Goal: Task Accomplishment & Management: Use online tool/utility

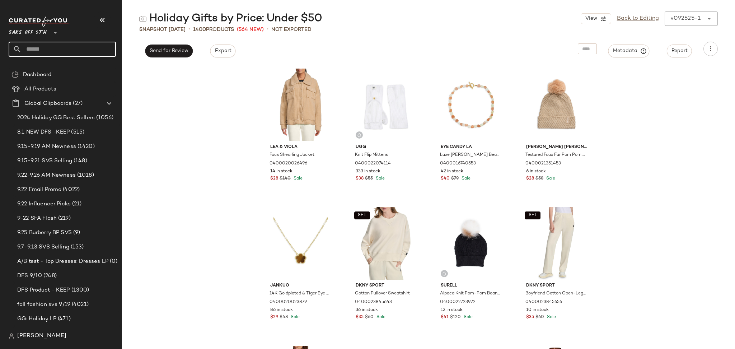
click at [71, 55] on input "text" at bounding box center [69, 49] width 94 height 15
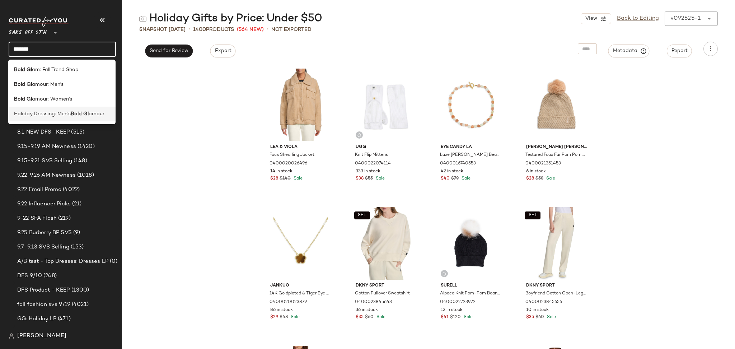
type input "*******"
click at [77, 112] on b "Bold Gl" at bounding box center [80, 114] width 18 height 8
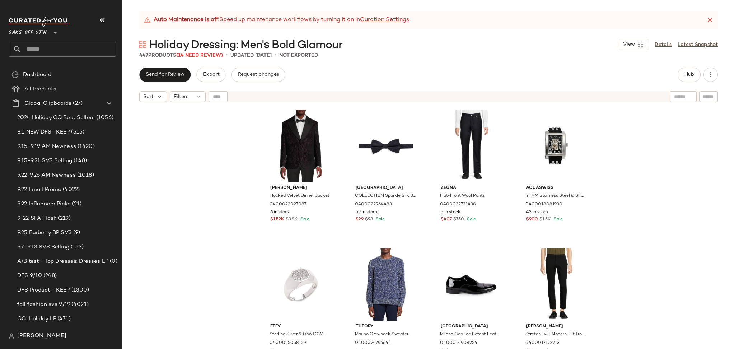
click at [214, 55] on span "(14 Need Review)" at bounding box center [199, 55] width 47 height 5
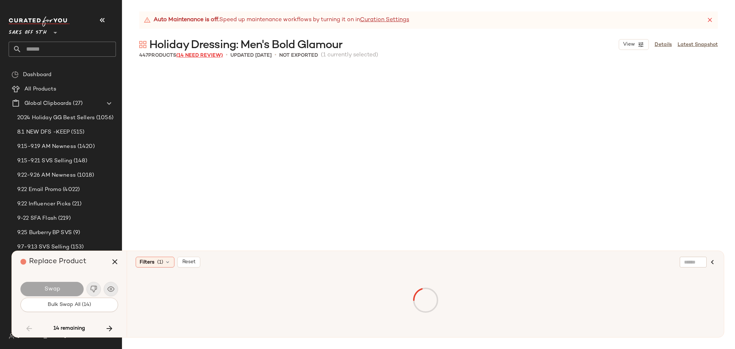
scroll to position [3186, 0]
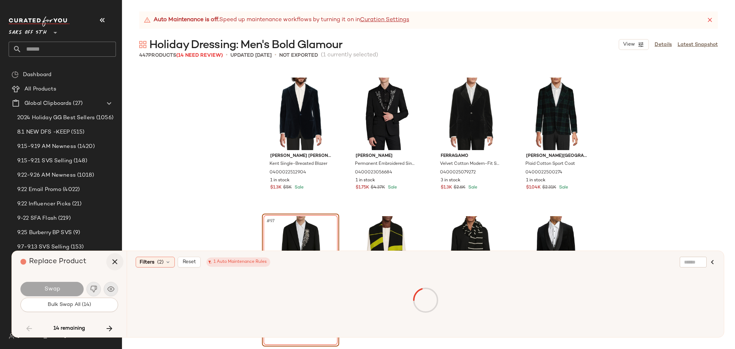
click at [115, 263] on icon "button" at bounding box center [115, 261] width 9 height 9
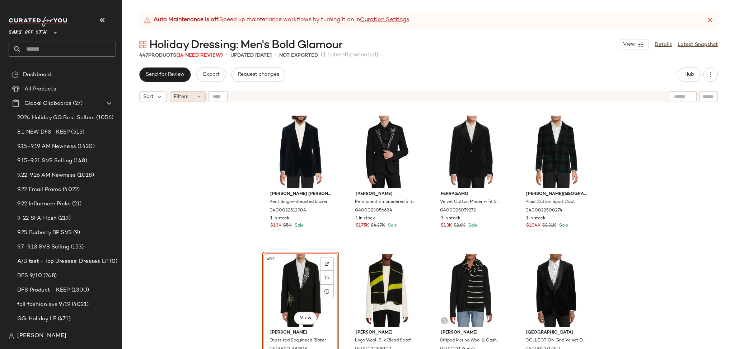
click at [188, 97] on span "Filters" at bounding box center [181, 97] width 15 height 8
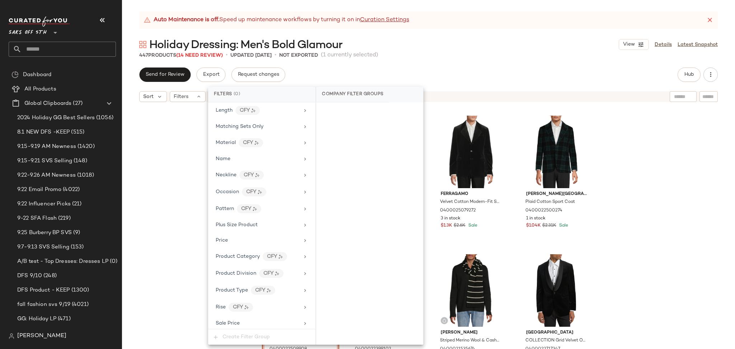
scroll to position [421, 0]
click at [251, 304] on span "Total Inventory" at bounding box center [234, 303] width 36 height 5
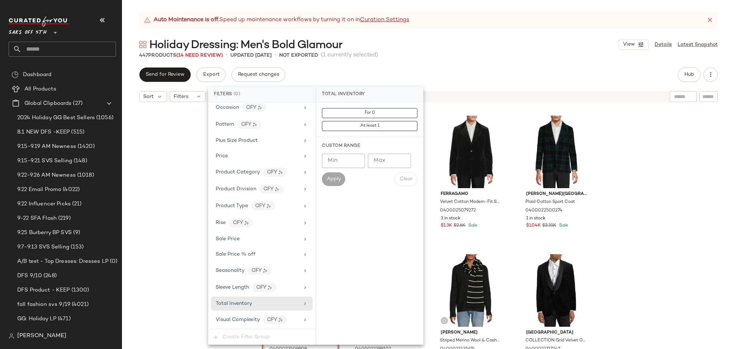
click at [179, 154] on div "Ralph Lauren Kent Single-Breasted Blazer 0400022512904 1 in stock $1.3K $5K Sal…" at bounding box center [428, 236] width 613 height 261
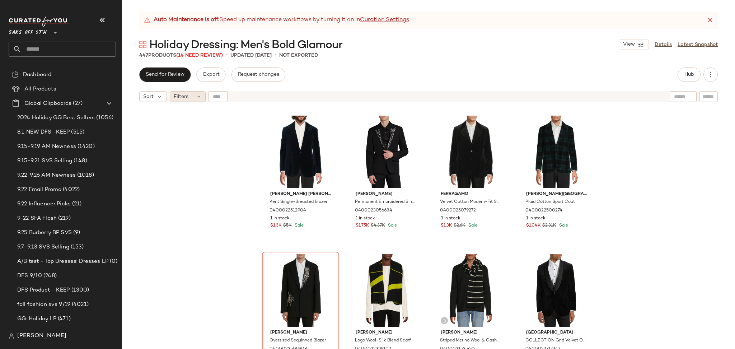
click at [188, 93] on div "Filters" at bounding box center [188, 96] width 36 height 11
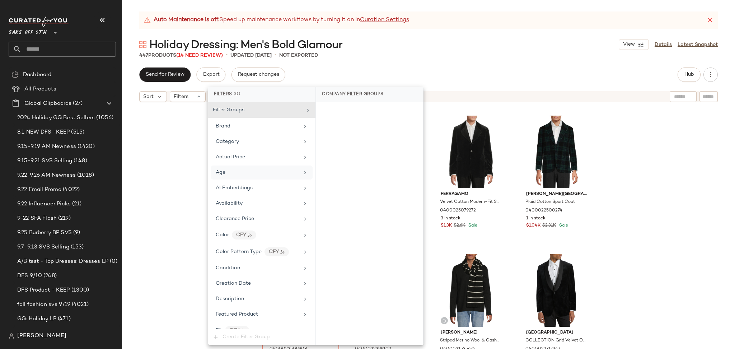
click at [243, 177] on div "Age" at bounding box center [262, 172] width 102 height 14
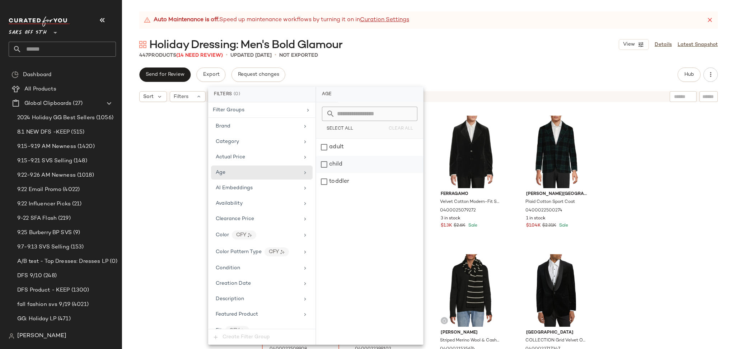
click at [328, 164] on div "child" at bounding box center [369, 164] width 107 height 17
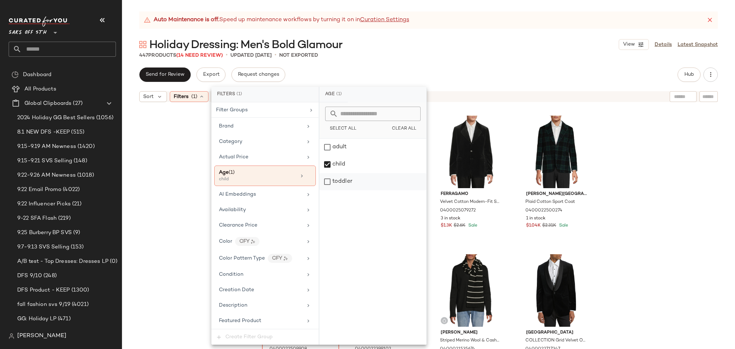
click at [325, 182] on div "toddler" at bounding box center [372, 181] width 107 height 17
click at [404, 53] on div "447 Products (14 Need Review) • updated Sep 24th • Not Exported" at bounding box center [428, 55] width 613 height 7
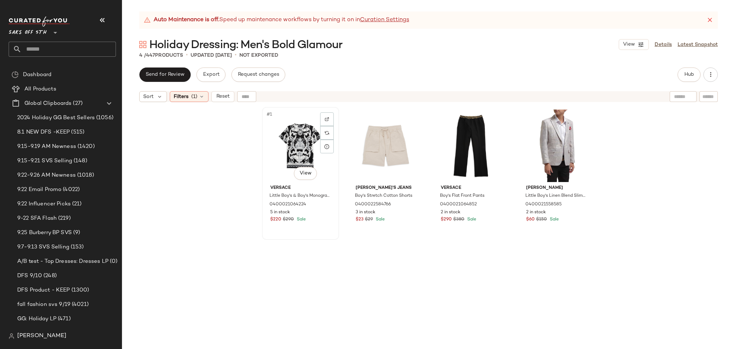
click at [289, 137] on div "#1 View" at bounding box center [301, 145] width 72 height 73
click at [199, 97] on icon at bounding box center [202, 97] width 6 height 6
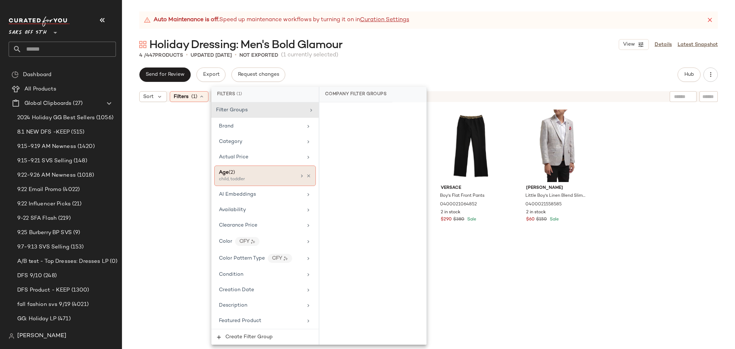
click at [303, 177] on div at bounding box center [305, 176] width 12 height 6
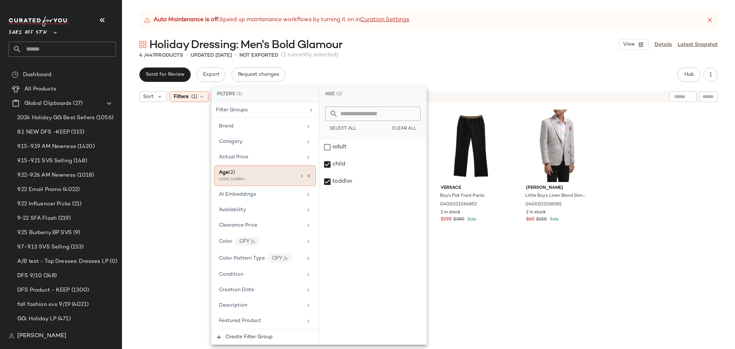
click at [306, 177] on icon at bounding box center [308, 175] width 5 height 5
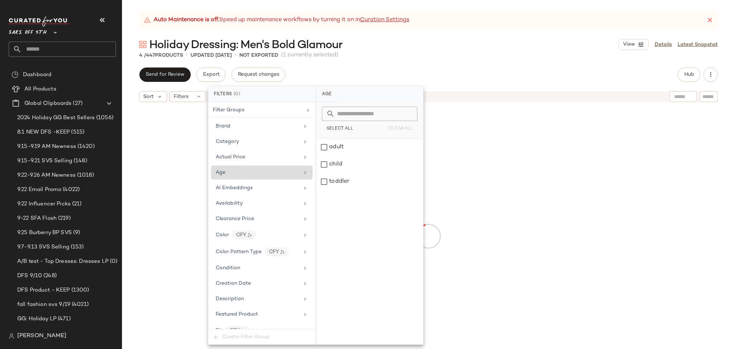
click at [434, 53] on div "4 / 447 Products • updated Sep 24th • Not Exported (1 currently selected)" at bounding box center [428, 55] width 613 height 7
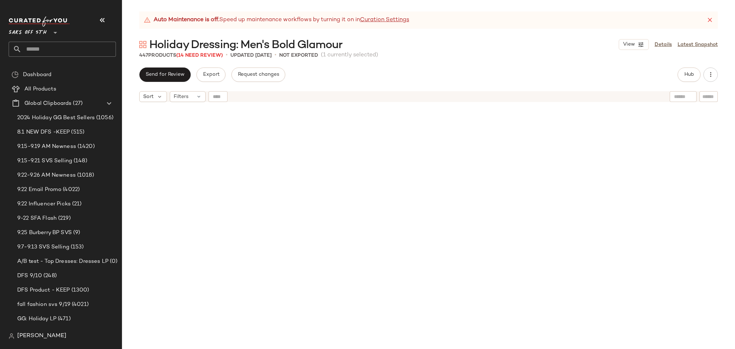
scroll to position [8590, 0]
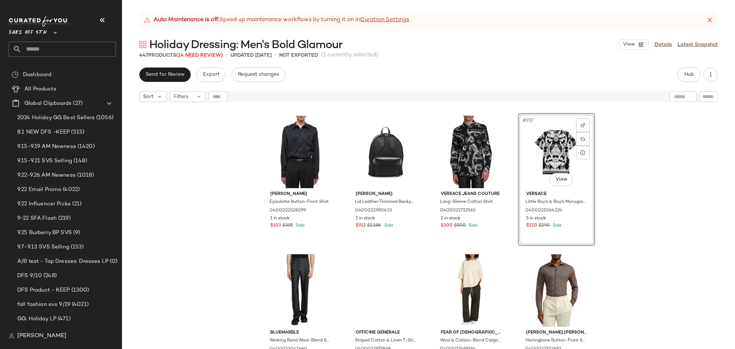
click at [198, 102] on div "Sort Filters" at bounding box center [428, 97] width 613 height 18
click at [193, 97] on div "Filters" at bounding box center [188, 96] width 36 height 11
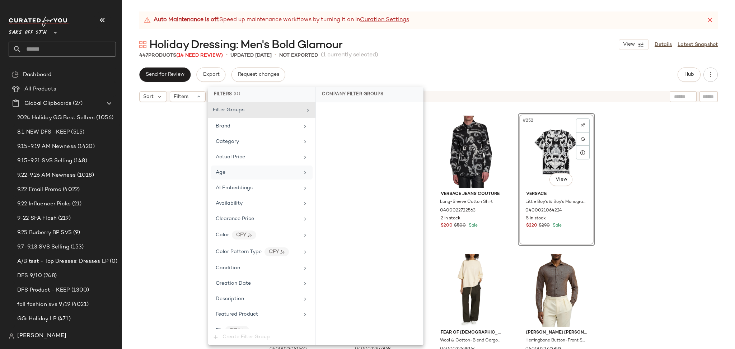
click at [262, 177] on div "Age" at bounding box center [262, 172] width 102 height 14
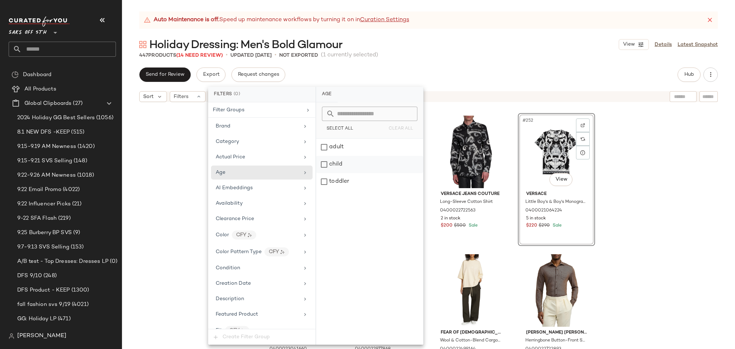
click at [326, 160] on div "child" at bounding box center [369, 164] width 107 height 17
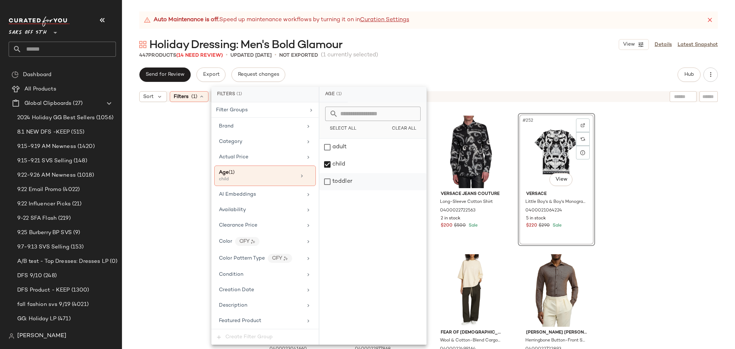
click at [326, 177] on div "toddler" at bounding box center [372, 181] width 107 height 17
click at [469, 64] on div "Auto Maintenance is off. Speed up maintenance workflows by turning it on in Cur…" at bounding box center [428, 179] width 613 height 337
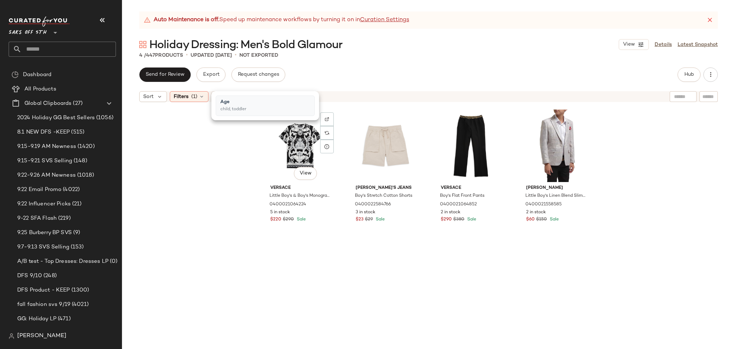
click at [290, 134] on div "#1 View" at bounding box center [301, 145] width 72 height 73
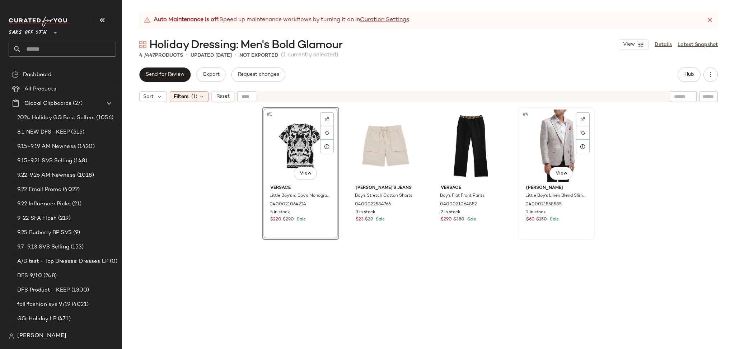
click at [565, 140] on div "#4 View" at bounding box center [556, 145] width 72 height 73
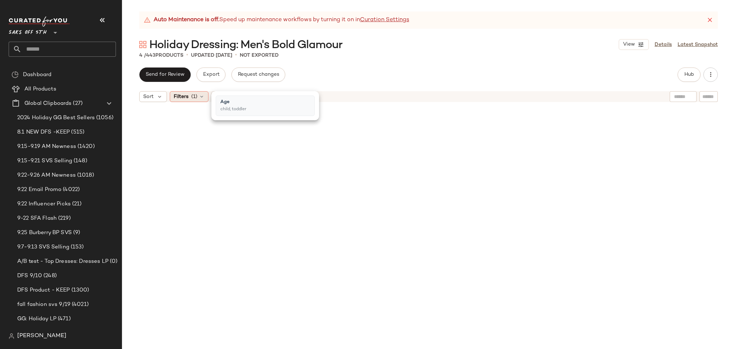
click at [196, 97] on span "(1)" at bounding box center [194, 97] width 6 height 8
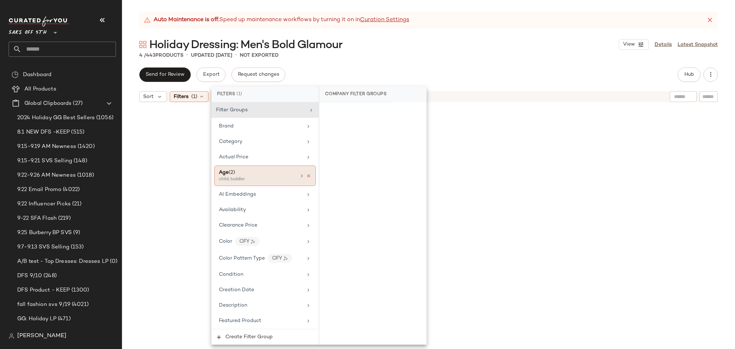
click at [306, 173] on icon at bounding box center [308, 175] width 5 height 5
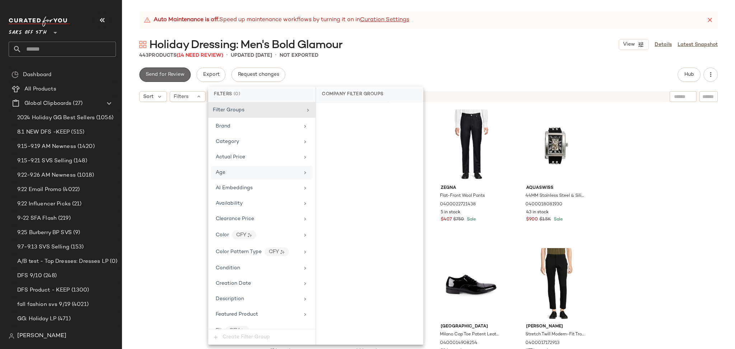
click at [173, 78] on button "Send for Review" at bounding box center [164, 74] width 51 height 14
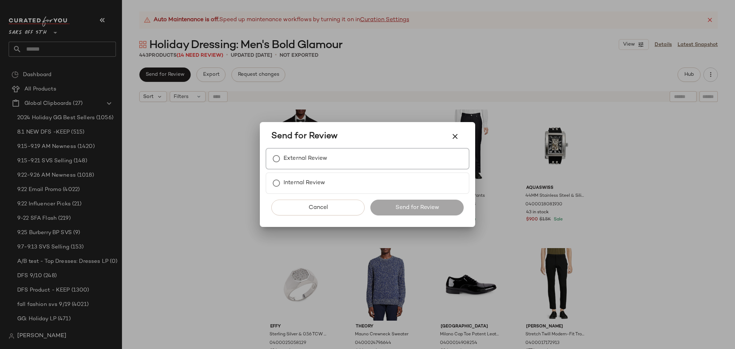
click at [290, 163] on label "External Review" at bounding box center [306, 158] width 44 height 14
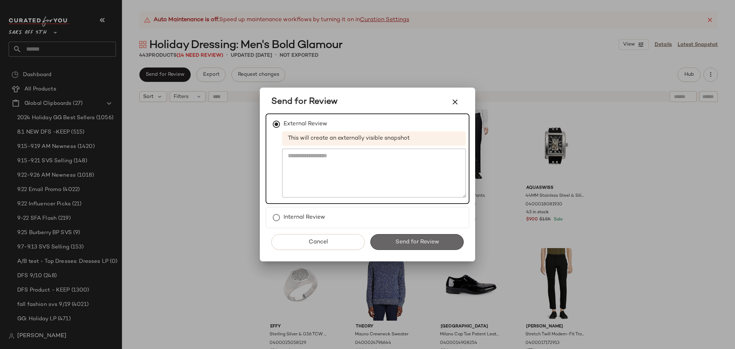
click at [391, 242] on button "Send for Review" at bounding box center [416, 242] width 93 height 16
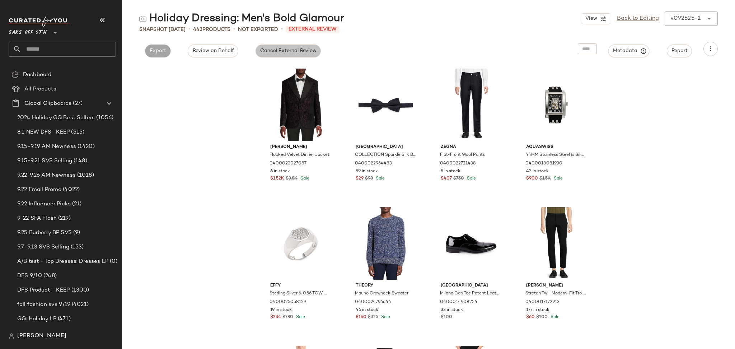
click at [276, 51] on span "Cancel External Review" at bounding box center [288, 51] width 57 height 6
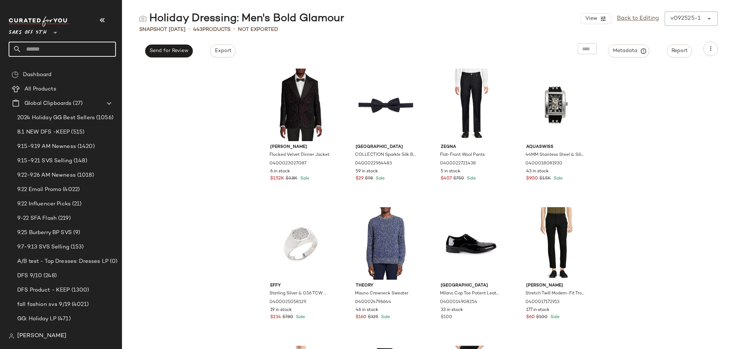
click at [95, 48] on input "text" at bounding box center [69, 49] width 94 height 15
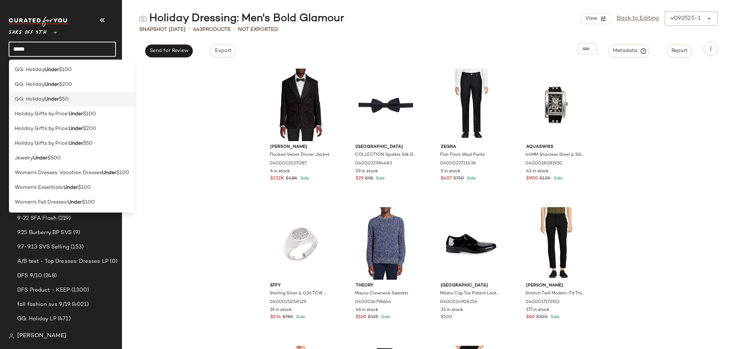
type input "*****"
click at [73, 99] on div "GG: Holiday Under $50" at bounding box center [72, 99] width 115 height 8
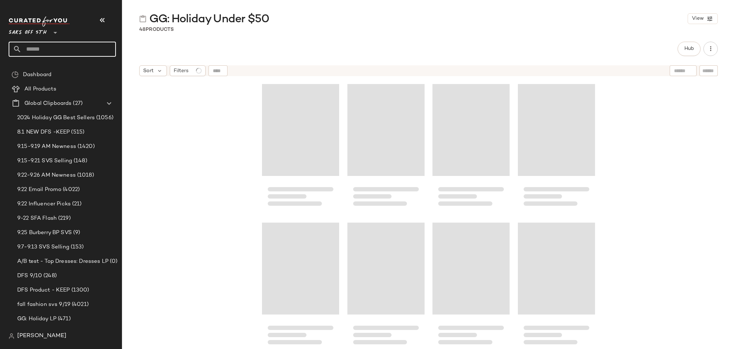
click at [79, 52] on input "text" at bounding box center [69, 49] width 94 height 15
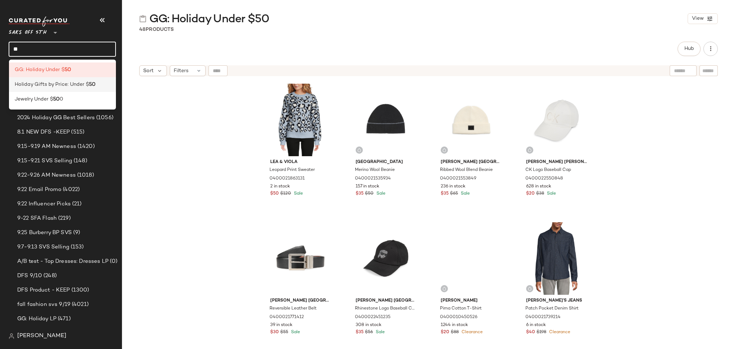
type input "**"
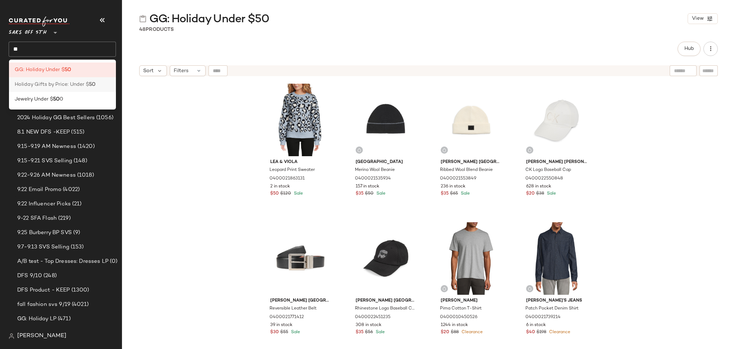
click at [83, 84] on span "Holiday Gifts by Price: Under $" at bounding box center [52, 85] width 74 height 8
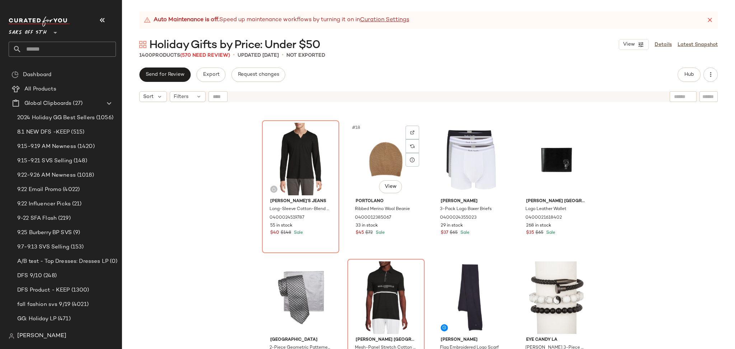
scroll to position [543, 0]
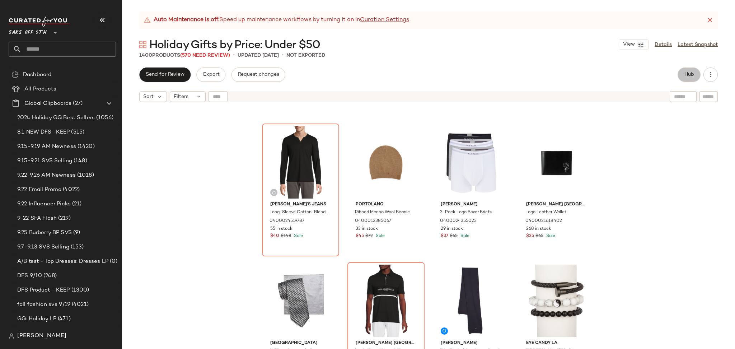
click at [686, 79] on button "Hub" at bounding box center [689, 74] width 23 height 14
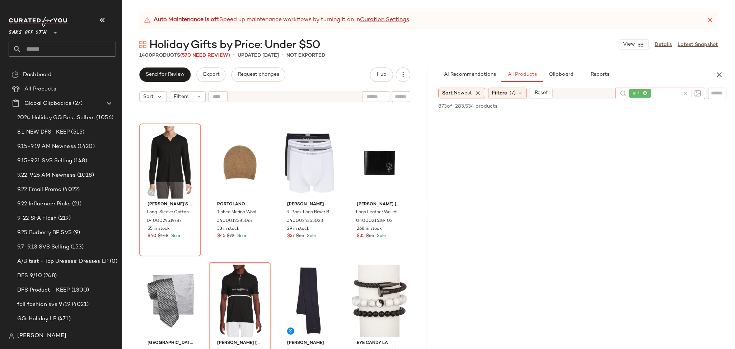
click at [685, 93] on icon at bounding box center [685, 93] width 5 height 5
type input "******"
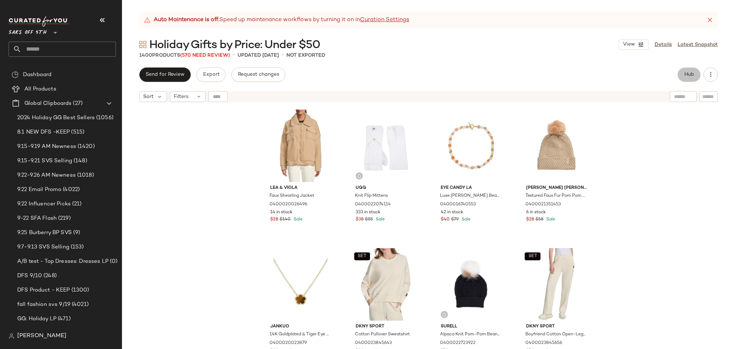
click at [697, 76] on button "Hub" at bounding box center [689, 74] width 23 height 14
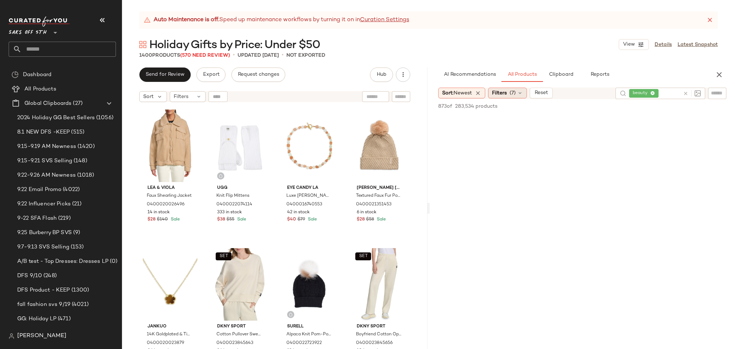
click at [513, 92] on span "(7)" at bounding box center [513, 93] width 6 height 8
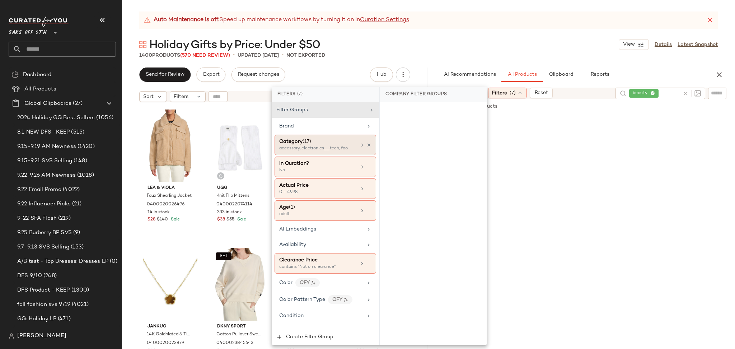
click at [334, 141] on div "Category (17)" at bounding box center [317, 142] width 77 height 8
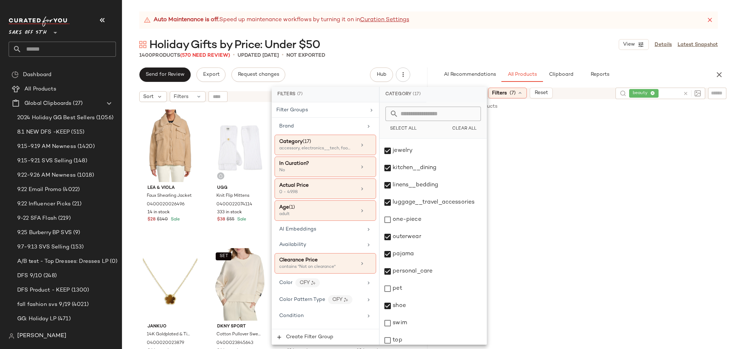
scroll to position [224, 0]
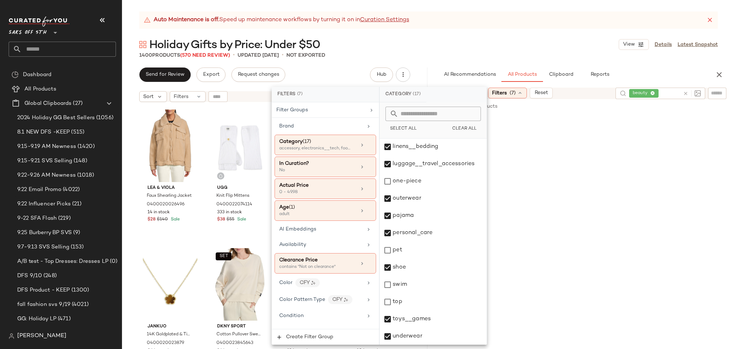
click at [405, 46] on div "Holiday Gifts by Price: Under $50 View Details Latest Snapshot" at bounding box center [428, 44] width 613 height 14
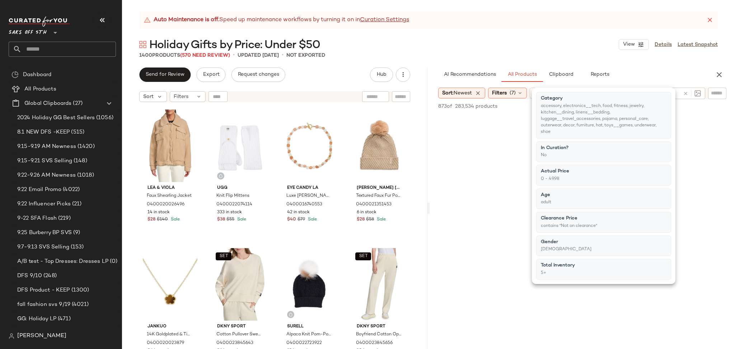
click at [405, 46] on div "Holiday Gifts by Price: Under $50 View Details Latest Snapshot" at bounding box center [428, 44] width 613 height 14
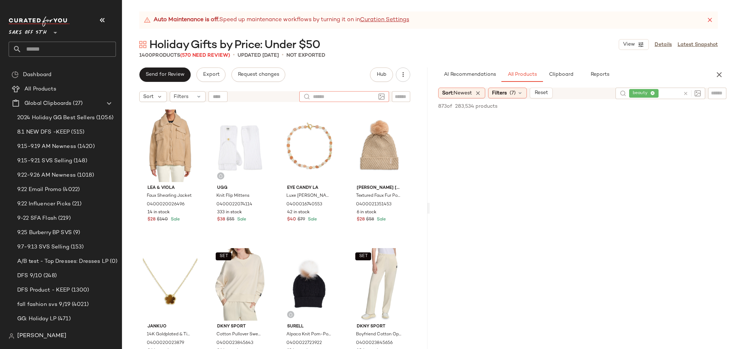
click at [379, 98] on div at bounding box center [344, 96] width 90 height 11
type input "******"
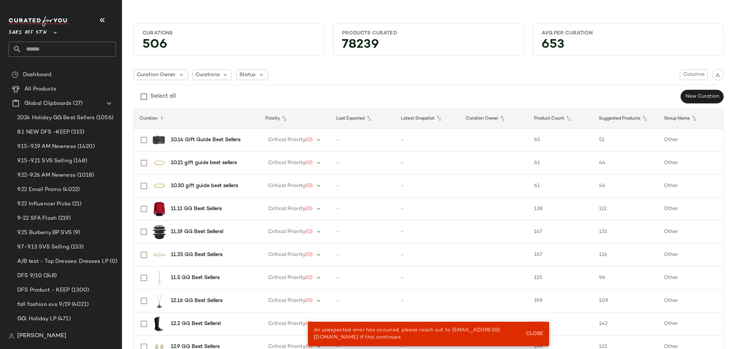
click at [73, 48] on input "text" at bounding box center [69, 49] width 94 height 15
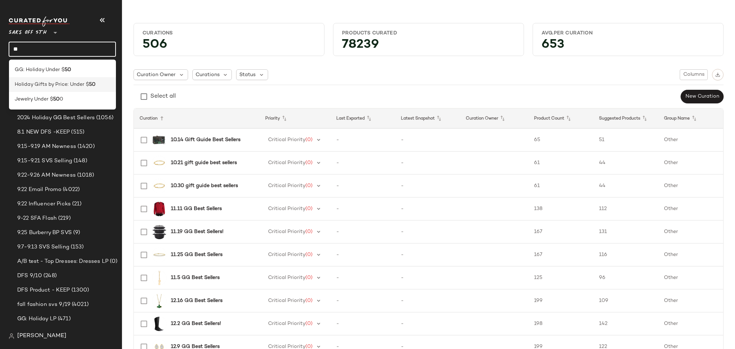
type input "**"
click at [74, 82] on span "Holiday Gifts by Price: Under $" at bounding box center [52, 85] width 74 height 8
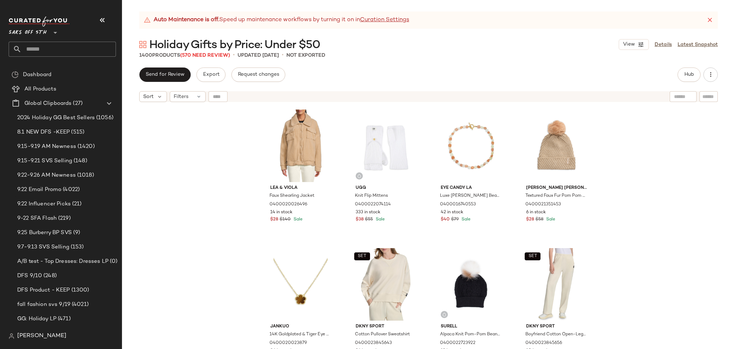
click at [682, 96] on input "text" at bounding box center [683, 97] width 18 height 8
type input "******"
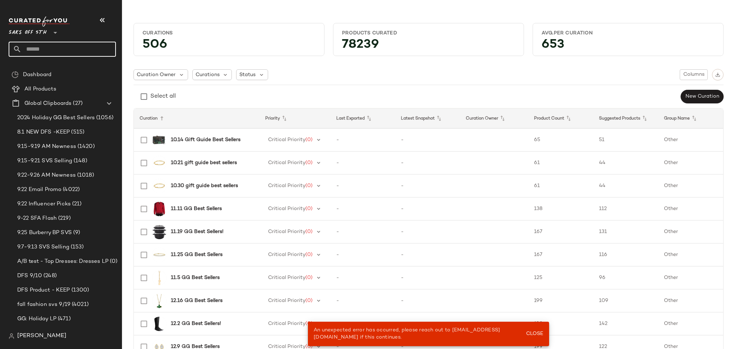
click at [80, 47] on input "text" at bounding box center [69, 49] width 94 height 15
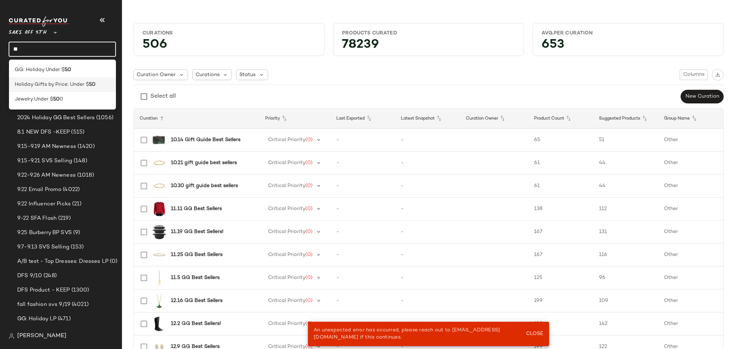
type input "**"
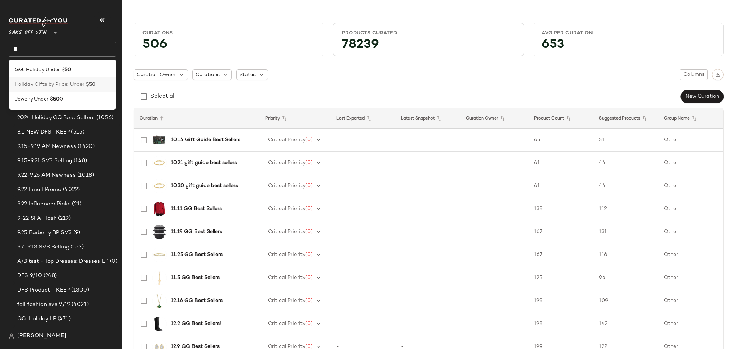
click at [57, 81] on span "Holiday Gifts by Price: Under $" at bounding box center [52, 85] width 74 height 8
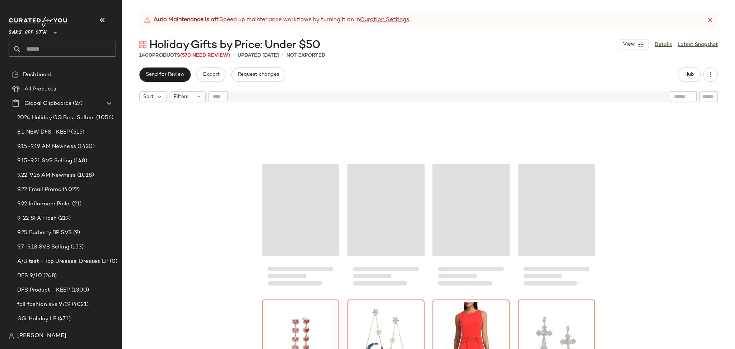
scroll to position [44835, 0]
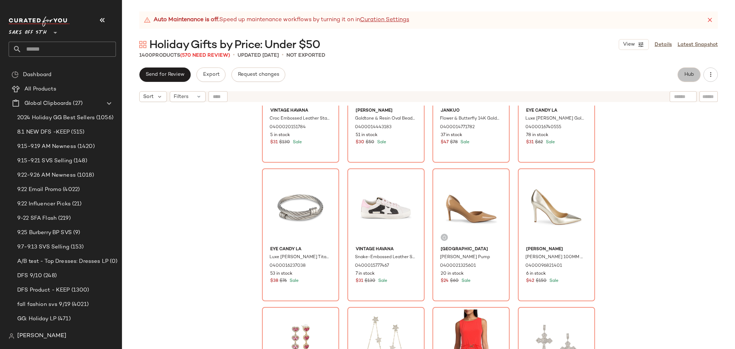
click at [688, 69] on button "Hub" at bounding box center [689, 74] width 23 height 14
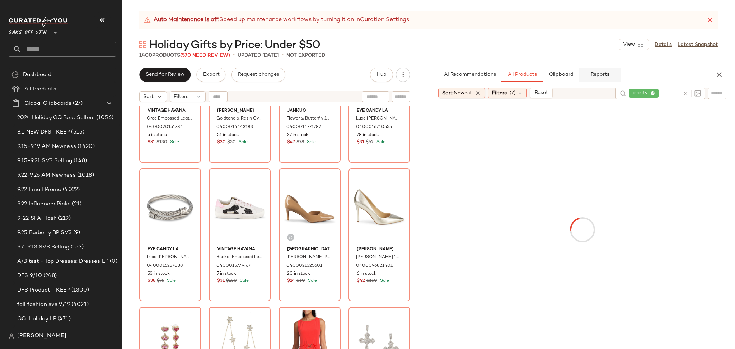
click at [601, 72] on span "Reports" at bounding box center [599, 75] width 19 height 6
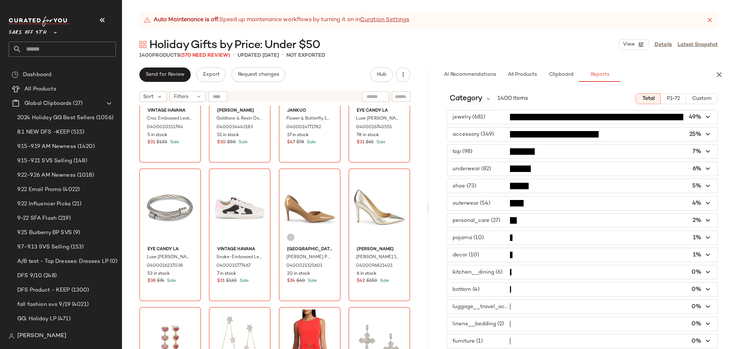
scroll to position [17, 0]
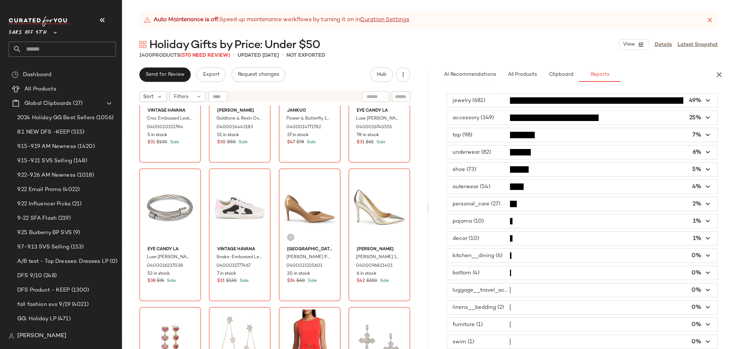
click at [497, 207] on span "button" at bounding box center [582, 204] width 270 height 14
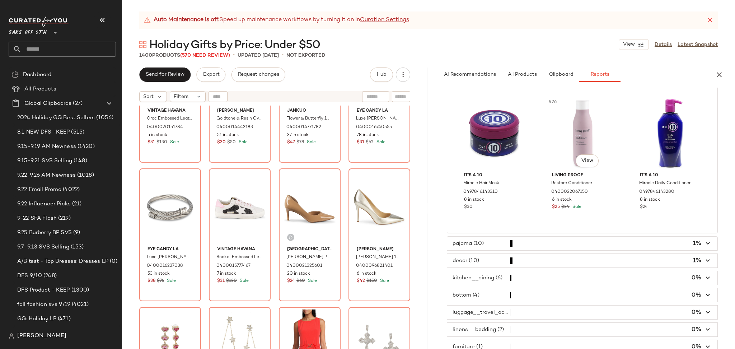
scroll to position [1290, 0]
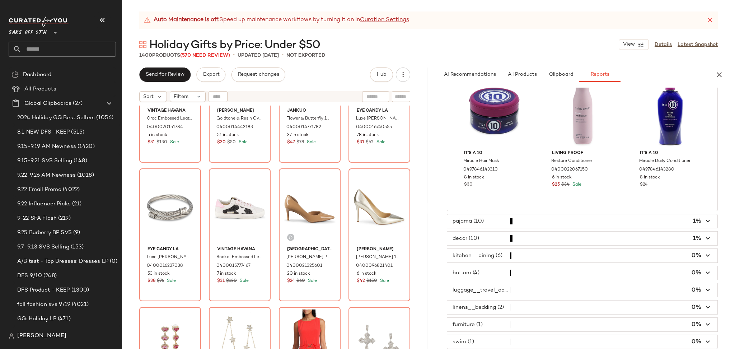
click at [489, 236] on span "button" at bounding box center [582, 239] width 270 height 14
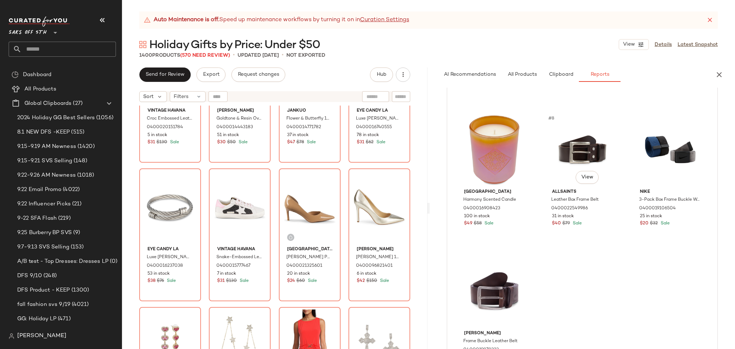
scroll to position [583, 0]
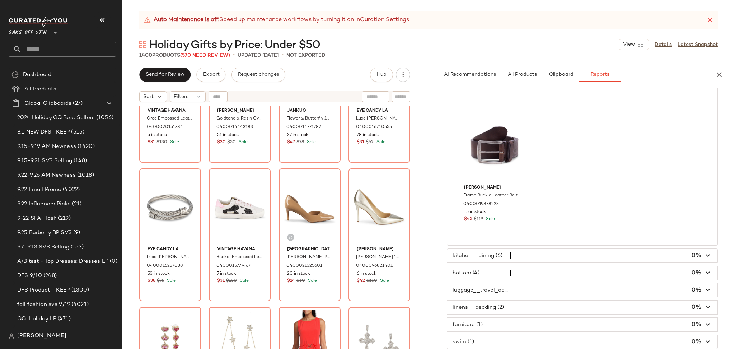
click at [501, 256] on span "button" at bounding box center [582, 256] width 270 height 14
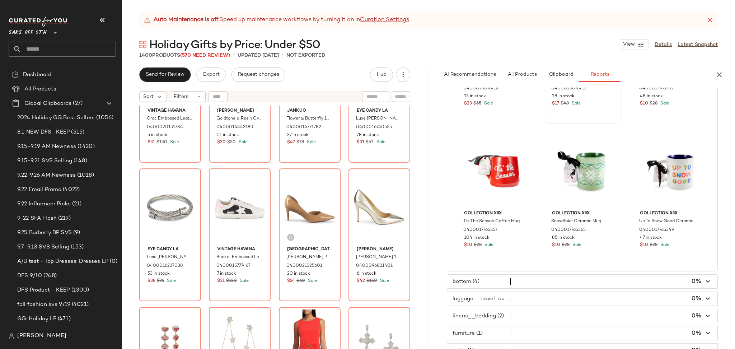
scroll to position [300, 0]
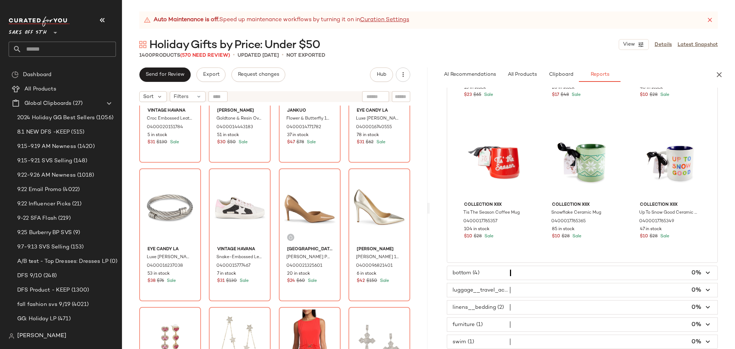
click at [488, 289] on span "button" at bounding box center [582, 290] width 270 height 14
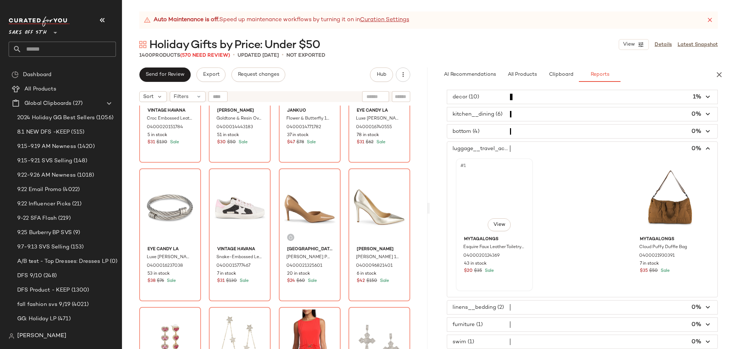
scroll to position [158, 0]
click at [480, 308] on span "button" at bounding box center [582, 307] width 270 height 14
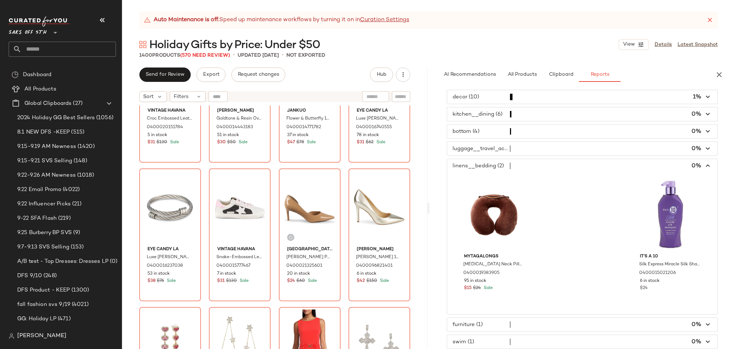
click at [486, 325] on span "button" at bounding box center [582, 325] width 270 height 14
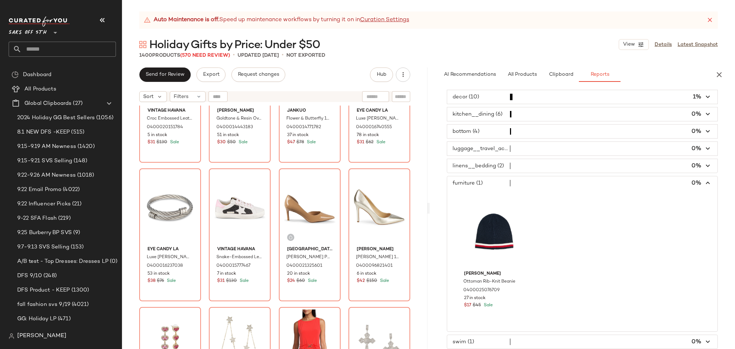
scroll to position [0, 0]
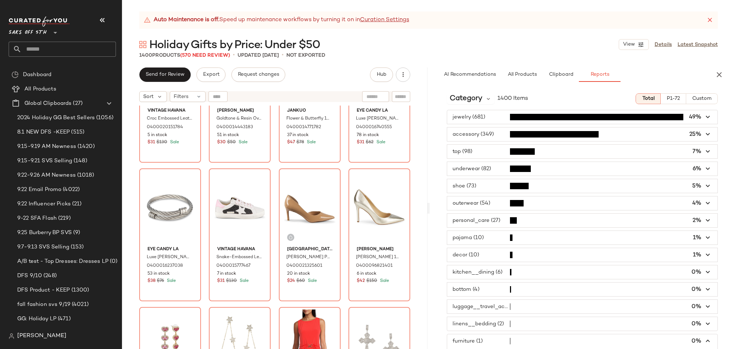
click at [490, 115] on span "button" at bounding box center [582, 117] width 270 height 14
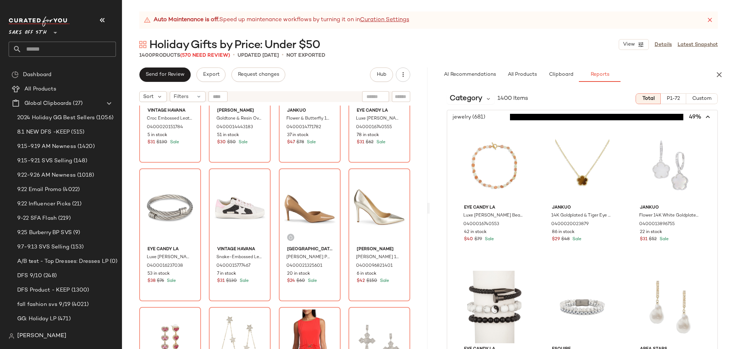
click at [397, 55] on div "1400 Products (570 Need Review) • updated Sep 25th • Not Exported" at bounding box center [428, 55] width 613 height 7
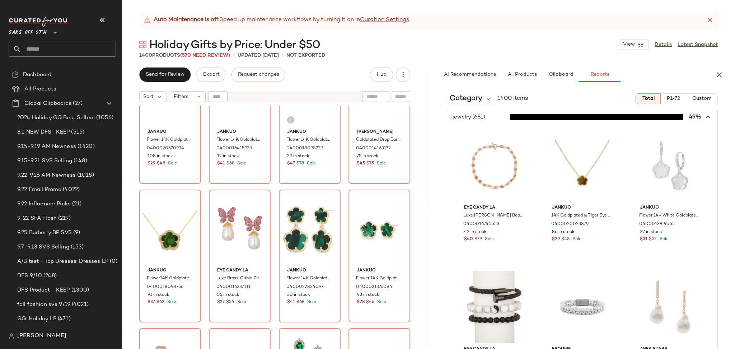
scroll to position [39110, 0]
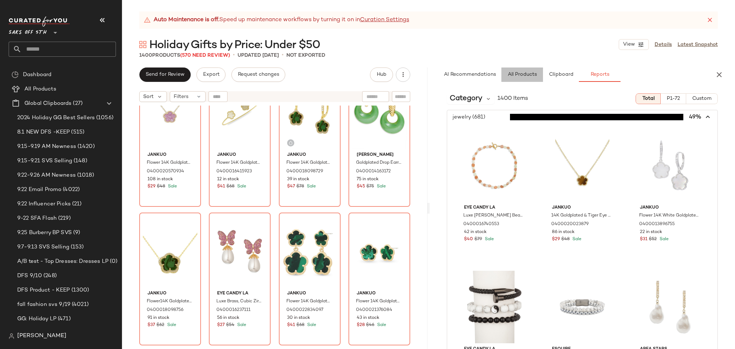
click at [519, 70] on button "All Products" at bounding box center [522, 74] width 42 height 14
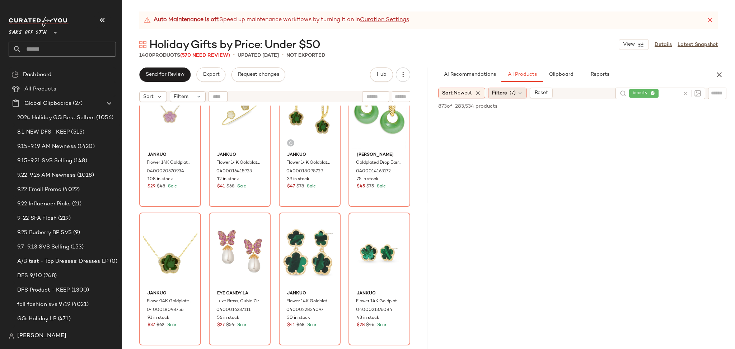
click at [503, 92] on span "Filters" at bounding box center [499, 93] width 15 height 8
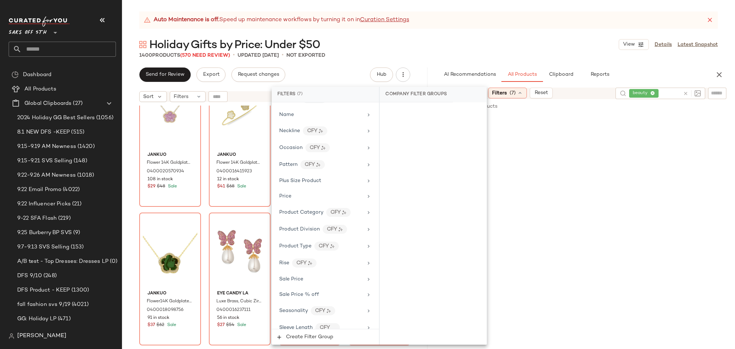
scroll to position [466, 0]
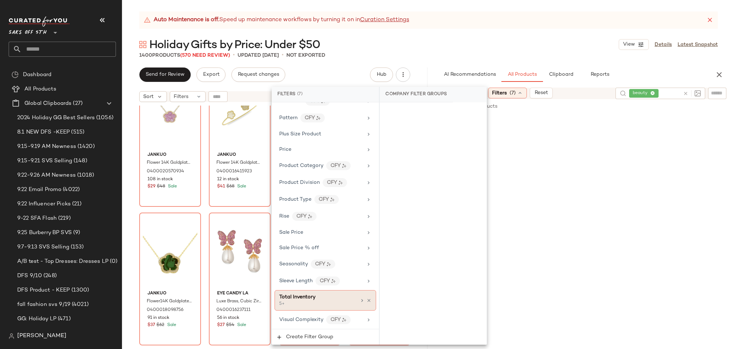
click at [339, 300] on div "Total Inventory" at bounding box center [317, 297] width 77 height 8
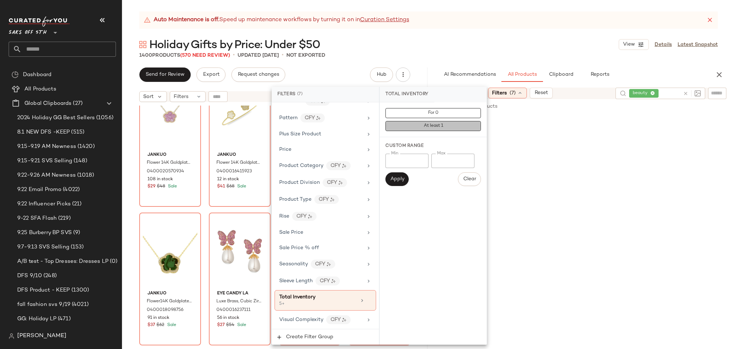
click at [420, 125] on button "At least 1" at bounding box center [433, 126] width 95 height 10
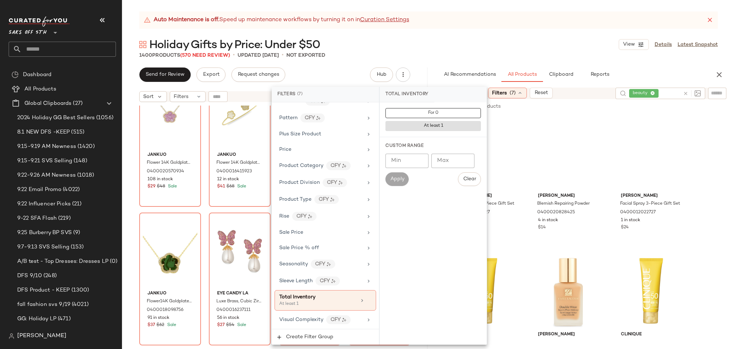
click at [503, 42] on div "Holiday Gifts by Price: Under $50 View Details Latest Snapshot" at bounding box center [428, 44] width 613 height 14
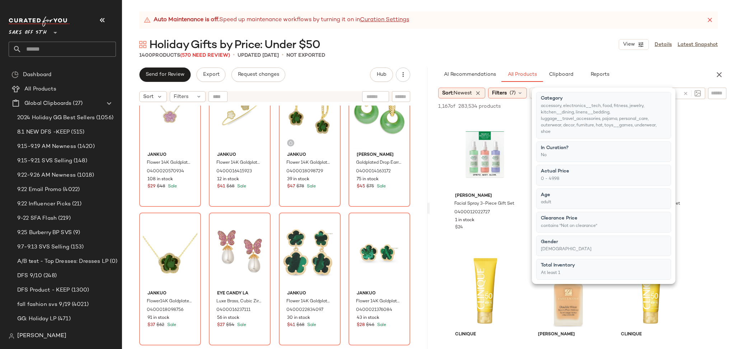
click at [503, 42] on div "Holiday Gifts by Price: Under $50 View Details Latest Snapshot" at bounding box center [428, 44] width 613 height 14
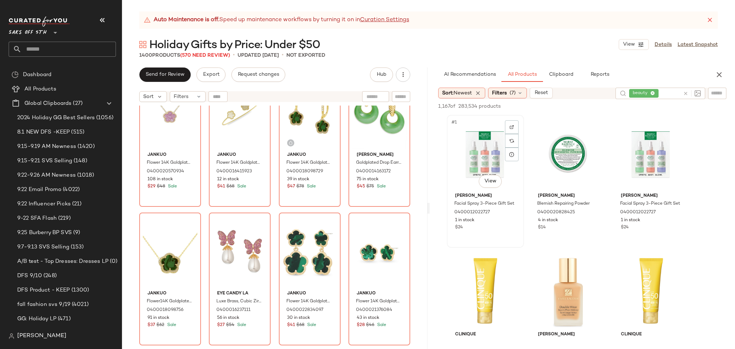
click at [480, 127] on div "#1 View" at bounding box center [485, 153] width 72 height 73
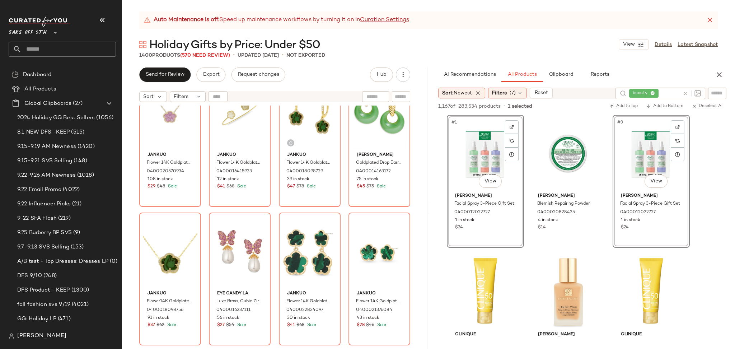
click at [457, 155] on div "#1 View" at bounding box center [485, 153] width 72 height 73
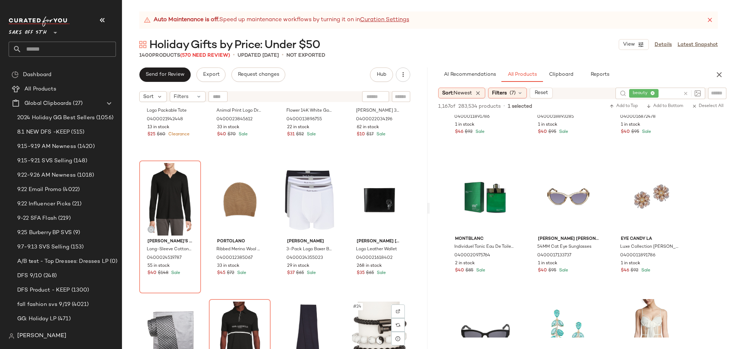
scroll to position [503, 0]
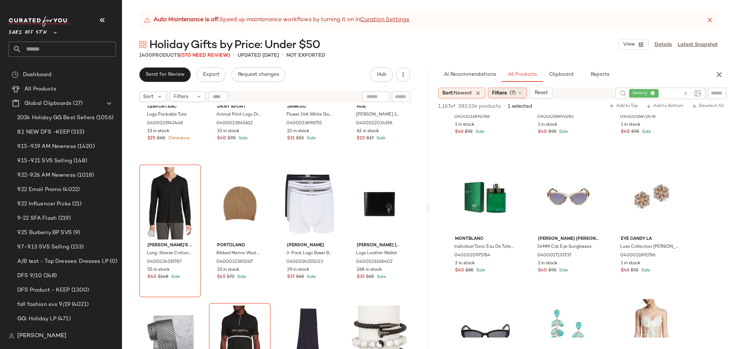
click at [511, 95] on span "(7)" at bounding box center [513, 93] width 6 height 8
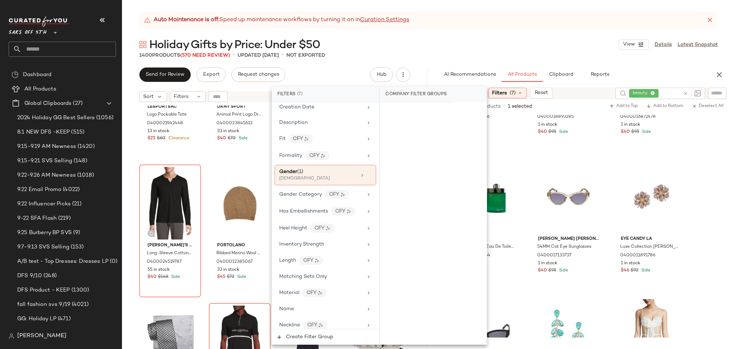
scroll to position [227, 0]
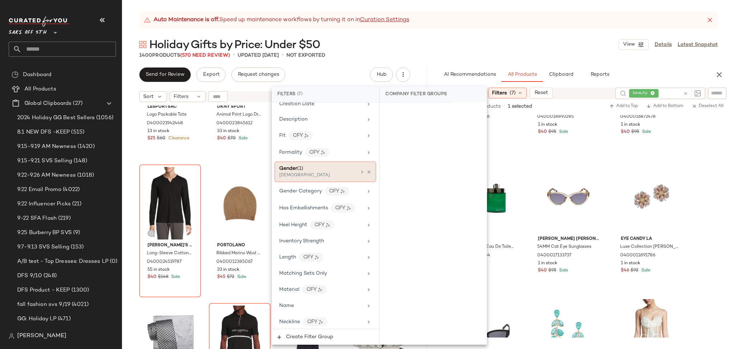
click at [324, 173] on div "[DEMOGRAPHIC_DATA]" at bounding box center [315, 175] width 72 height 6
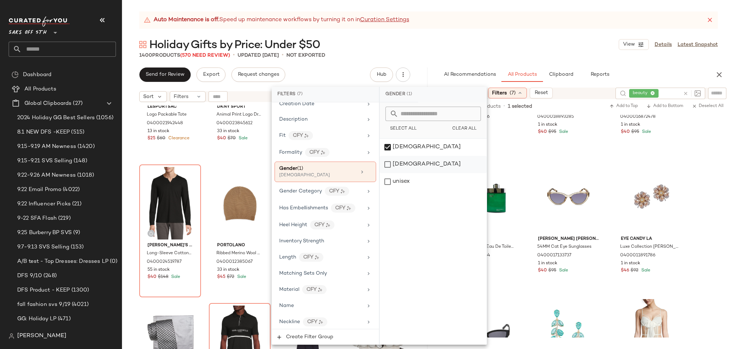
click at [389, 164] on div "[DEMOGRAPHIC_DATA]" at bounding box center [433, 164] width 107 height 17
click at [389, 146] on div "[DEMOGRAPHIC_DATA]" at bounding box center [433, 147] width 107 height 17
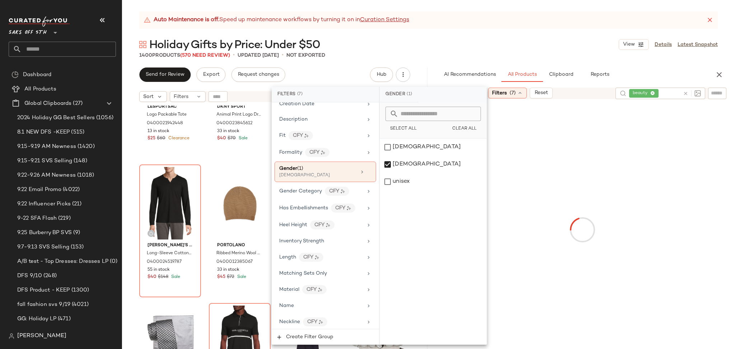
click at [468, 52] on div "1400 Products (570 Need Review) • updated Sep 25th • Not Exported" at bounding box center [428, 55] width 613 height 7
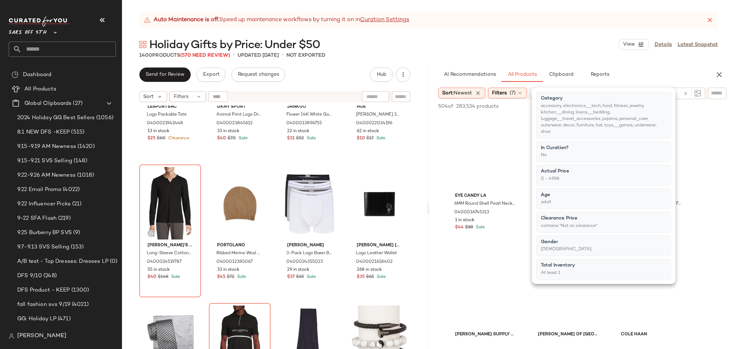
click at [468, 52] on div "1400 Products (570 Need Review) • updated Sep 25th • Not Exported" at bounding box center [428, 55] width 613 height 7
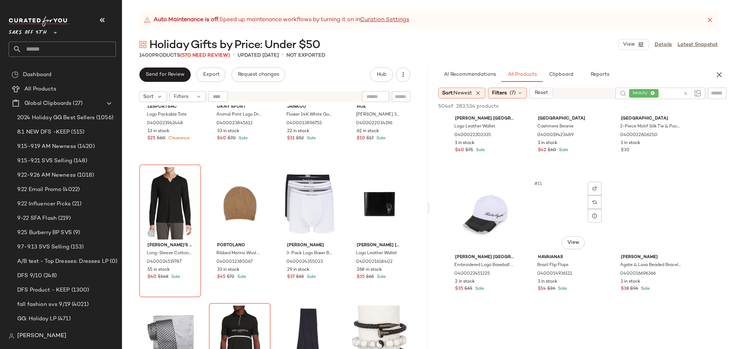
scroll to position [364, 0]
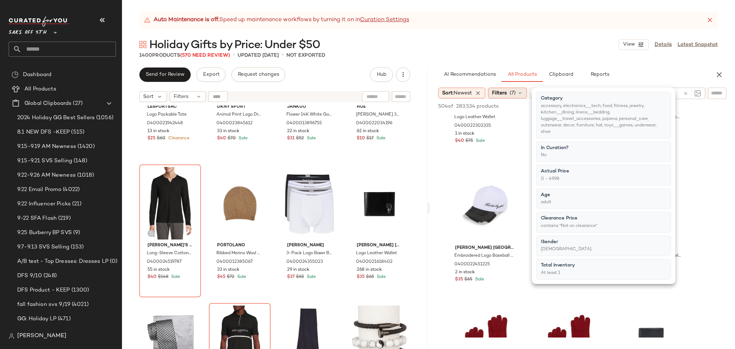
click at [514, 90] on span "(7)" at bounding box center [513, 93] width 6 height 8
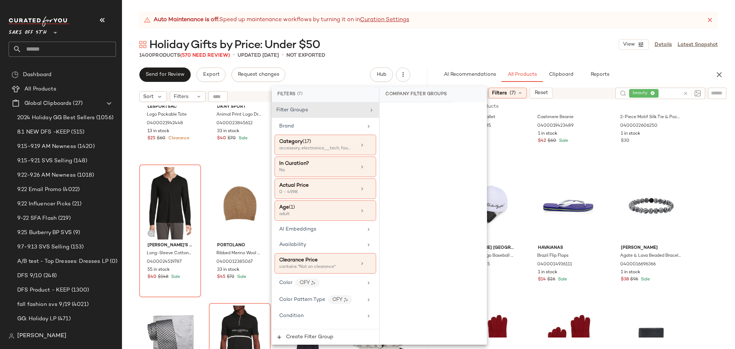
click at [524, 56] on div "1400 Products (570 Need Review) • updated Sep 25th • Not Exported" at bounding box center [428, 55] width 613 height 7
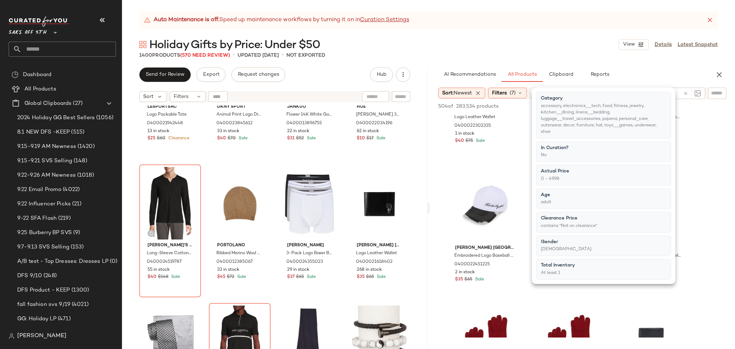
click at [524, 56] on div "1400 Products (570 Need Review) • updated Sep 25th • Not Exported" at bounding box center [428, 55] width 613 height 7
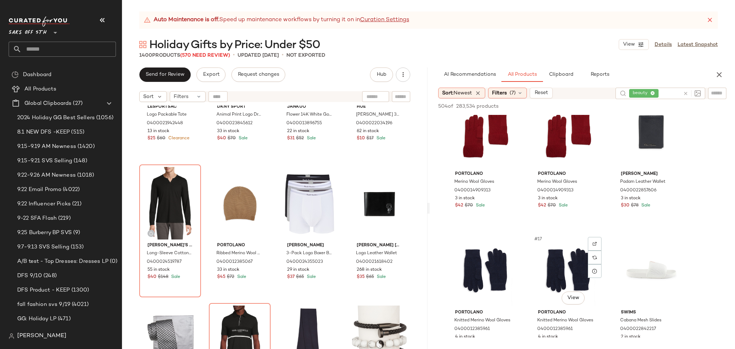
scroll to position [576, 0]
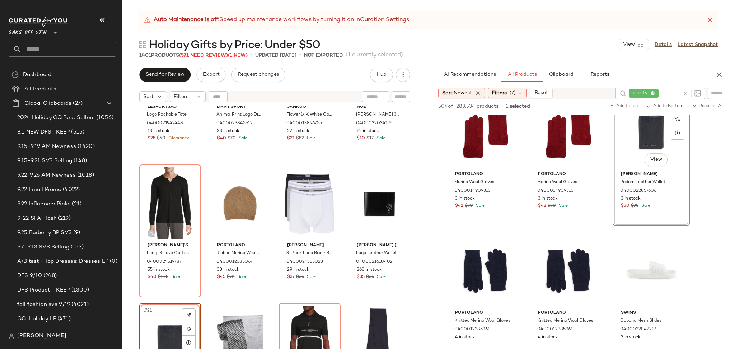
click at [163, 317] on div "#21 View" at bounding box center [170, 341] width 57 height 73
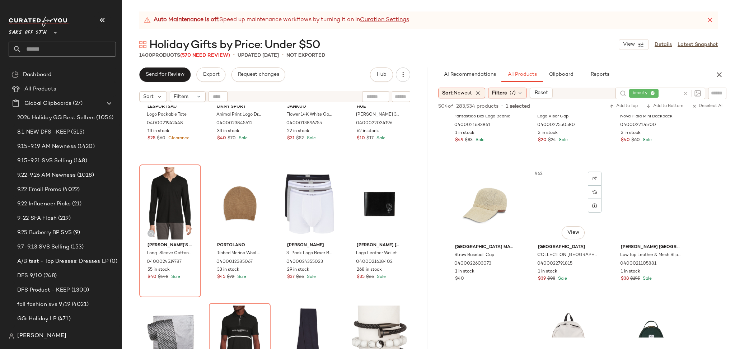
scroll to position [2720, 0]
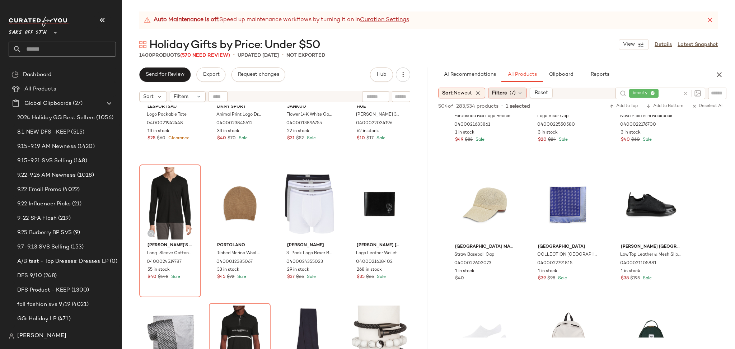
click at [518, 94] on div "Filters (7)" at bounding box center [507, 93] width 39 height 11
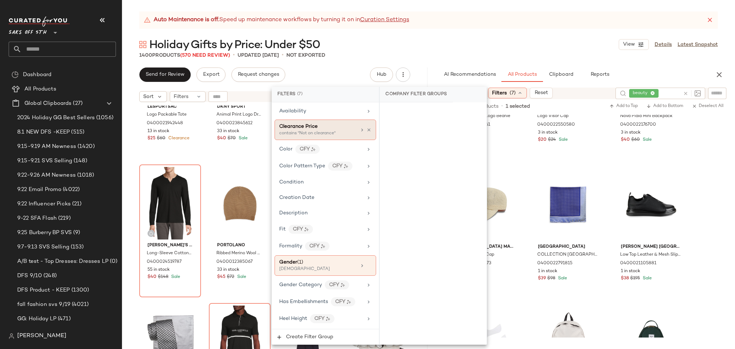
scroll to position [181, 0]
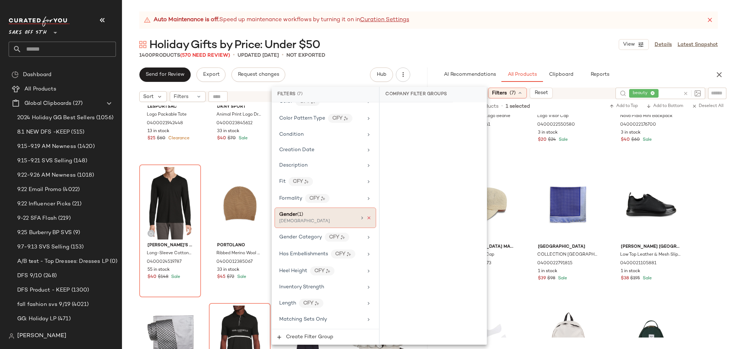
click at [366, 219] on icon at bounding box center [368, 217] width 5 height 5
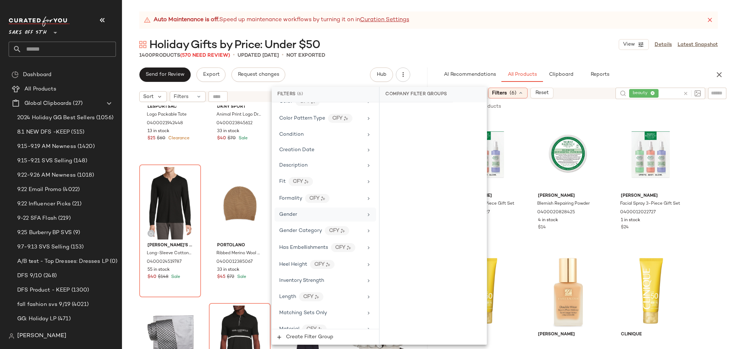
click at [454, 56] on div "1400 Products (570 Need Review) • updated Sep 25th • Not Exported" at bounding box center [428, 55] width 613 height 7
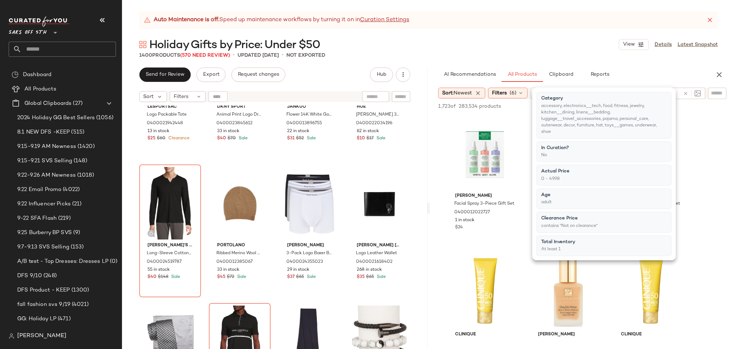
click at [454, 56] on div "1400 Products (570 Need Review) • updated Sep 25th • Not Exported" at bounding box center [428, 55] width 613 height 7
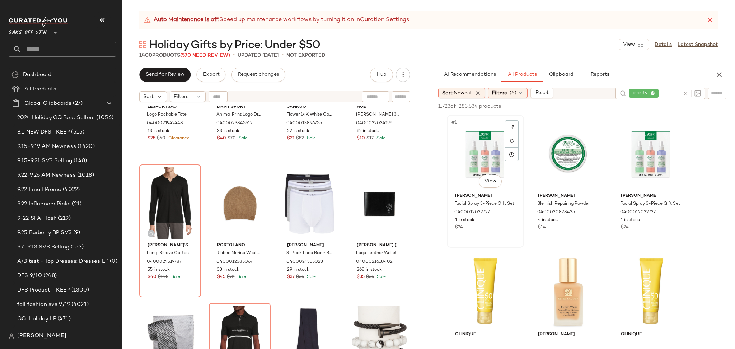
click at [476, 152] on div "#1 View" at bounding box center [485, 153] width 72 height 73
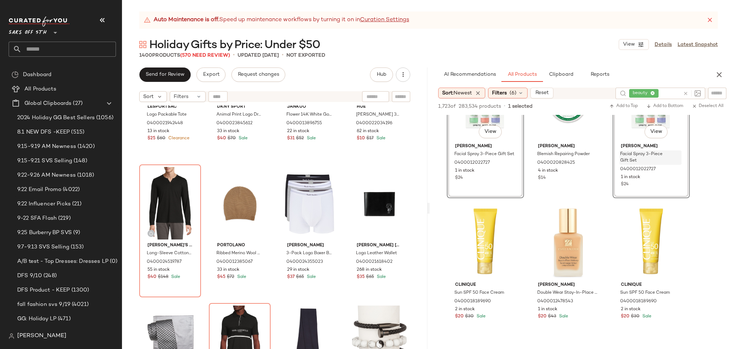
scroll to position [0, 0]
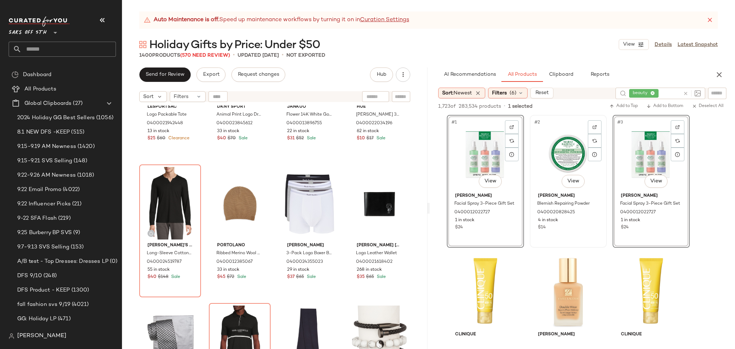
click at [555, 136] on div "#2 View" at bounding box center [568, 153] width 72 height 73
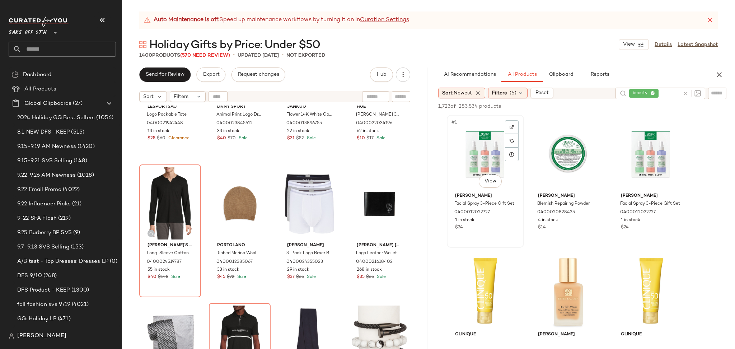
click at [474, 140] on div "#1 View" at bounding box center [485, 153] width 72 height 73
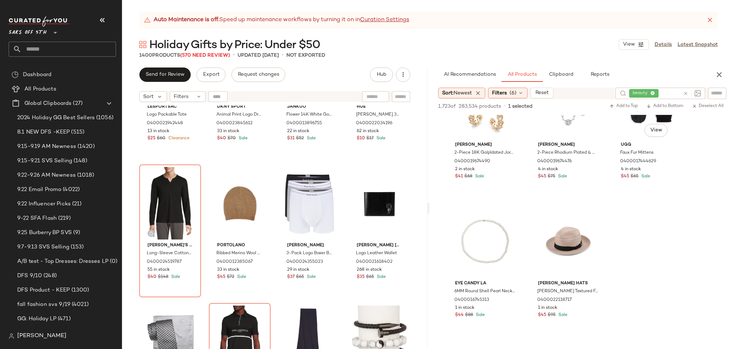
scroll to position [8925, 0]
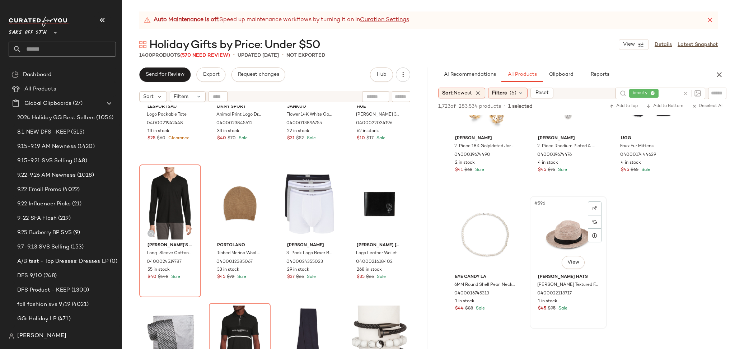
click at [557, 224] on div "#596 View" at bounding box center [568, 234] width 72 height 73
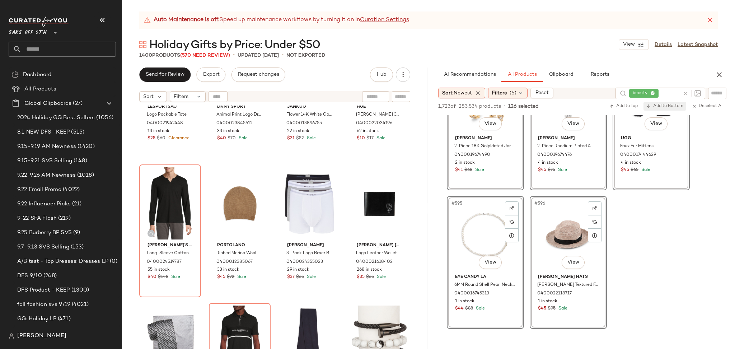
click at [665, 104] on span "Add to Bottom" at bounding box center [664, 106] width 37 height 5
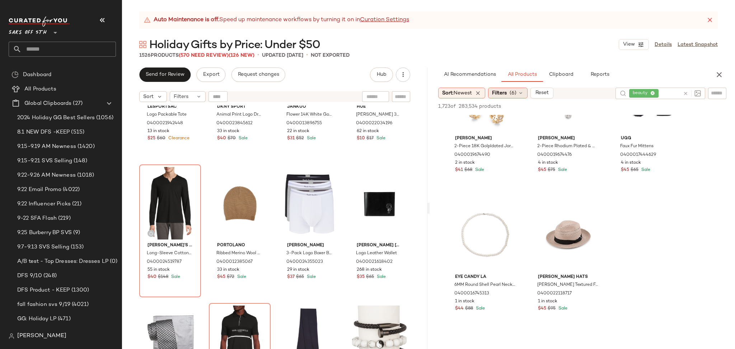
click at [506, 91] on span "Filters" at bounding box center [499, 93] width 15 height 8
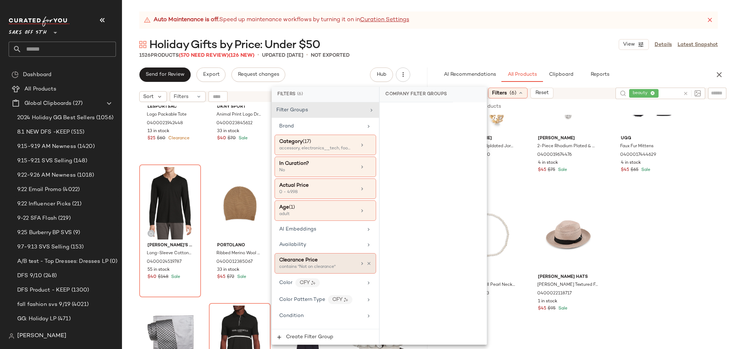
click at [328, 268] on div "contains "Not on clearance"" at bounding box center [315, 267] width 72 height 6
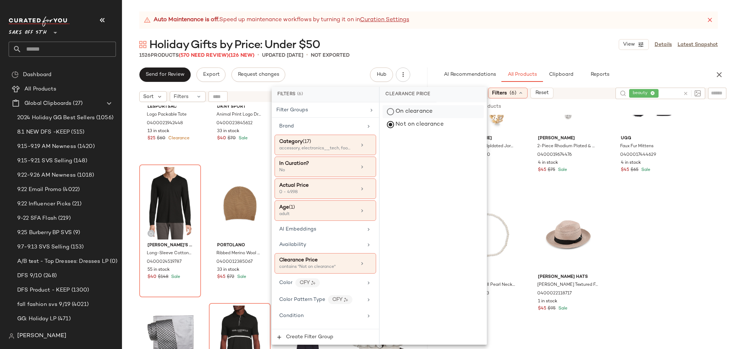
click at [389, 113] on div "On clearance" at bounding box center [433, 111] width 101 height 13
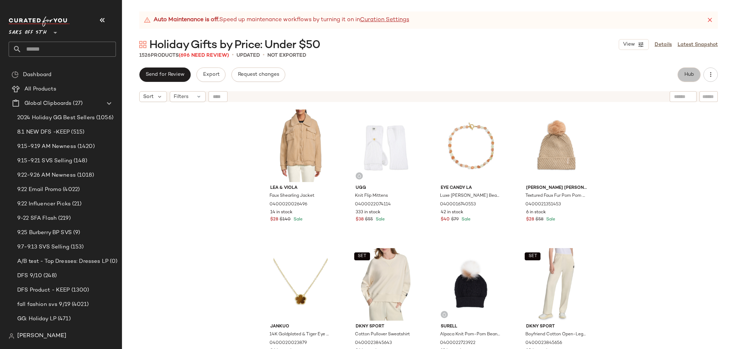
click at [690, 75] on span "Hub" at bounding box center [689, 75] width 10 height 6
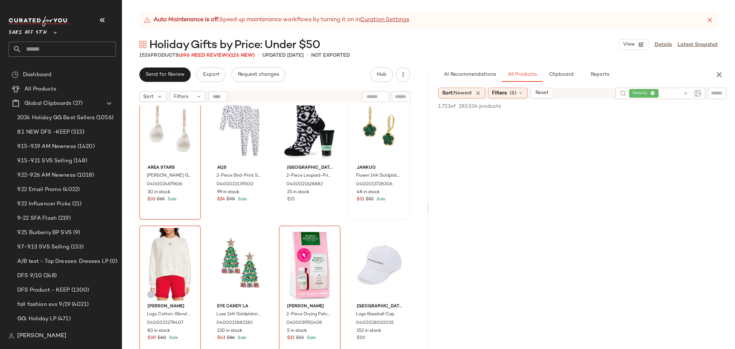
scroll to position [1145, 0]
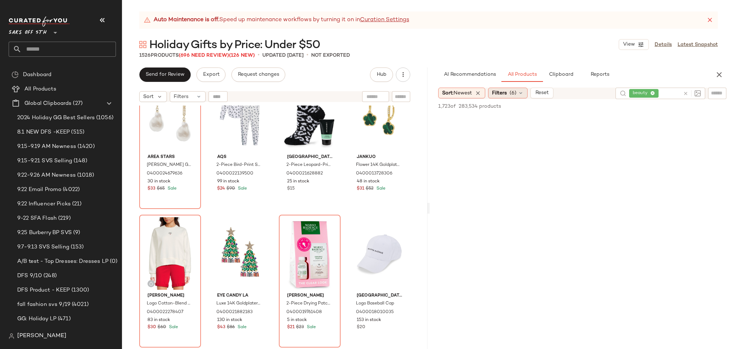
click at [514, 90] on span "(6)" at bounding box center [513, 93] width 7 height 8
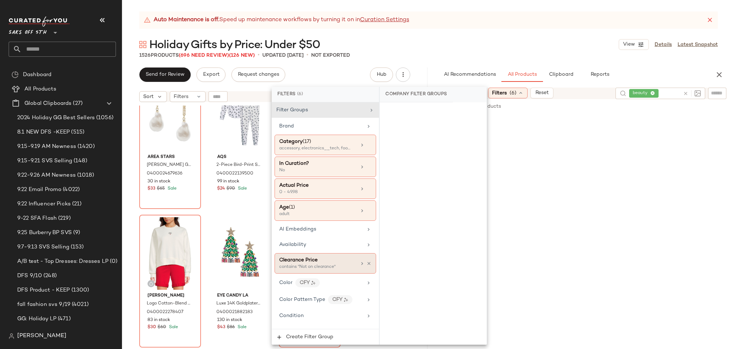
click at [347, 260] on div "Clearance Price" at bounding box center [317, 260] width 77 height 8
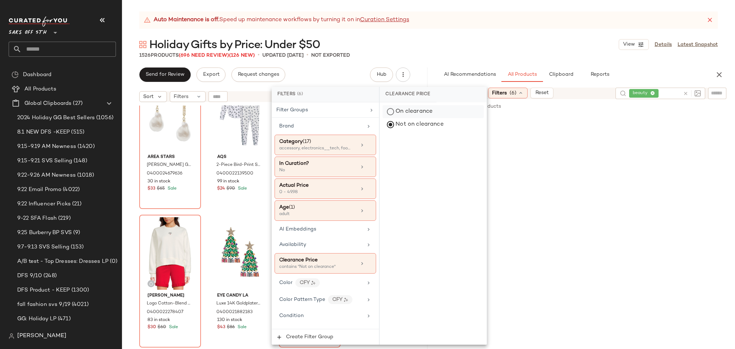
click at [392, 115] on div "On clearance" at bounding box center [433, 111] width 101 height 13
click at [505, 45] on div "Holiday Gifts by Price: Under $50 View Details Latest Snapshot" at bounding box center [428, 44] width 613 height 14
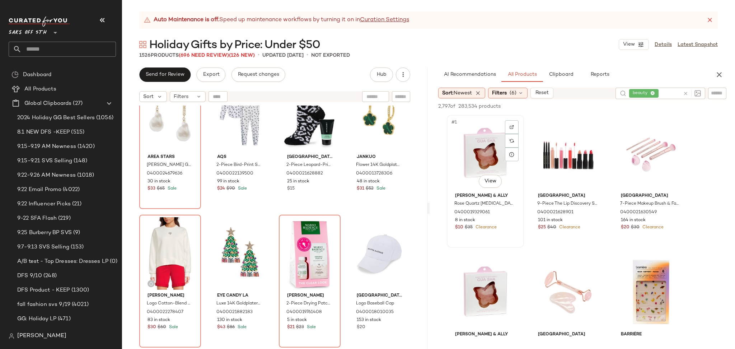
click at [486, 137] on div "#1 View" at bounding box center [485, 153] width 72 height 73
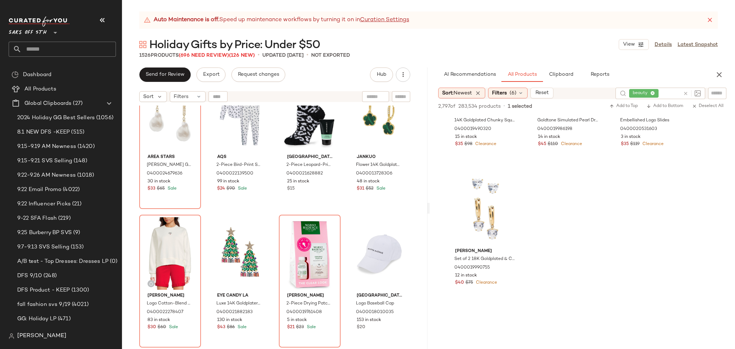
scroll to position [7564, 0]
click at [472, 202] on div "#281 View" at bounding box center [485, 210] width 72 height 73
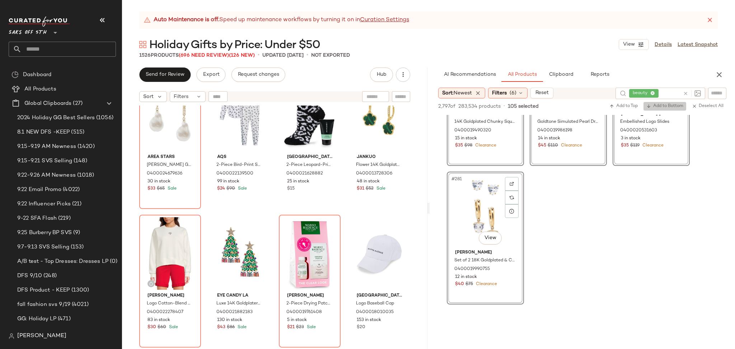
click at [663, 104] on span "Add to Bottom" at bounding box center [664, 106] width 37 height 5
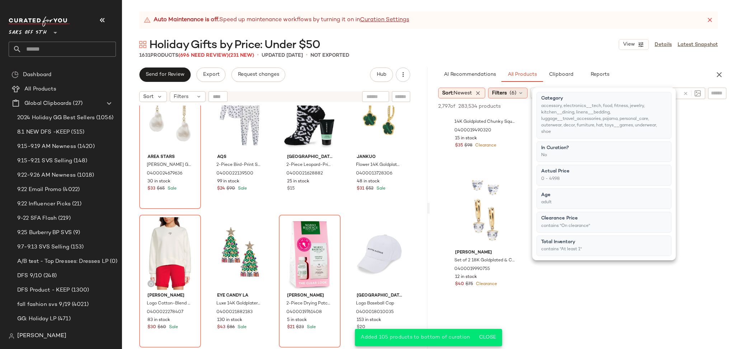
click at [516, 94] on span "(6)" at bounding box center [513, 93] width 7 height 8
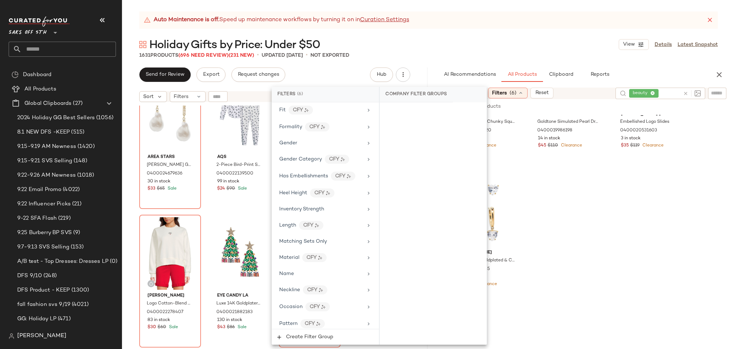
scroll to position [252, 0]
click at [446, 44] on div "Holiday Gifts by Price: Under $50 View Details Latest Snapshot" at bounding box center [428, 44] width 613 height 14
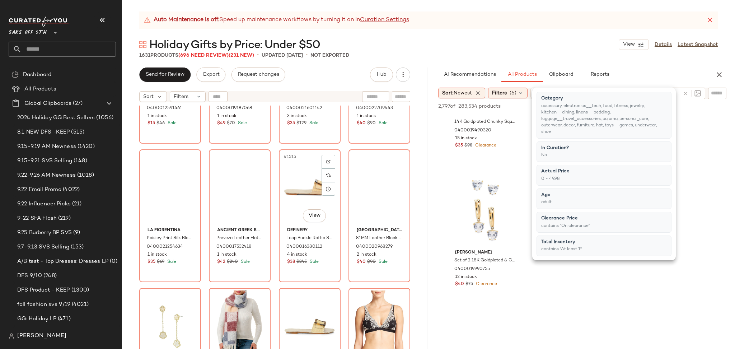
scroll to position [52428, 0]
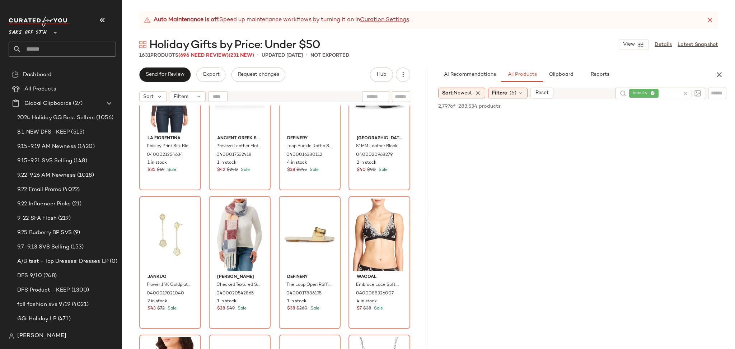
scroll to position [0, 0]
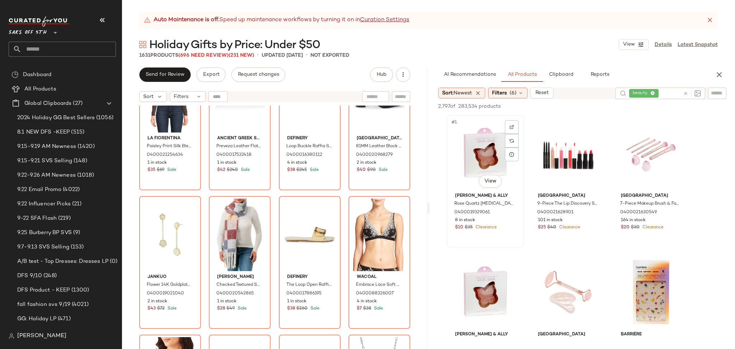
click at [471, 140] on div "#1 View" at bounding box center [485, 153] width 72 height 73
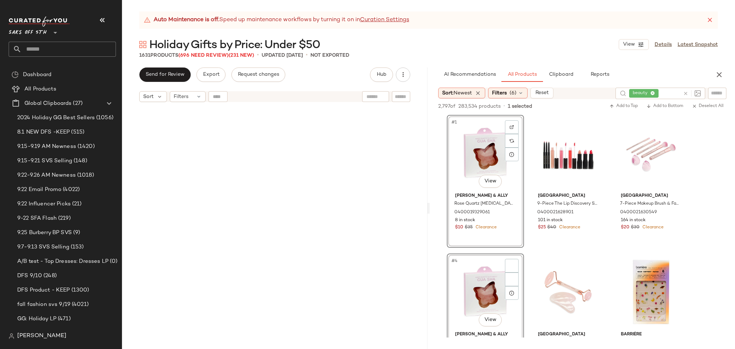
scroll to position [52788, 0]
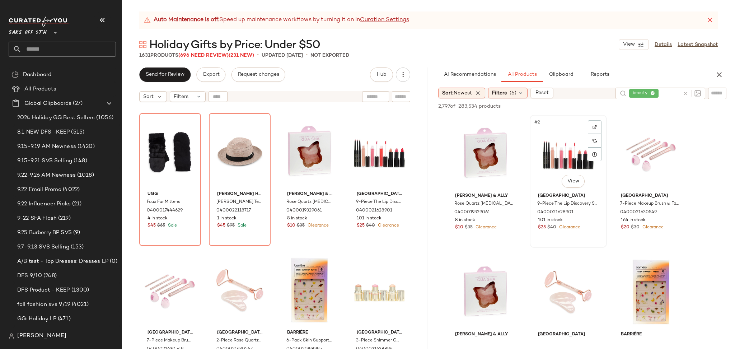
click at [566, 162] on div "#2 View" at bounding box center [568, 153] width 72 height 73
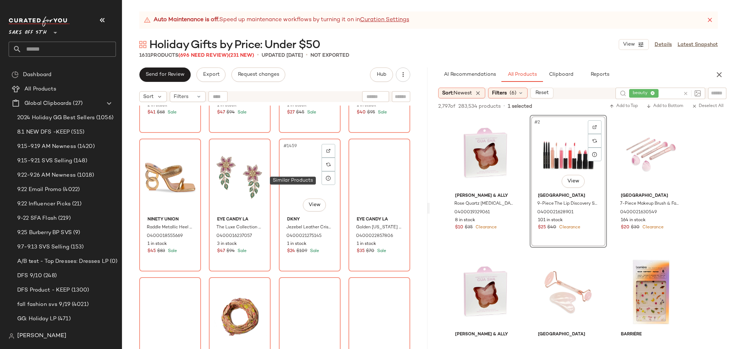
scroll to position [50390, 0]
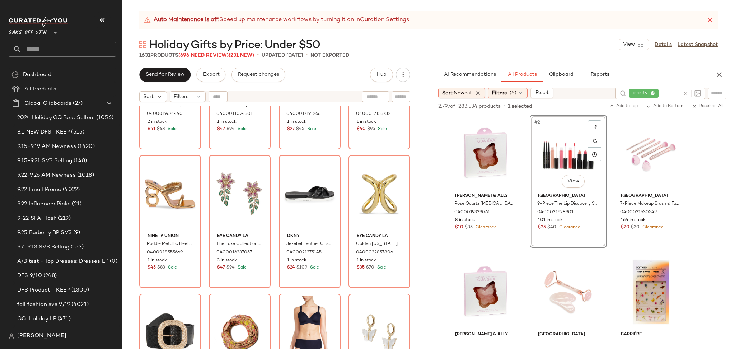
click at [71, 52] on input "text" at bounding box center [69, 49] width 94 height 15
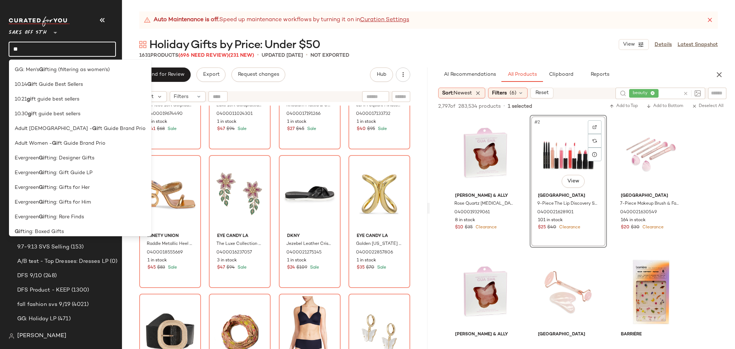
type input "*"
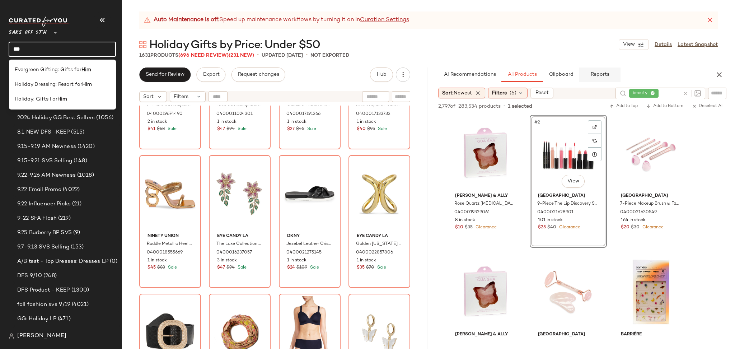
type input "***"
click at [599, 72] on span "Reports" at bounding box center [599, 75] width 19 height 6
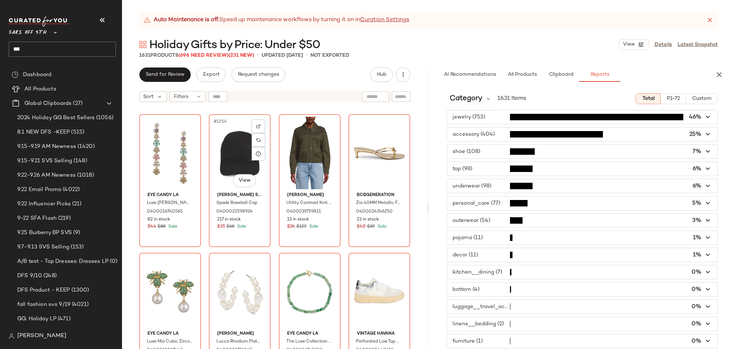
scroll to position [43339, 0]
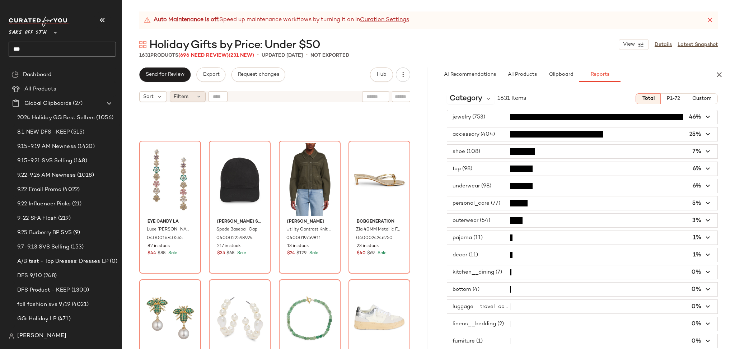
click at [195, 98] on div "Filters" at bounding box center [188, 96] width 36 height 11
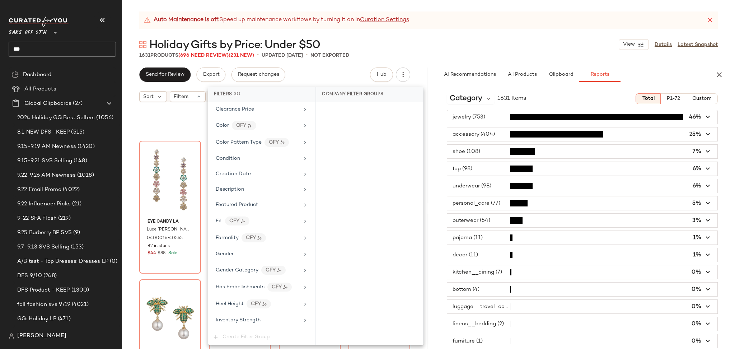
scroll to position [107, 0]
click at [226, 256] on span "Gender" at bounding box center [225, 255] width 18 height 5
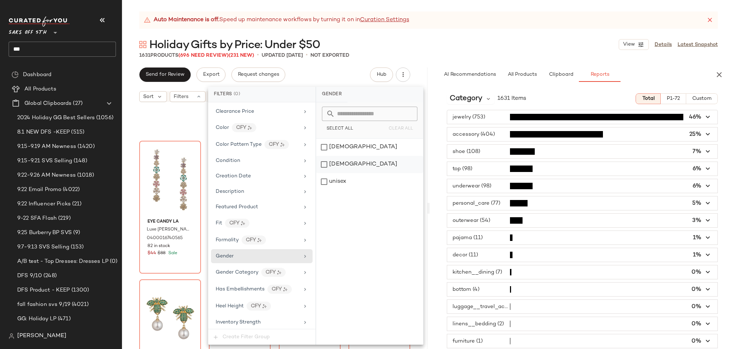
click at [326, 163] on div "[DEMOGRAPHIC_DATA]" at bounding box center [369, 164] width 107 height 17
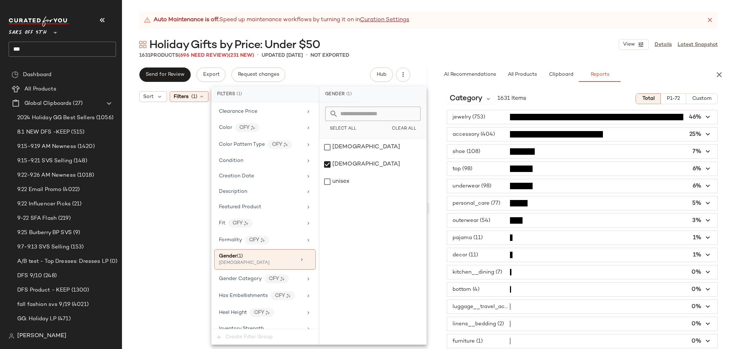
click at [441, 48] on div "Holiday Gifts by Price: Under $50 View Details Latest Snapshot" at bounding box center [428, 44] width 613 height 14
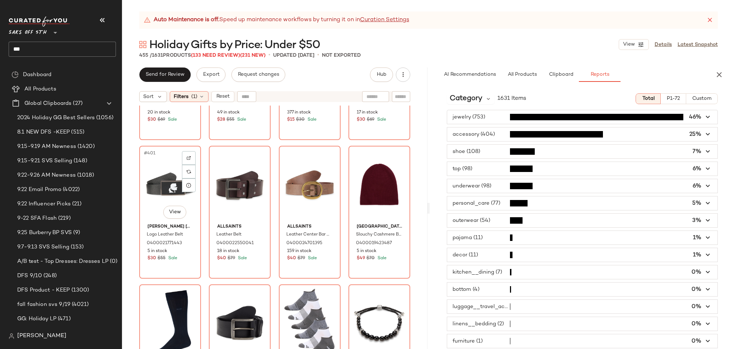
scroll to position [13821, 0]
click at [159, 184] on div "#401 View" at bounding box center [170, 185] width 57 height 73
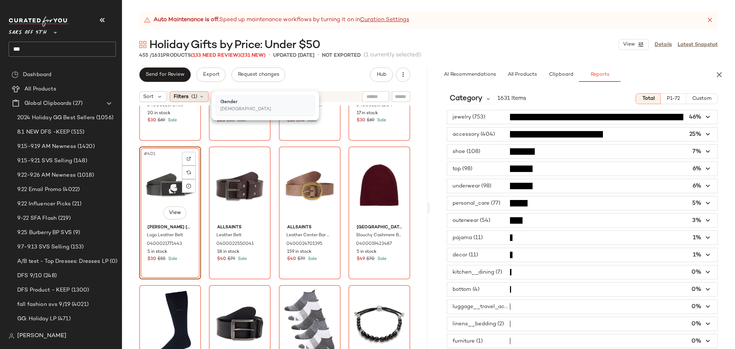
click at [204, 97] on icon at bounding box center [202, 97] width 6 height 6
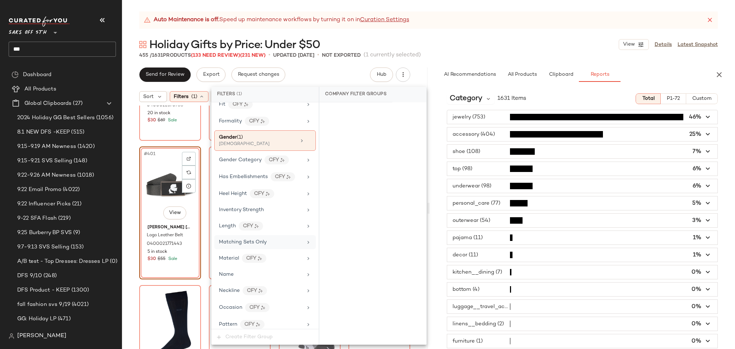
scroll to position [214, 0]
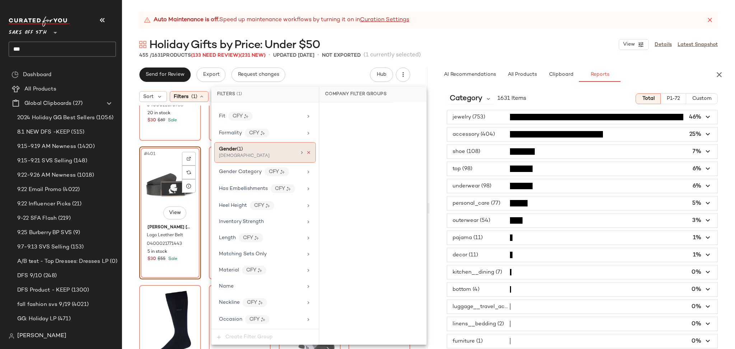
click at [308, 152] on icon at bounding box center [308, 152] width 5 height 5
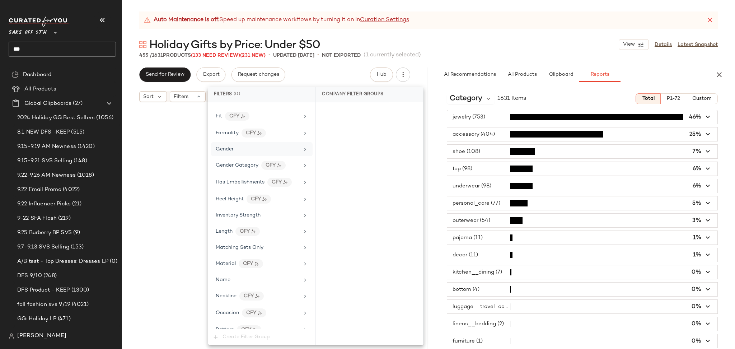
click at [466, 46] on div "Holiday Gifts by Price: Under $50 View Details Latest Snapshot" at bounding box center [428, 44] width 613 height 14
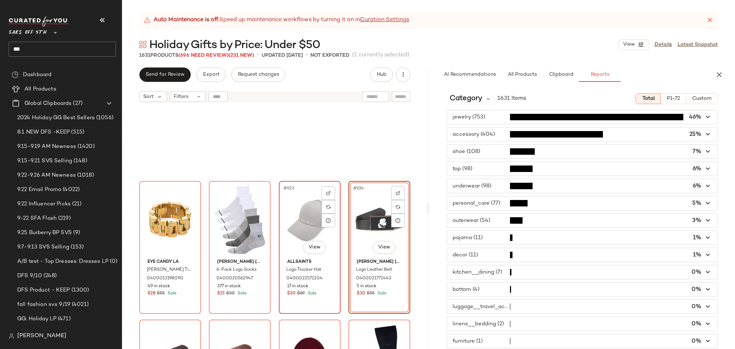
scroll to position [31797, 0]
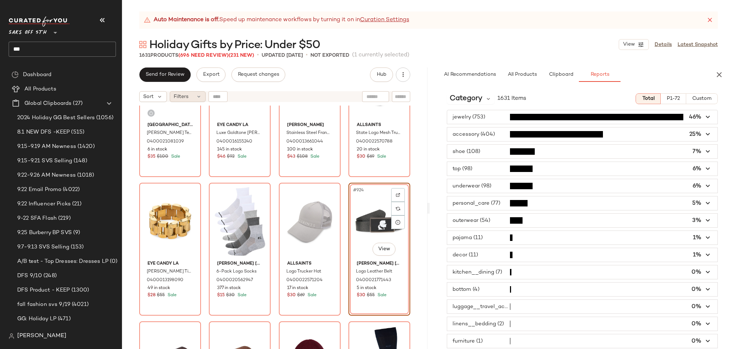
click at [192, 98] on div "Filters" at bounding box center [188, 96] width 36 height 11
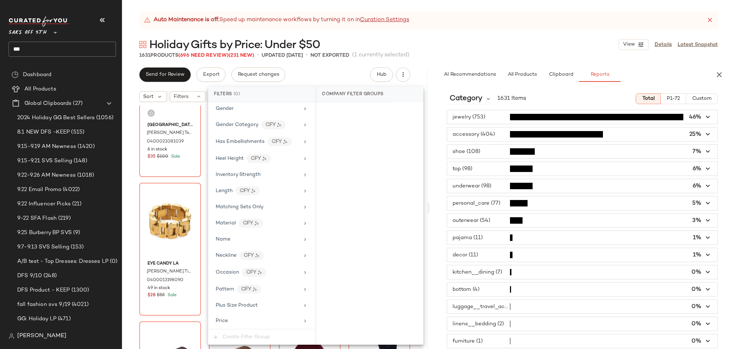
scroll to position [193, 0]
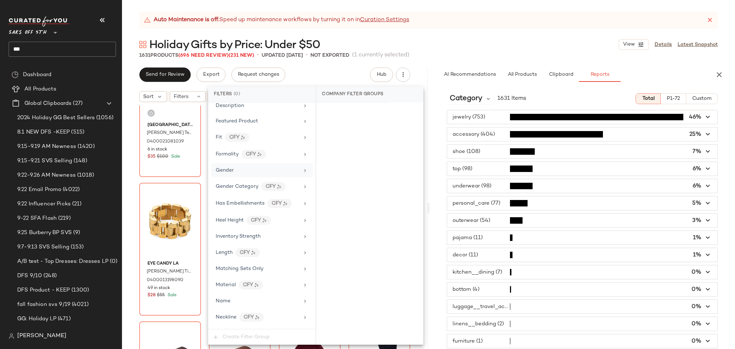
click at [227, 166] on div "Gender" at bounding box center [262, 170] width 102 height 14
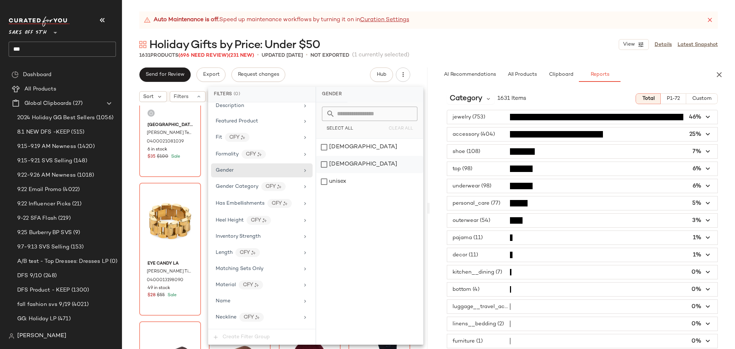
click at [326, 162] on div "[DEMOGRAPHIC_DATA]" at bounding box center [369, 164] width 107 height 17
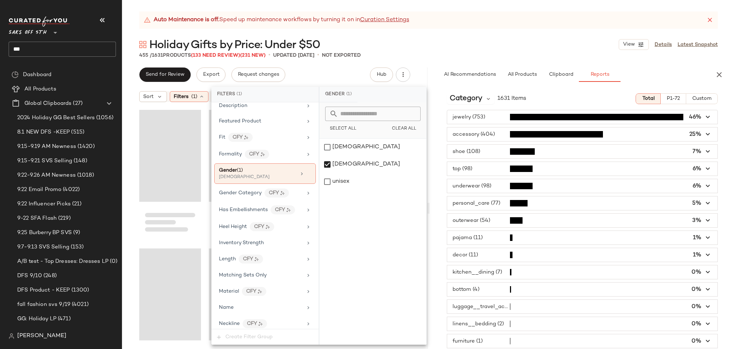
click at [446, 47] on div "Holiday Gifts by Price: Under $50 View Details Latest Snapshot" at bounding box center [428, 44] width 613 height 14
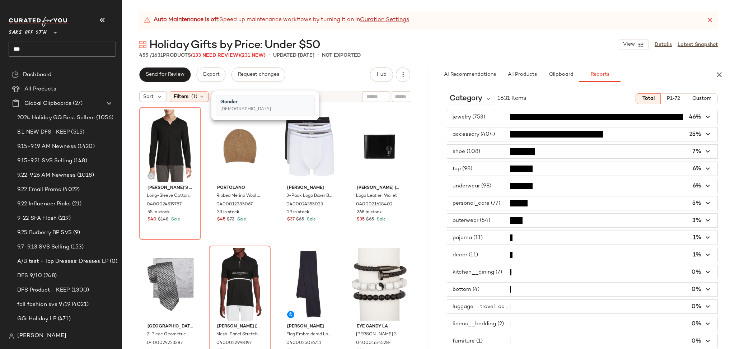
click at [446, 47] on div "Holiday Gifts by Price: Under $50 View Details Latest Snapshot" at bounding box center [428, 44] width 613 height 14
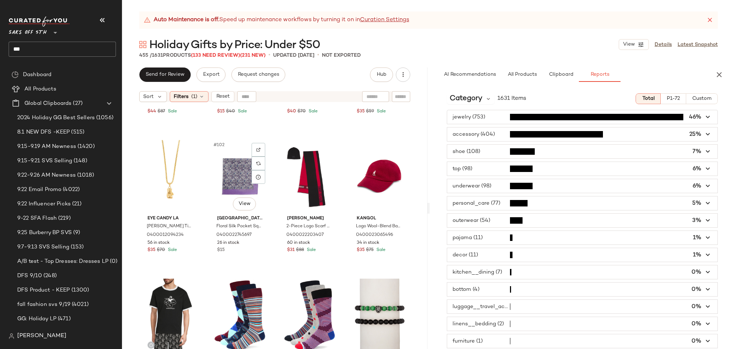
scroll to position [3439, 0]
click at [151, 170] on div "#101 View" at bounding box center [170, 176] width 57 height 73
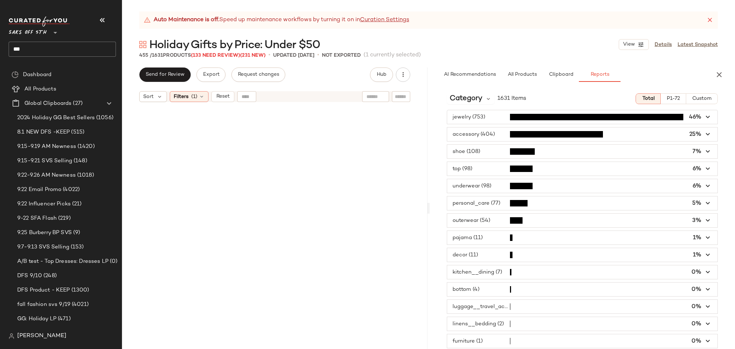
scroll to position [15535, 0]
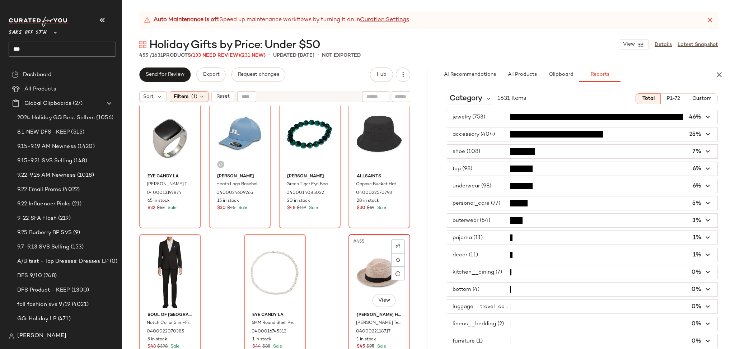
click at [377, 272] on div "#455 View" at bounding box center [379, 273] width 57 height 73
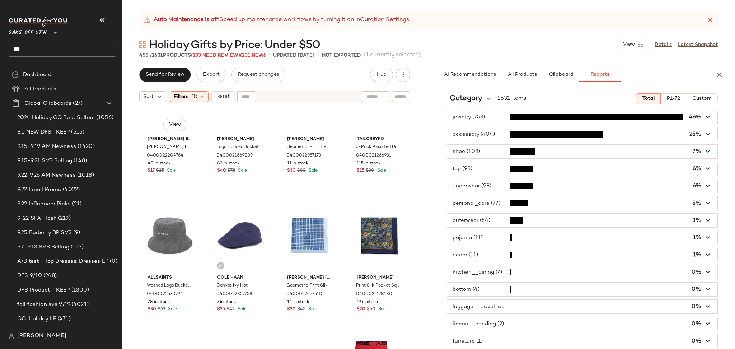
scroll to position [6150, 0]
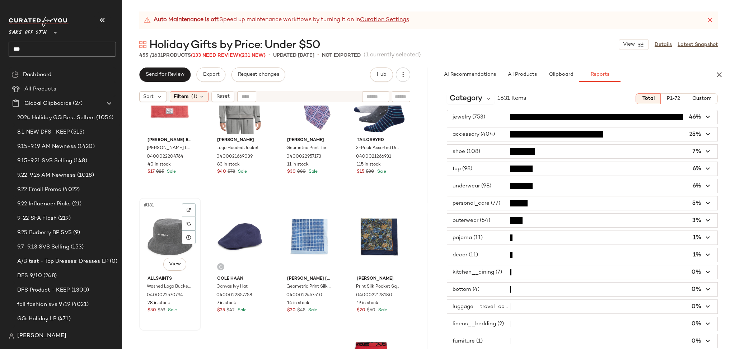
click at [165, 228] on div "#181 View" at bounding box center [170, 236] width 57 height 73
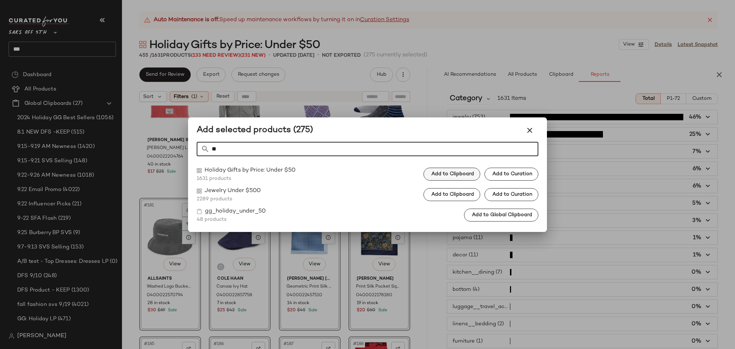
type input "**"
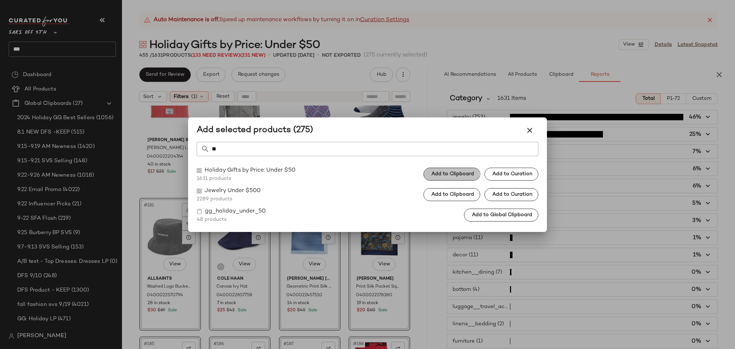
click at [441, 178] on button "Add to Clipboard" at bounding box center [452, 174] width 57 height 13
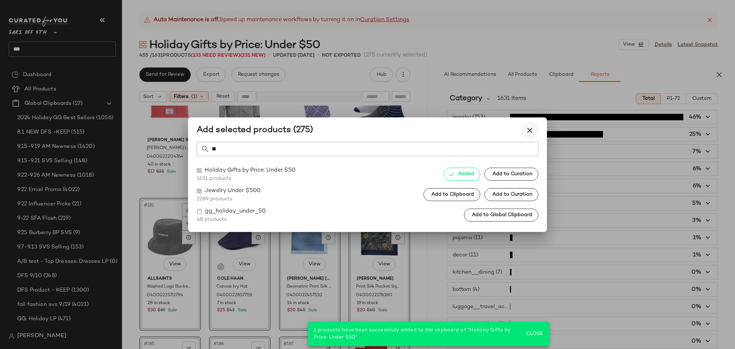
click at [530, 131] on icon "button" at bounding box center [529, 130] width 9 height 9
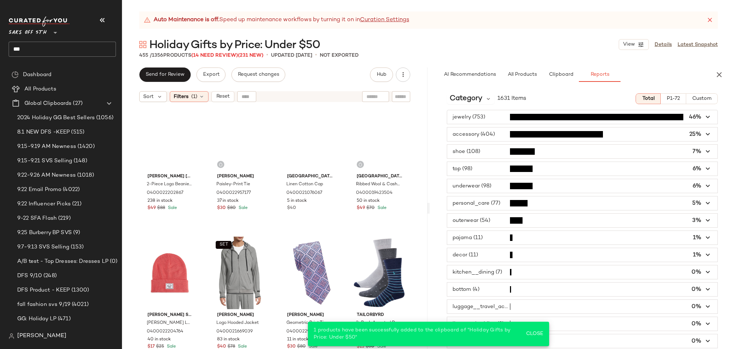
scroll to position [5975, 0]
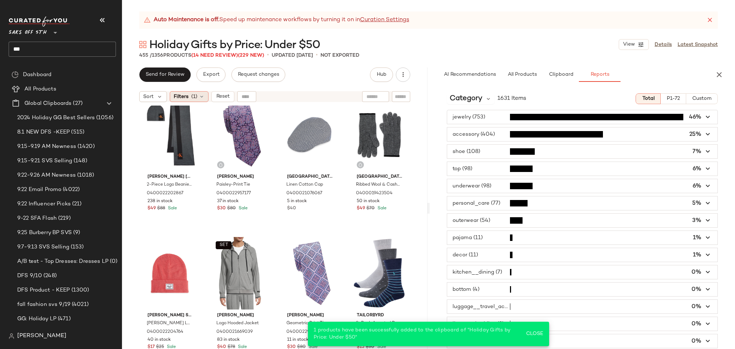
click at [201, 100] on div "Filters (1)" at bounding box center [189, 96] width 39 height 11
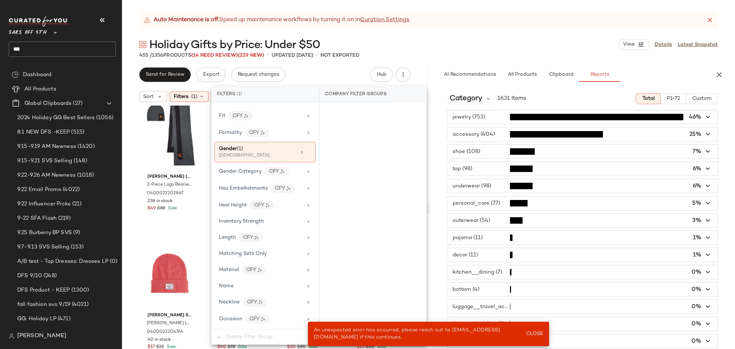
scroll to position [214, 0]
click at [306, 152] on icon at bounding box center [308, 152] width 5 height 5
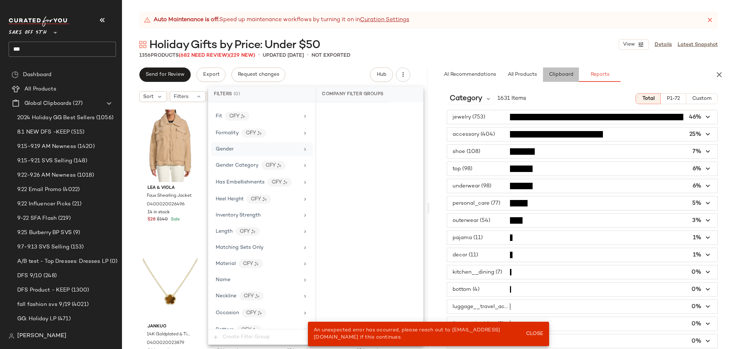
click at [552, 75] on span "Clipboard" at bounding box center [560, 75] width 25 height 6
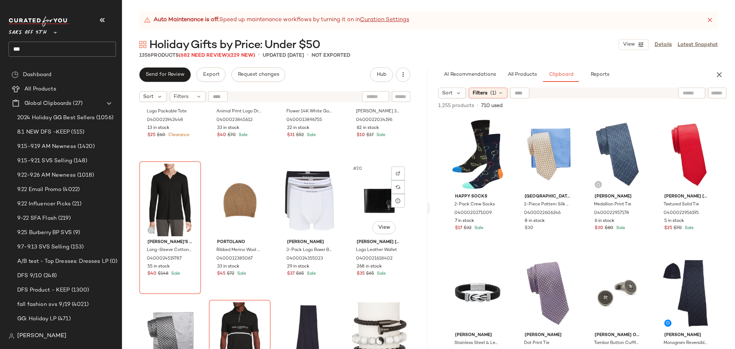
scroll to position [507, 0]
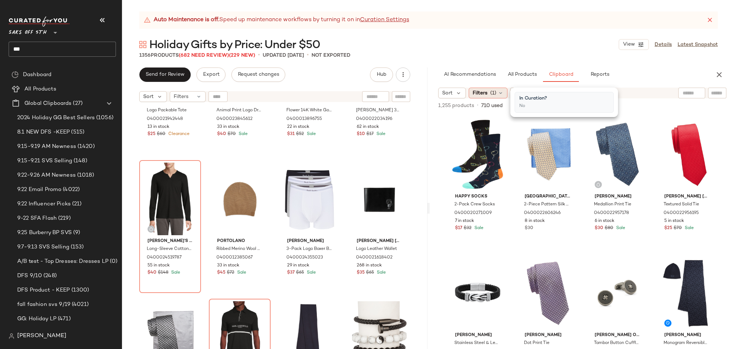
click at [494, 92] on span "(1)" at bounding box center [493, 93] width 6 height 8
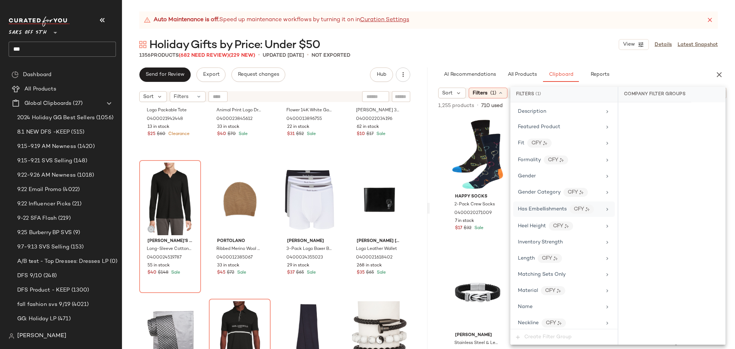
scroll to position [207, 0]
click at [534, 177] on span "Gender" at bounding box center [527, 178] width 18 height 5
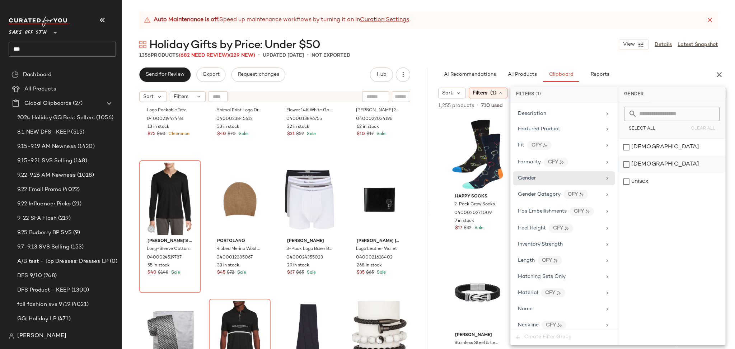
click at [630, 161] on div "[DEMOGRAPHIC_DATA]" at bounding box center [671, 164] width 107 height 17
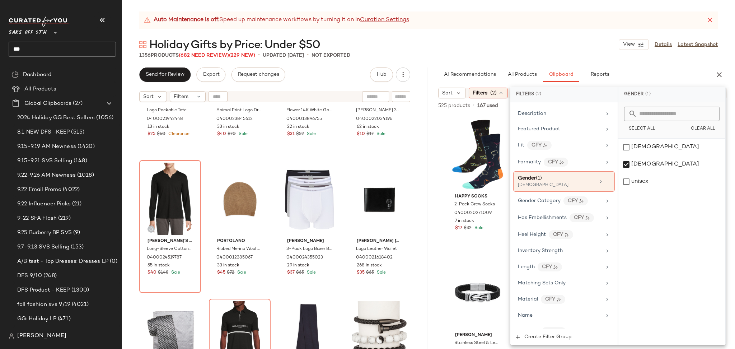
click at [513, 46] on div "Holiday Gifts by Price: Under $50 View Details Latest Snapshot" at bounding box center [428, 44] width 613 height 14
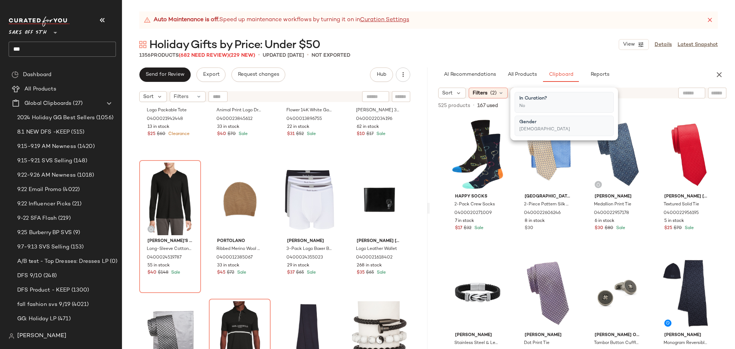
click at [513, 46] on div "Holiday Gifts by Price: Under $50 View Details Latest Snapshot" at bounding box center [428, 44] width 613 height 14
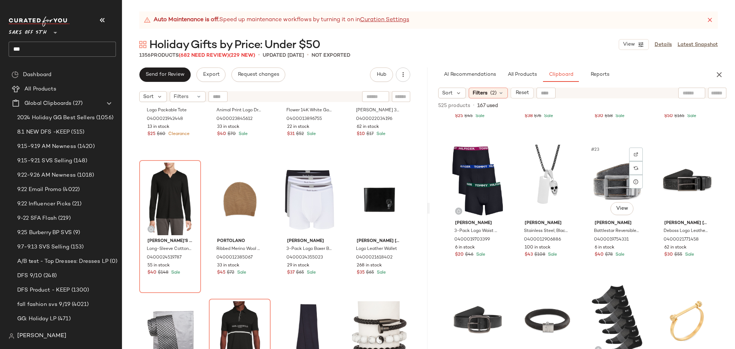
scroll to position [672, 0]
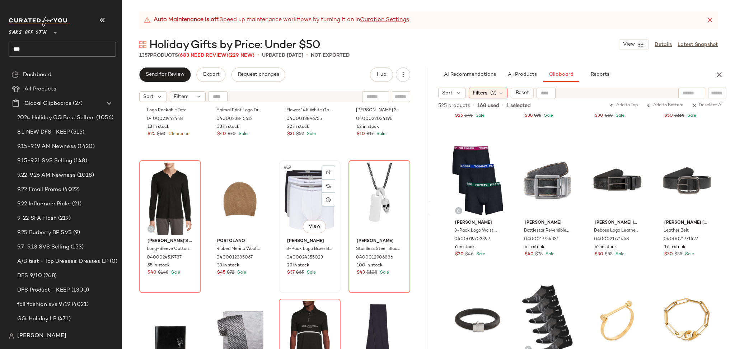
click at [290, 192] on div "#19 View" at bounding box center [309, 199] width 57 height 73
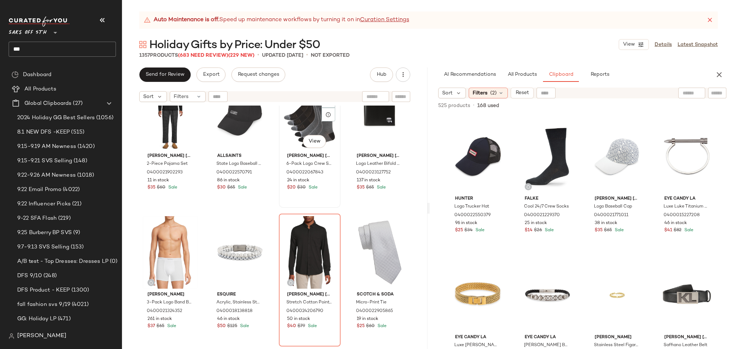
scroll to position [908, 0]
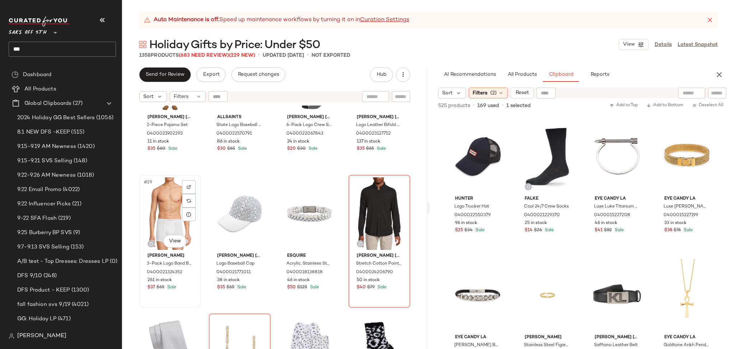
click at [160, 192] on div "#29 View" at bounding box center [170, 213] width 57 height 73
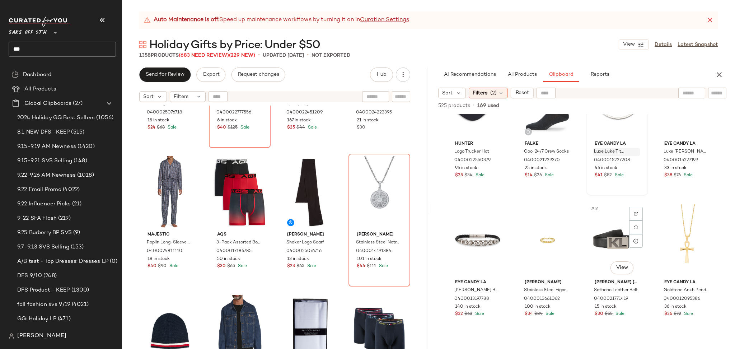
scroll to position [1585, 0]
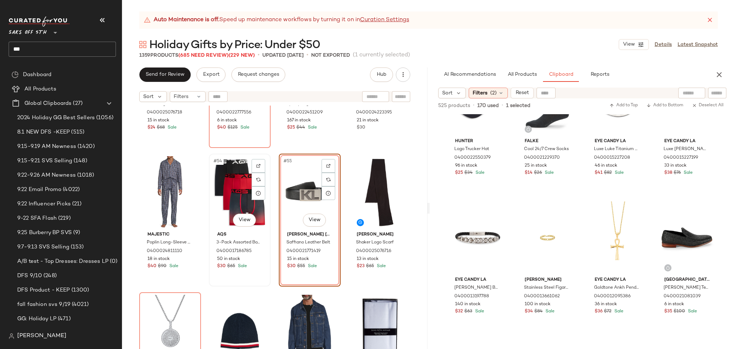
click at [239, 184] on div "#54 View" at bounding box center [239, 192] width 57 height 73
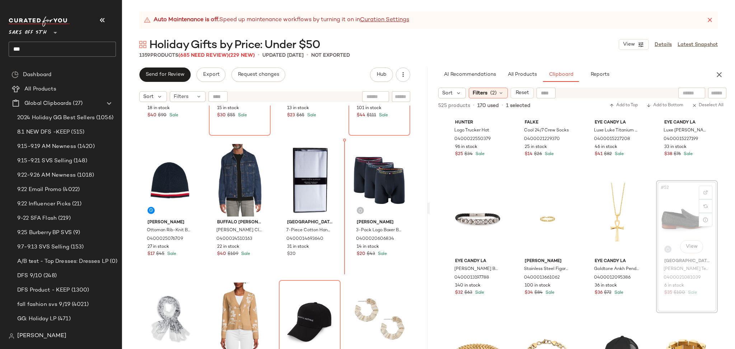
scroll to position [1906, 0]
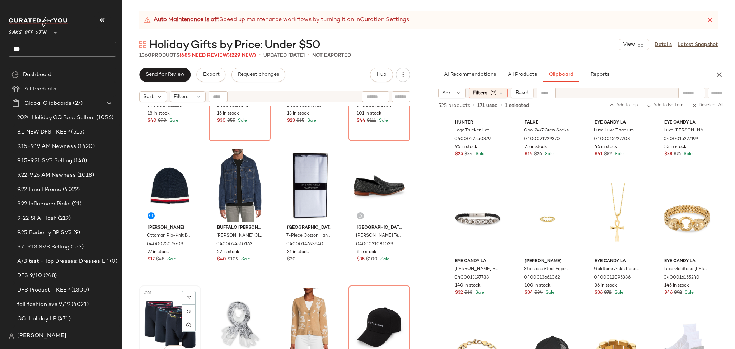
click at [151, 310] on div "#61 View" at bounding box center [170, 324] width 57 height 73
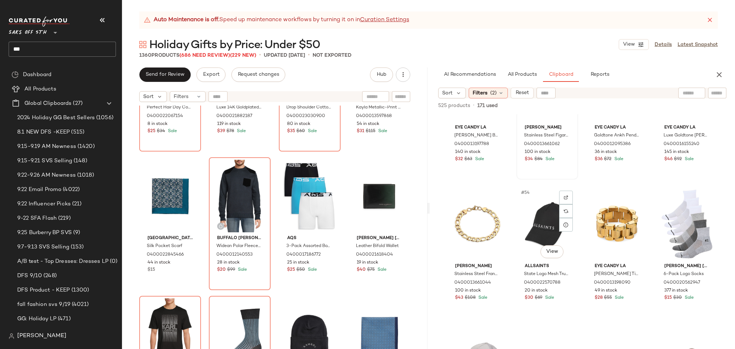
scroll to position [1738, 0]
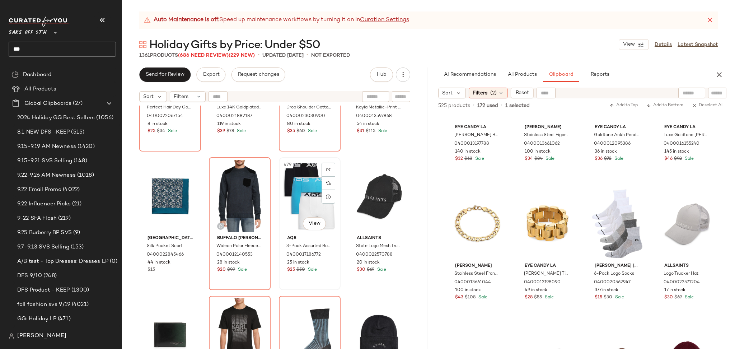
click at [296, 198] on div "#79 View" at bounding box center [309, 196] width 57 height 73
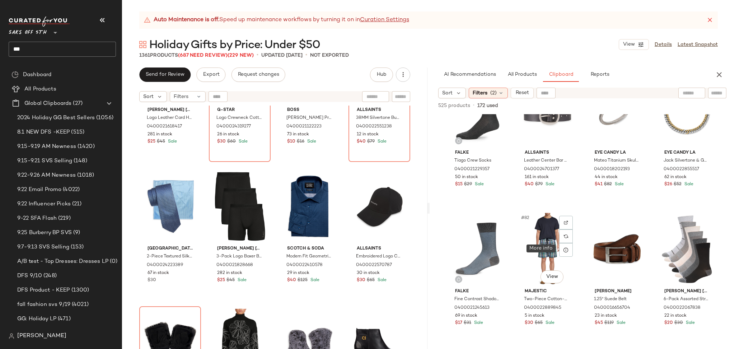
scroll to position [2683, 0]
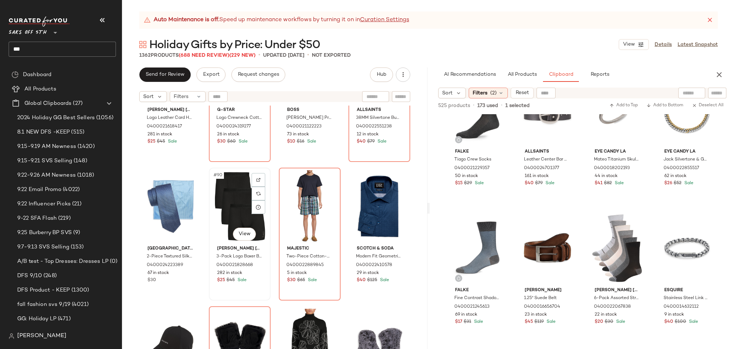
click at [227, 196] on div "#90 View" at bounding box center [239, 206] width 57 height 73
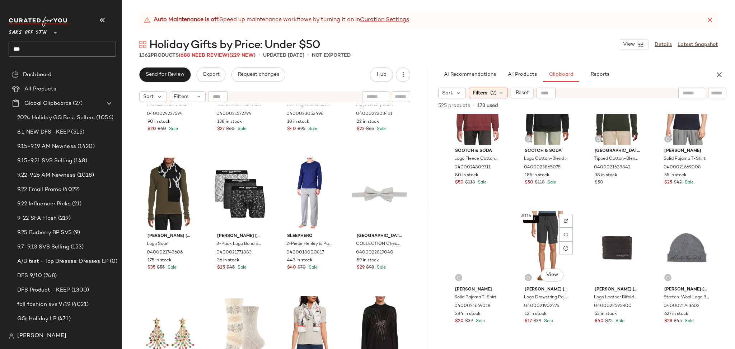
scroll to position [3793, 0]
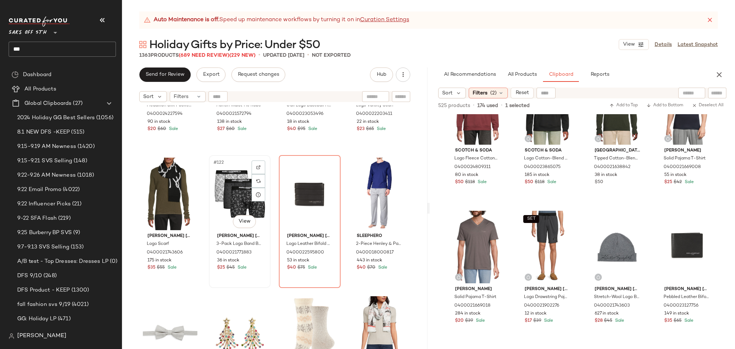
click at [244, 197] on div "#122 View" at bounding box center [239, 194] width 57 height 73
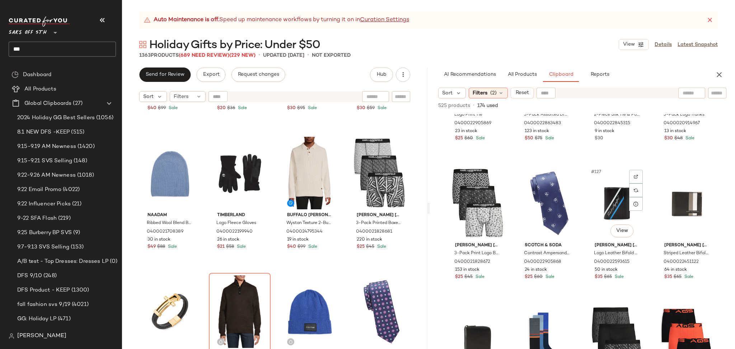
scroll to position [4253, 0]
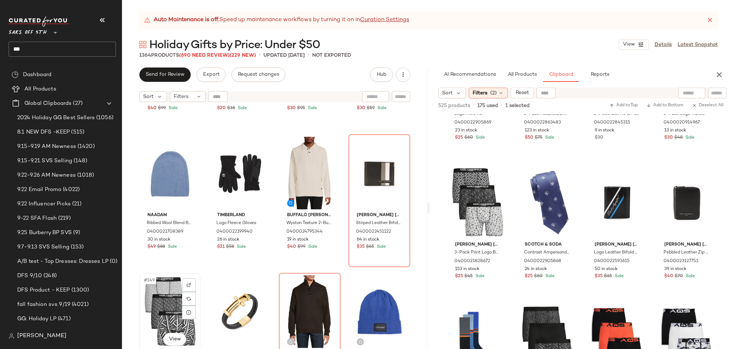
click at [148, 298] on div "#149 View" at bounding box center [170, 311] width 57 height 73
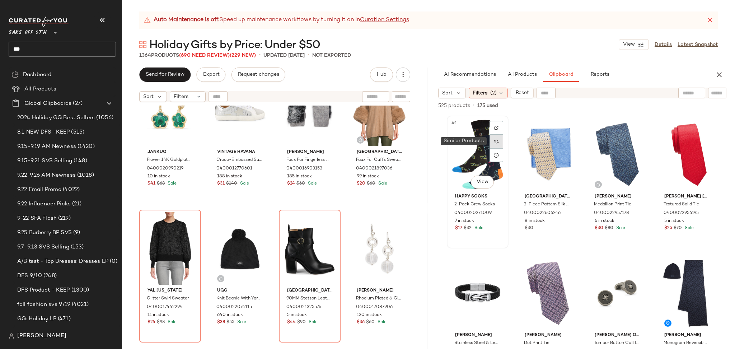
click at [491, 141] on div at bounding box center [497, 142] width 14 height 14
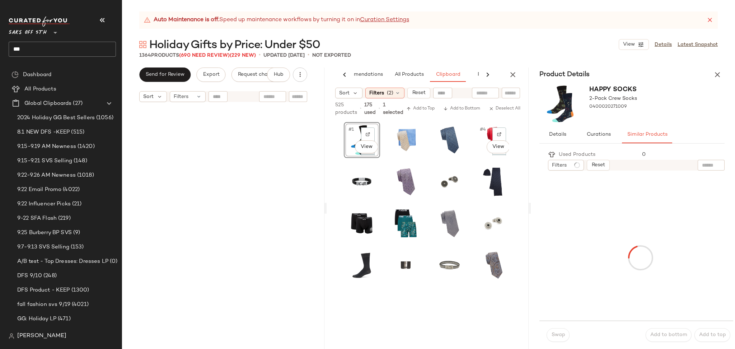
scroll to position [0, 30]
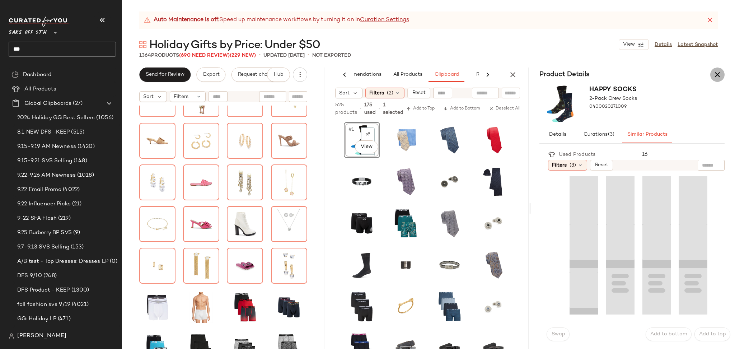
click at [717, 75] on icon "button" at bounding box center [717, 74] width 9 height 9
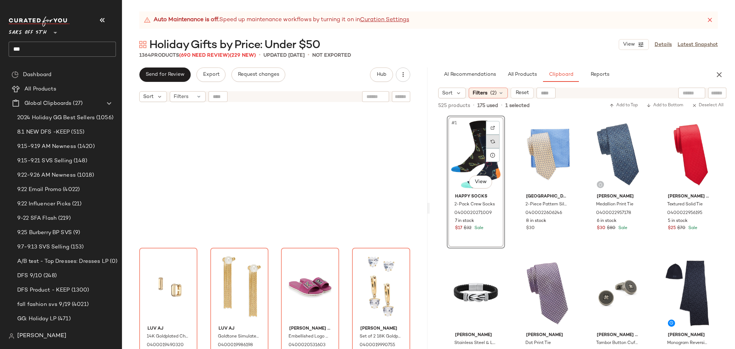
scroll to position [0, 0]
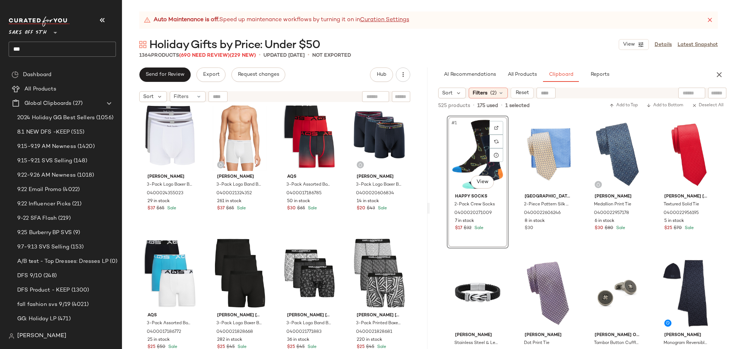
click at [471, 126] on div "#1 View" at bounding box center [477, 154] width 57 height 73
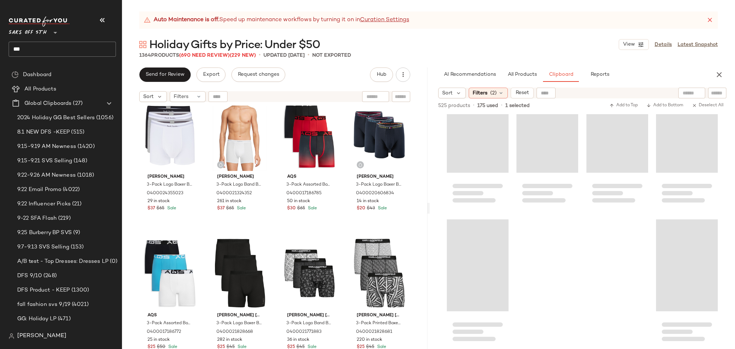
scroll to position [972, 0]
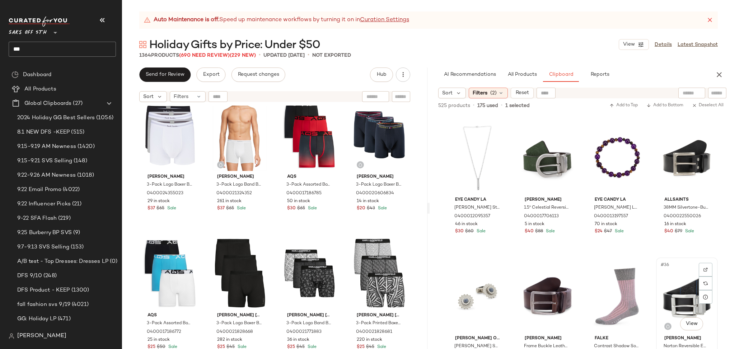
click at [685, 289] on div "#36 View" at bounding box center [687, 296] width 57 height 73
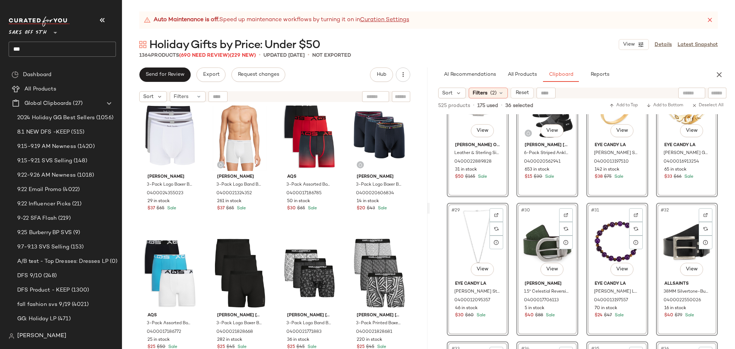
scroll to position [883, 0]
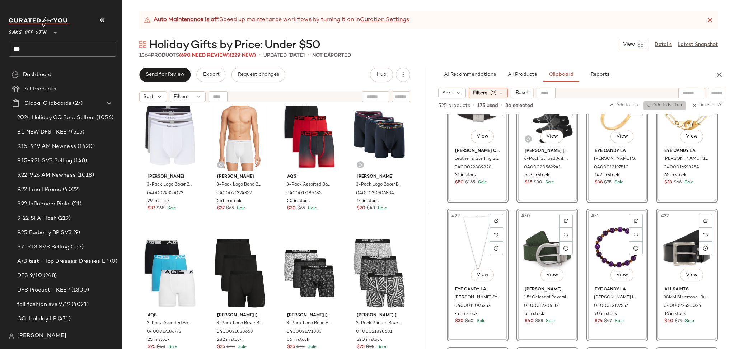
click at [664, 105] on span "Add to Bottom" at bounding box center [664, 105] width 37 height 5
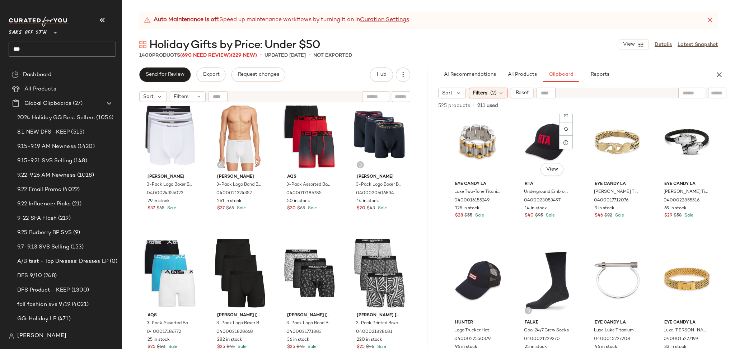
scroll to position [0, 0]
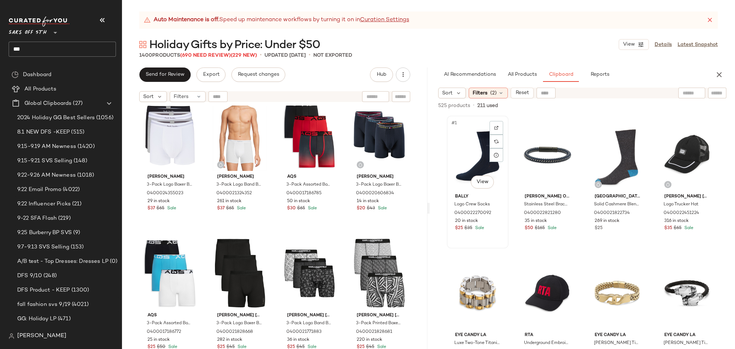
click at [476, 147] on div "#1 View" at bounding box center [477, 154] width 57 height 73
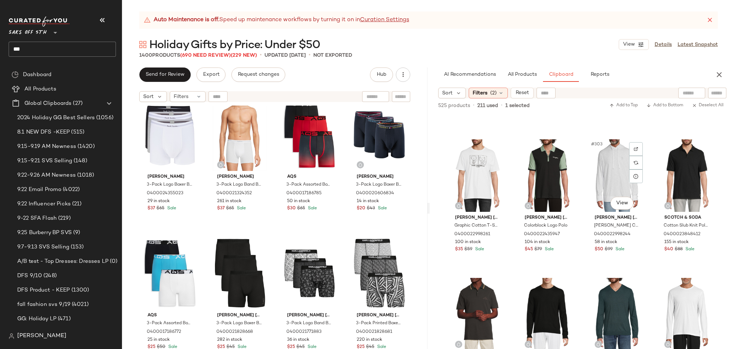
scroll to position [10375, 0]
click at [491, 92] on span "(2)" at bounding box center [493, 93] width 6 height 8
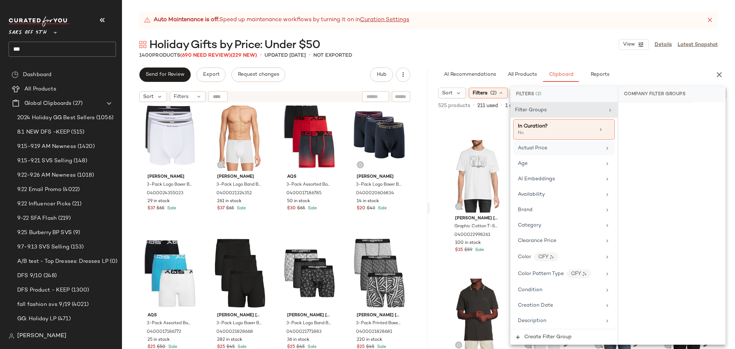
click at [544, 151] on div "Actual Price" at bounding box center [532, 148] width 29 height 8
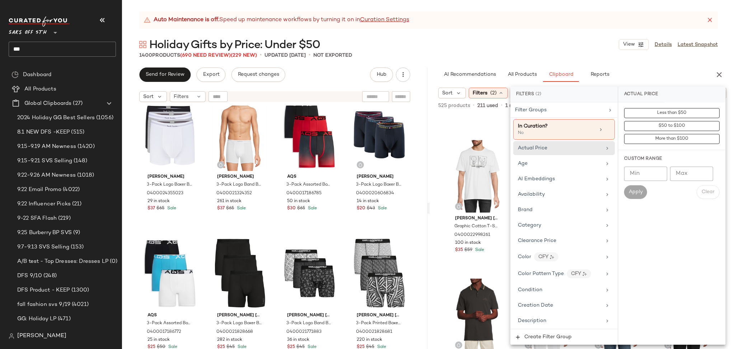
click at [678, 172] on input "Max" at bounding box center [691, 174] width 43 height 14
type input "*****"
click at [638, 190] on span "Apply" at bounding box center [636, 192] width 14 height 6
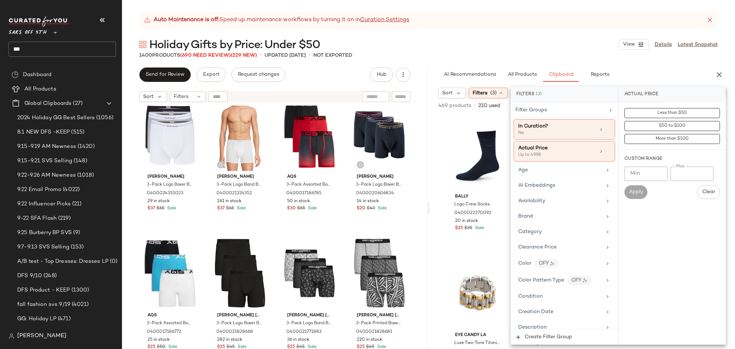
click at [522, 53] on div "1400 Products (690 Need Review) (229 New) • updated Sep 25th • Not Exported" at bounding box center [428, 55] width 613 height 7
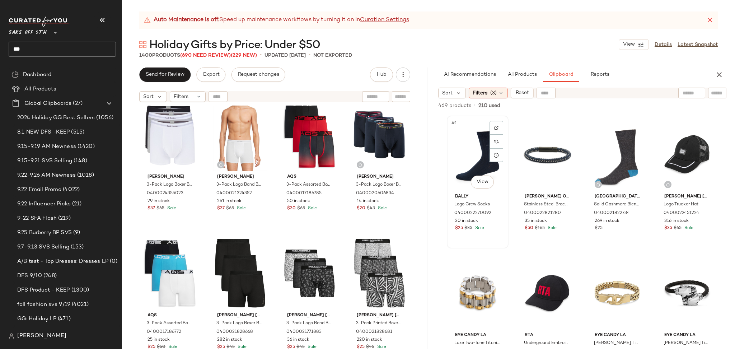
click at [466, 162] on div "#1 View" at bounding box center [477, 154] width 57 height 73
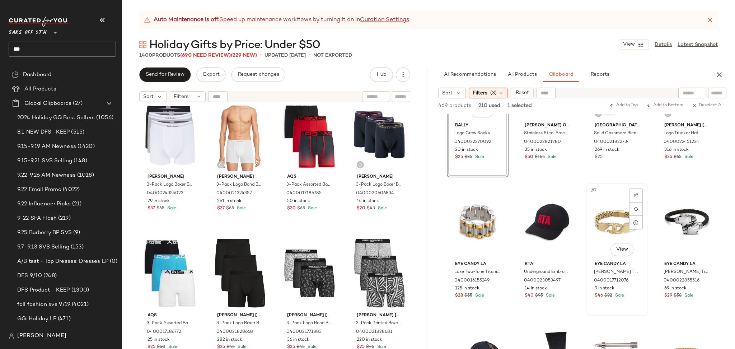
scroll to position [0, 0]
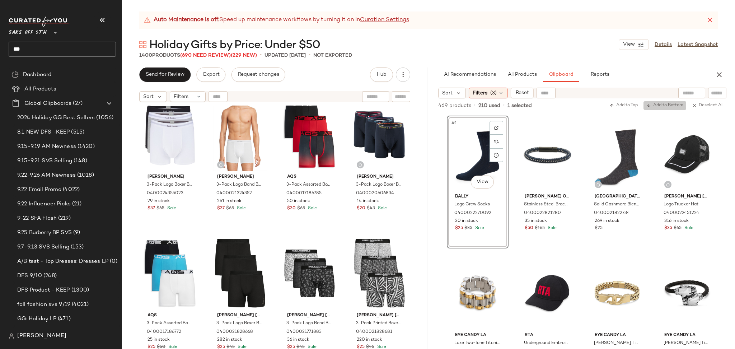
click at [652, 103] on span "Add to Bottom" at bounding box center [664, 105] width 37 height 5
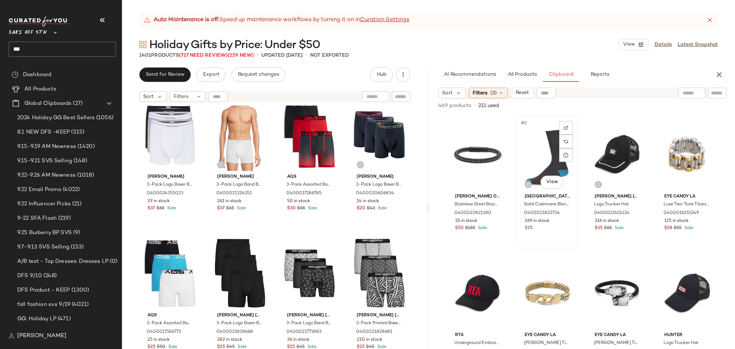
click at [551, 142] on div "#2 View" at bounding box center [547, 154] width 57 height 73
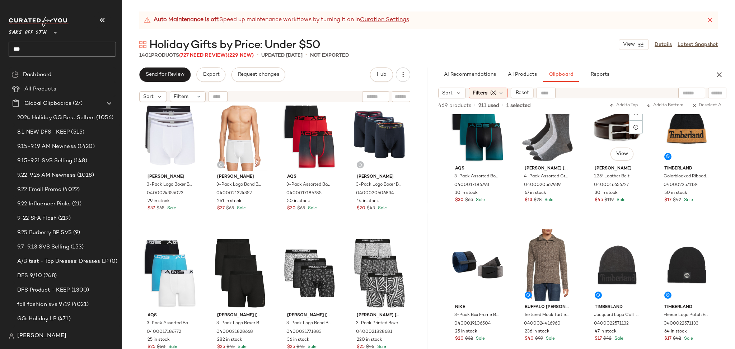
scroll to position [4196, 0]
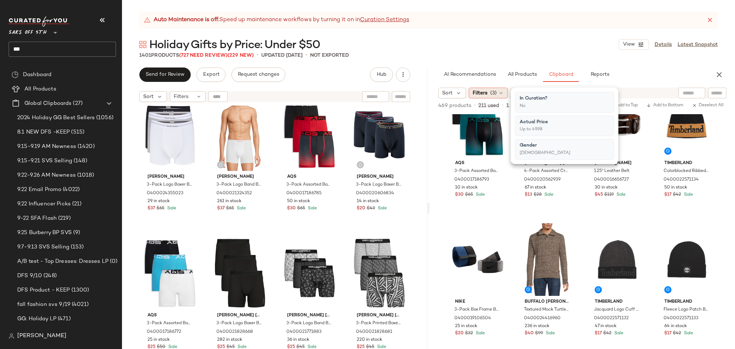
click at [480, 94] on span "Filters" at bounding box center [480, 93] width 15 height 8
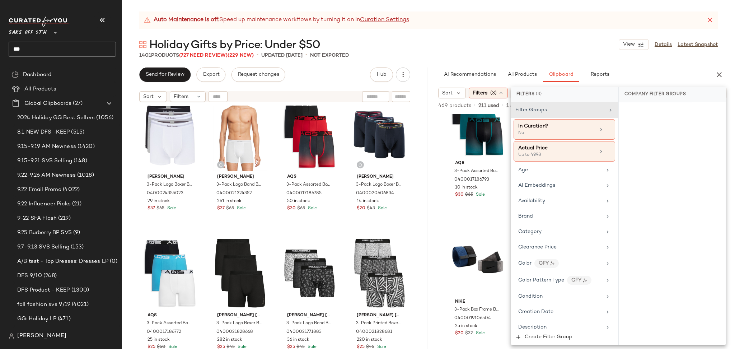
click at [539, 59] on div "1401 Products (727 Need Review) (229 New) • updated Sep 25th • Not Exported" at bounding box center [428, 55] width 613 height 7
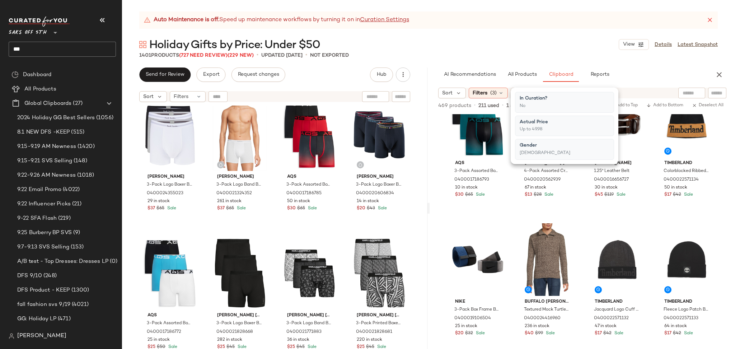
click at [539, 59] on div "1401 Products (727 Need Review) (229 New) • updated Sep 25th • Not Exported" at bounding box center [428, 55] width 613 height 7
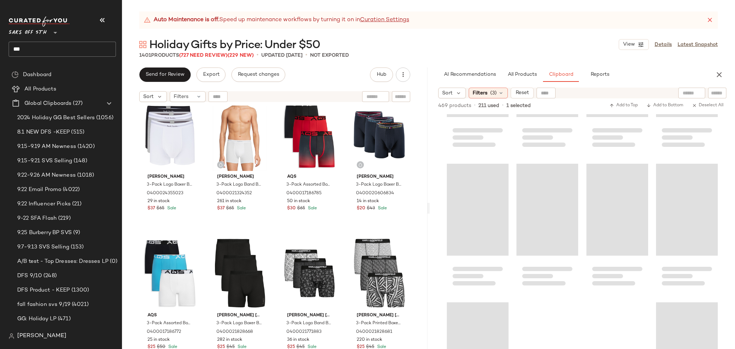
scroll to position [8772, 0]
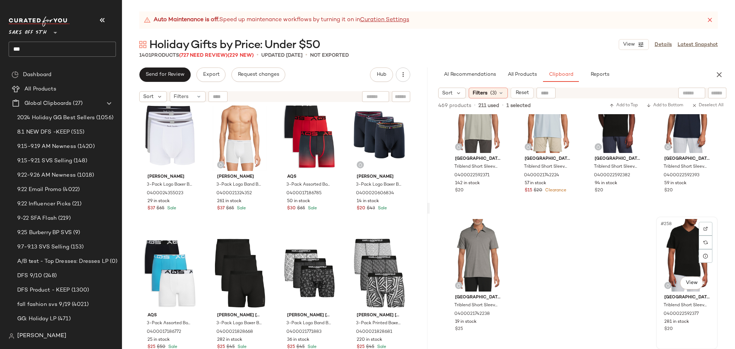
click at [674, 235] on div "#258 View" at bounding box center [687, 255] width 57 height 73
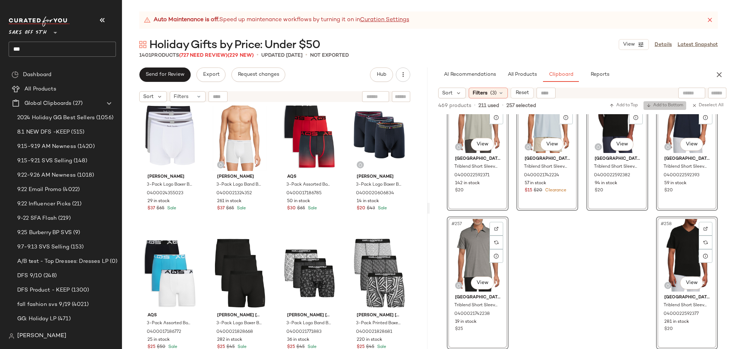
click at [657, 103] on span "Add to Bottom" at bounding box center [664, 105] width 37 height 5
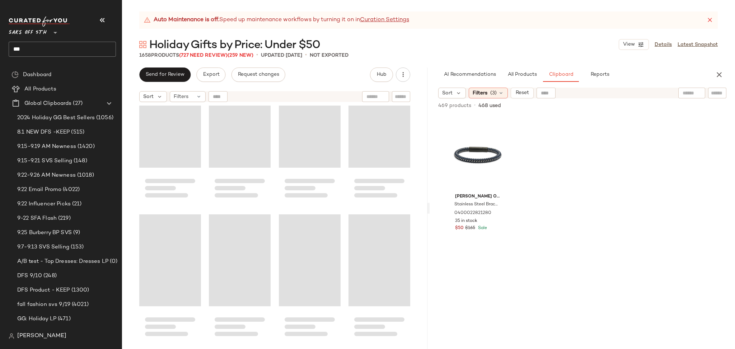
scroll to position [43949, 0]
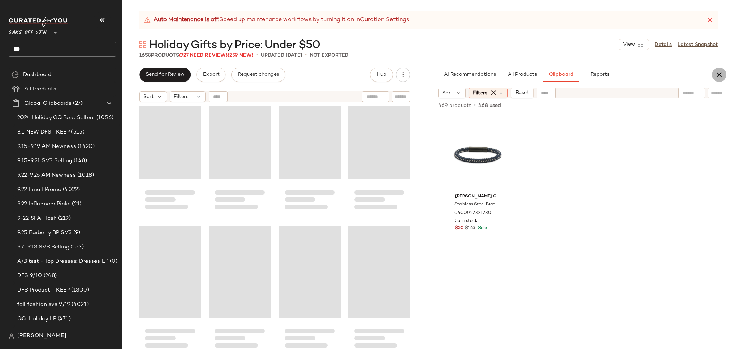
click at [723, 79] on button "button" at bounding box center [719, 74] width 14 height 14
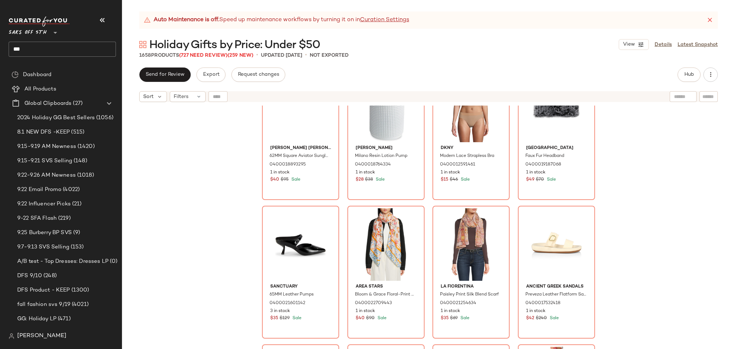
scroll to position [42697, 0]
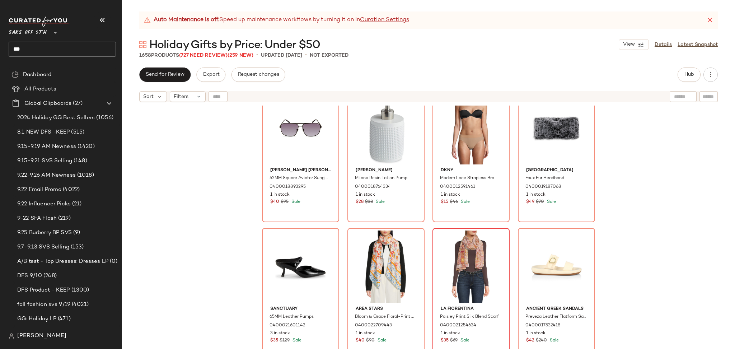
click at [499, 247] on div "Kenneth Cole 62MM Square Aviator Sunglasses 0400018893295 1 in stock $40 $95 Sa…" at bounding box center [428, 236] width 613 height 261
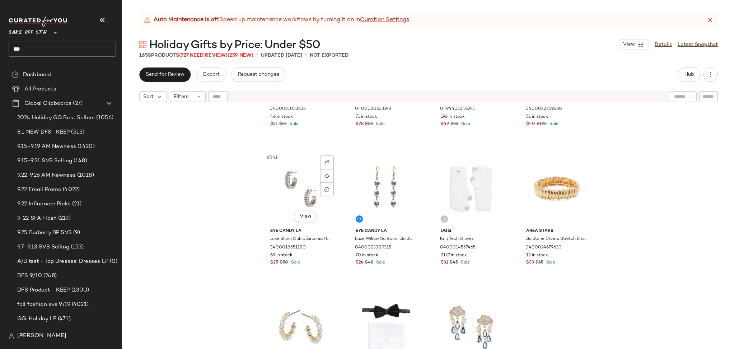
scroll to position [11741, 0]
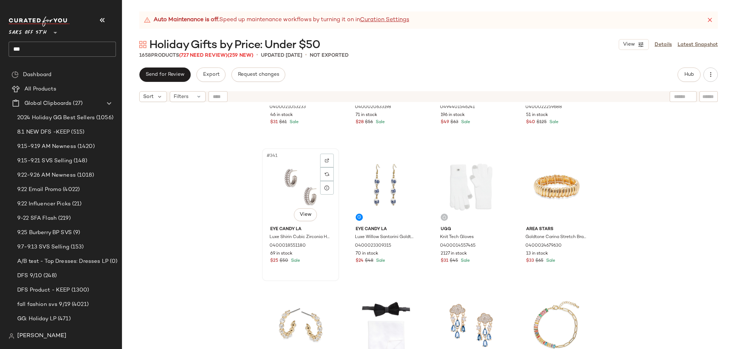
click at [295, 189] on div "#341 View" at bounding box center [301, 187] width 72 height 73
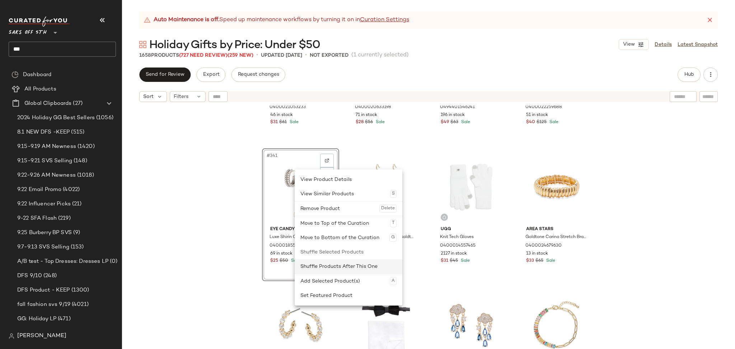
click at [363, 265] on div "Shuffle Products After This One" at bounding box center [348, 266] width 96 height 14
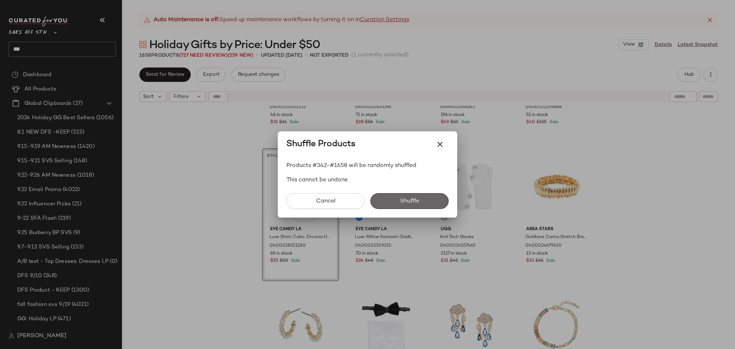
click at [389, 201] on button "Shuffle" at bounding box center [409, 201] width 78 height 16
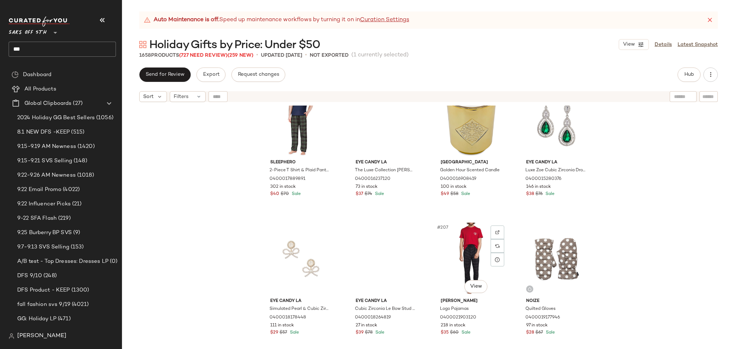
scroll to position [6931, 0]
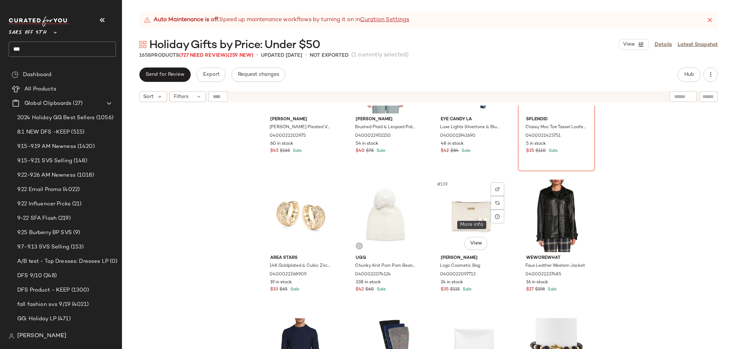
scroll to position [4630, 0]
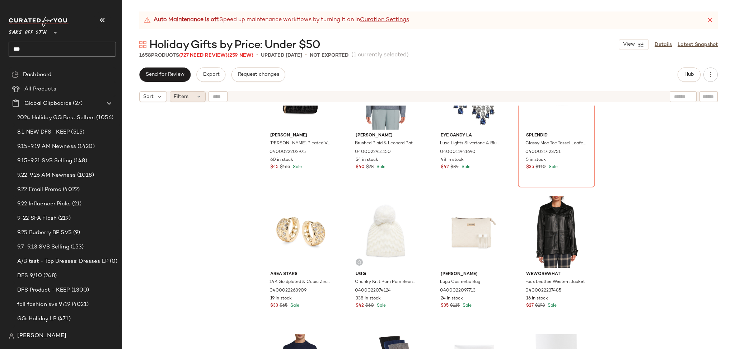
click at [193, 95] on div "Filters" at bounding box center [188, 96] width 36 height 11
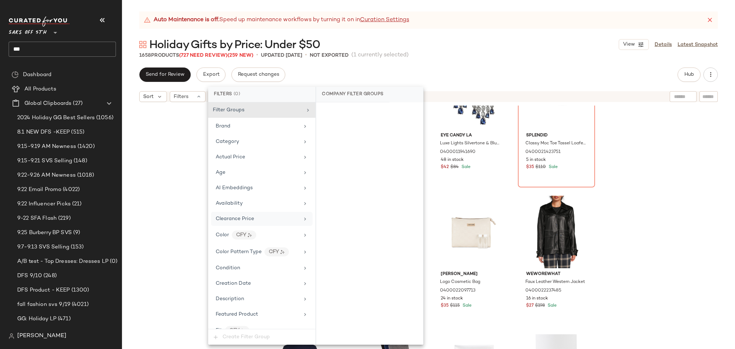
click at [275, 218] on div "Clearance Price" at bounding box center [258, 219] width 84 height 8
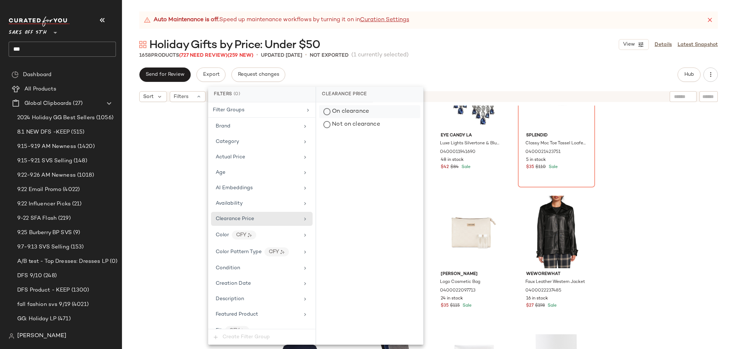
click at [337, 109] on div "On clearance" at bounding box center [369, 111] width 101 height 13
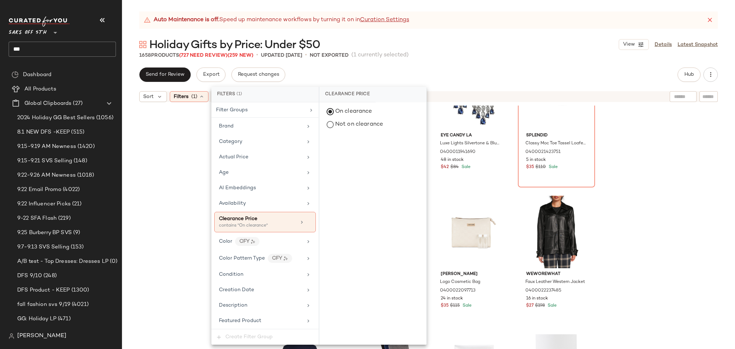
click at [458, 71] on div "Send for Review Export Request changes Hub" at bounding box center [428, 74] width 579 height 14
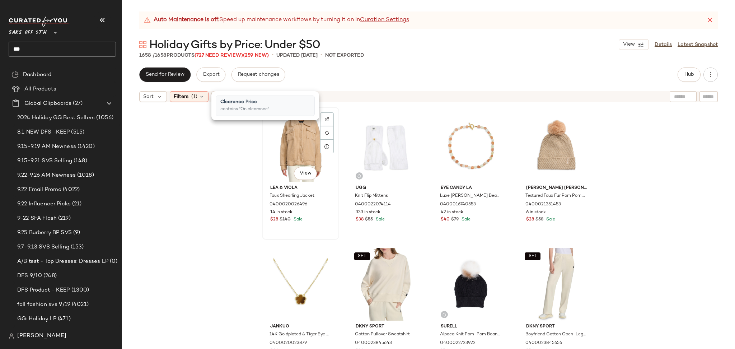
click at [291, 130] on div "#1 View" at bounding box center [301, 145] width 72 height 73
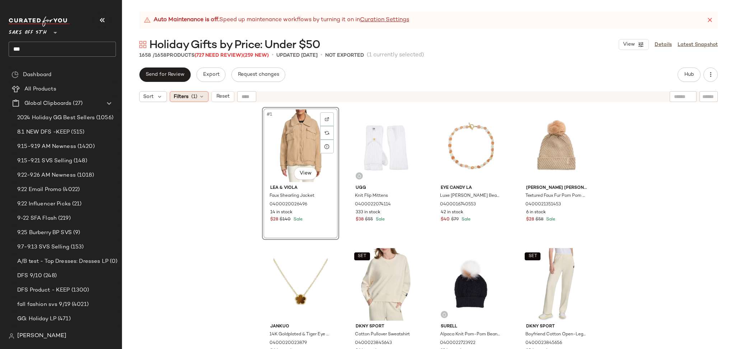
click at [191, 95] on span "(1)" at bounding box center [194, 97] width 6 height 8
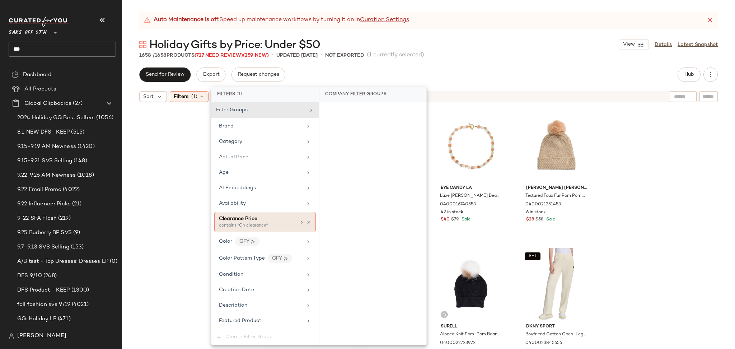
click at [279, 230] on div "Clearance Price contains "On clearance"" at bounding box center [265, 222] width 102 height 20
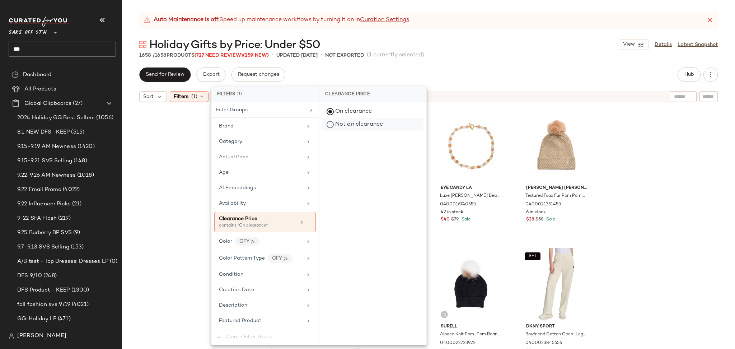
click at [335, 123] on div "Not on clearance" at bounding box center [372, 124] width 101 height 13
click at [329, 108] on div "On clearance" at bounding box center [372, 111] width 101 height 13
click at [475, 83] on div "Send for Review Export Request changes Hub Sort Filters (1) Reset Lea & Viola F…" at bounding box center [428, 207] width 613 height 281
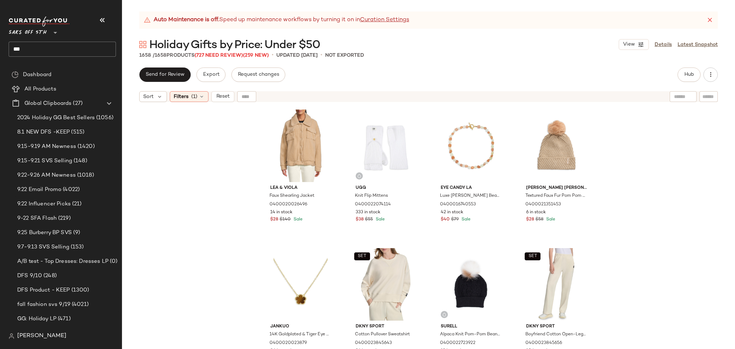
click at [193, 103] on div "Sort Filters (1) Reset" at bounding box center [428, 97] width 613 height 18
click at [200, 95] on icon at bounding box center [202, 97] width 6 height 6
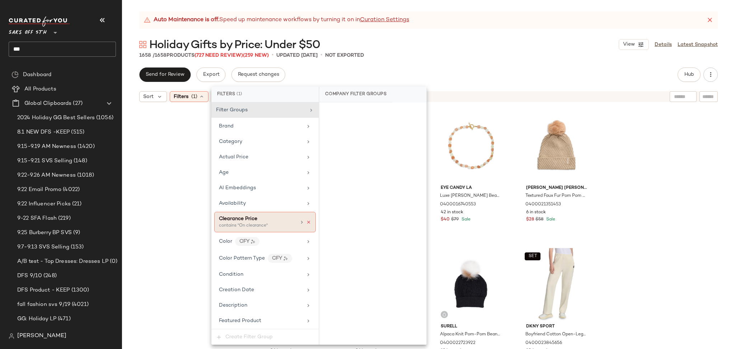
click at [306, 222] on icon at bounding box center [308, 222] width 5 height 5
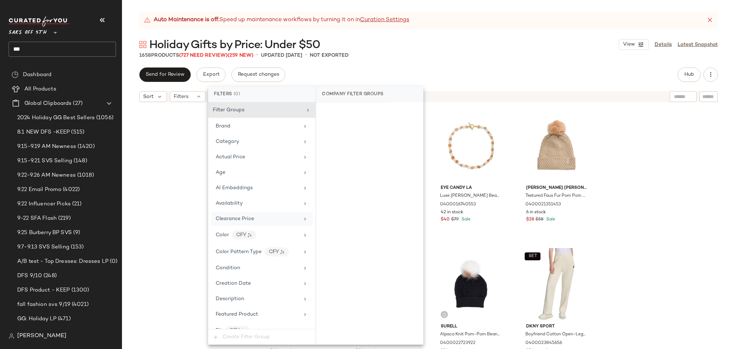
click at [447, 65] on div "Auto Maintenance is off. Speed up maintenance workflows by turning it on in Cur…" at bounding box center [428, 179] width 613 height 337
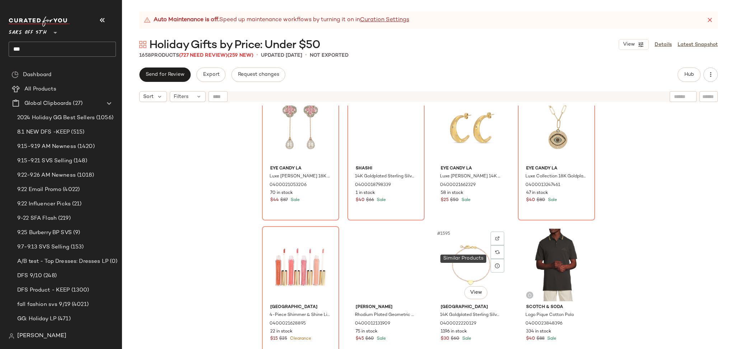
scroll to position [55018, 0]
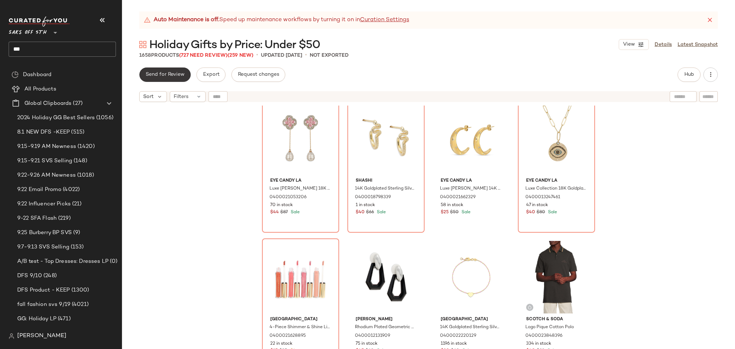
click at [164, 74] on span "Send for Review" at bounding box center [164, 75] width 39 height 6
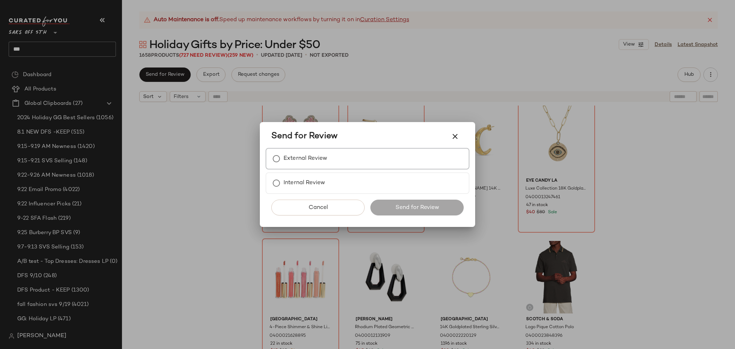
click at [326, 158] on label "External Review" at bounding box center [306, 158] width 44 height 14
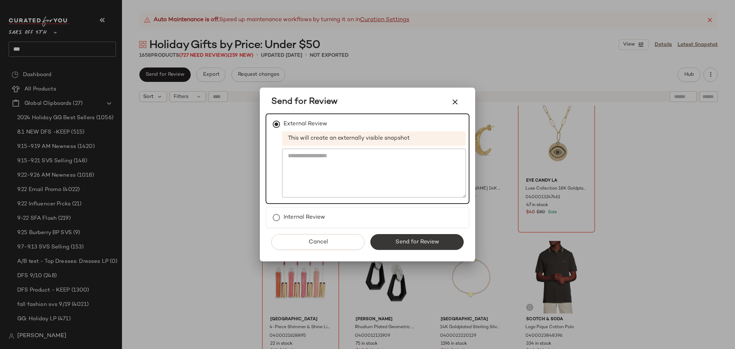
click at [403, 242] on span "Send for Review" at bounding box center [417, 242] width 44 height 7
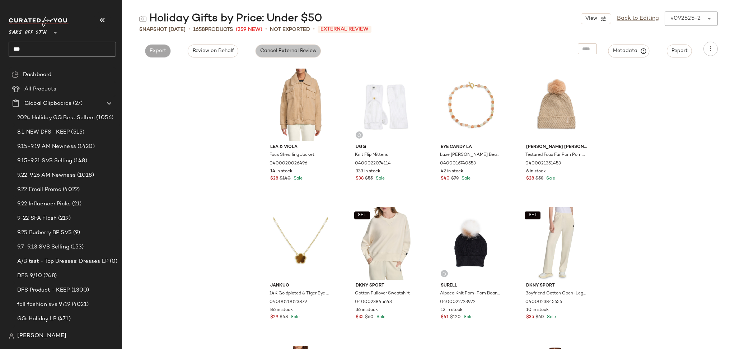
click at [293, 51] on span "Cancel External Review" at bounding box center [288, 51] width 57 height 6
click at [83, 47] on input "***" at bounding box center [62, 49] width 107 height 15
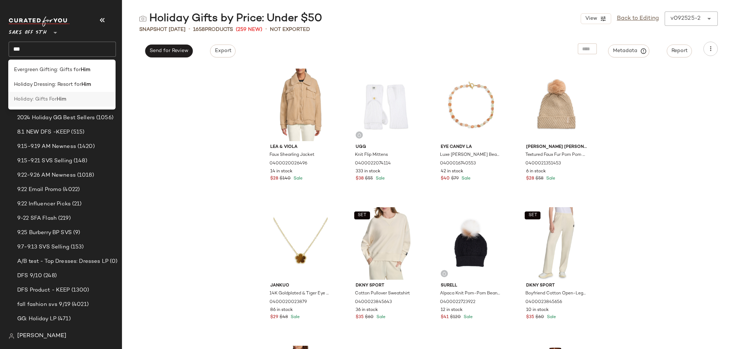
click at [77, 98] on div "Holiday: Gifts For Him" at bounding box center [62, 99] width 96 height 8
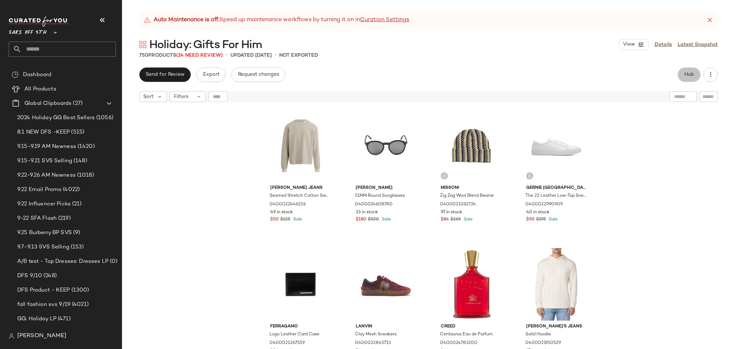
click at [691, 71] on button "Hub" at bounding box center [689, 74] width 23 height 14
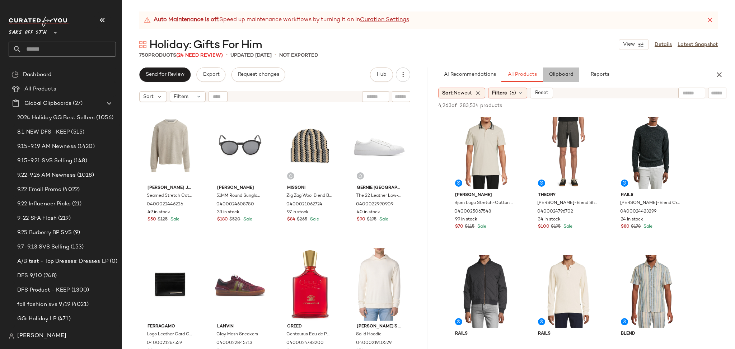
click at [561, 77] on span "Clipboard" at bounding box center [560, 75] width 25 height 6
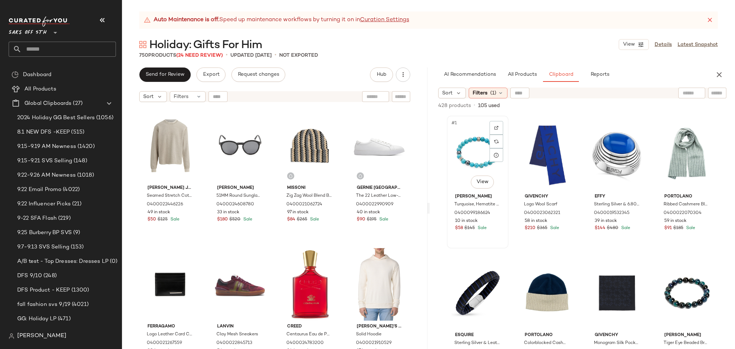
click at [462, 162] on div "#1 View" at bounding box center [477, 154] width 57 height 73
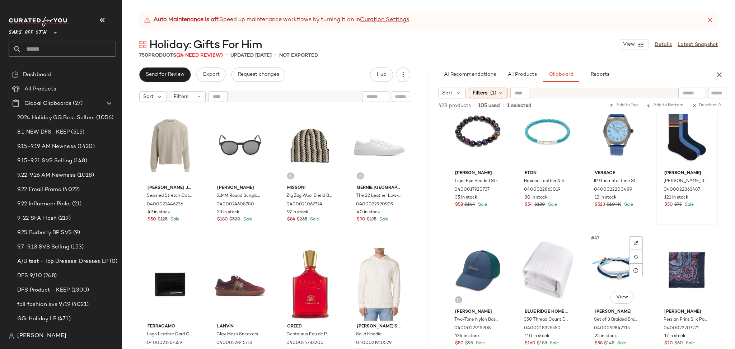
scroll to position [1416, 0]
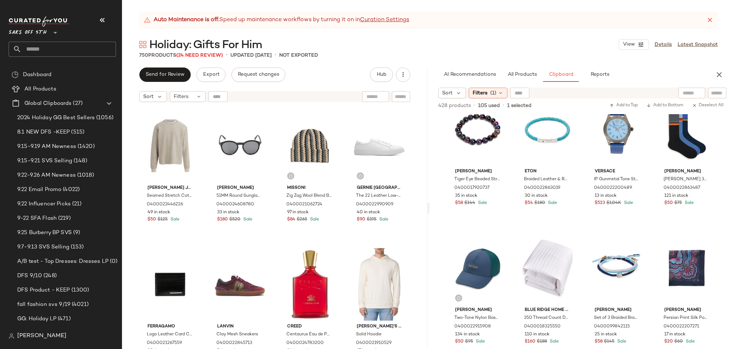
click at [730, 146] on div "Jean Claude Tiger Eye Beaded Stretchable Bracelet 0400017920737 35 in stock $58…" at bounding box center [582, 231] width 305 height 235
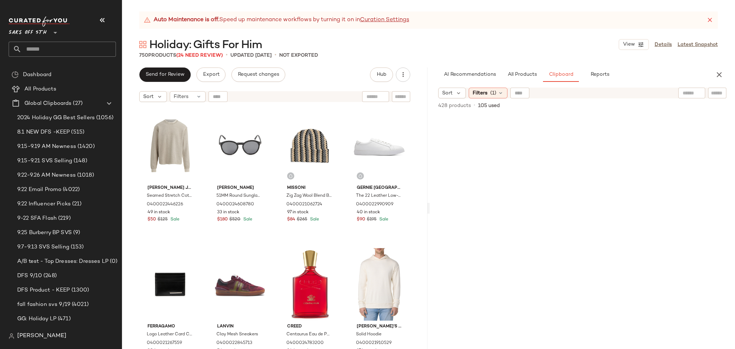
scroll to position [10989, 0]
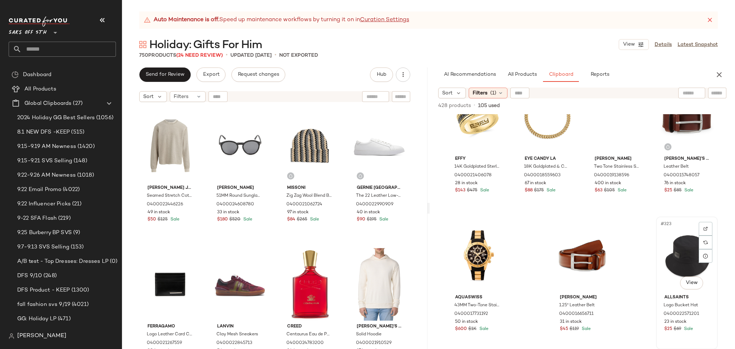
click at [679, 248] on div "#323 View" at bounding box center [687, 255] width 57 height 73
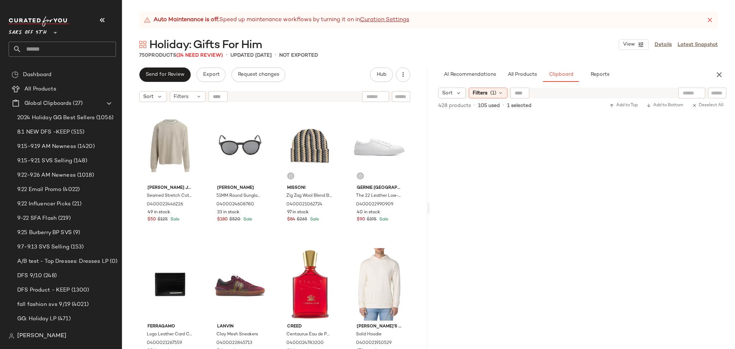
scroll to position [0, 0]
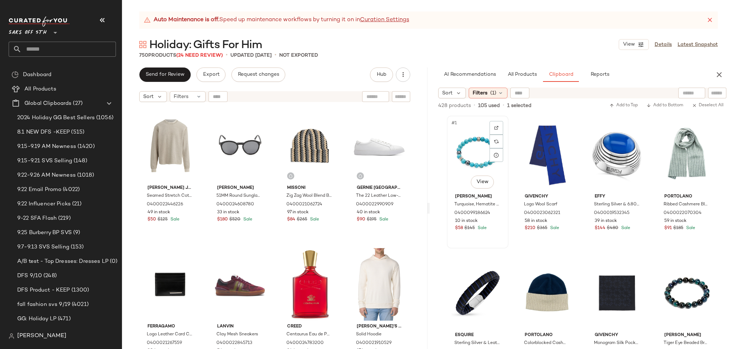
click at [462, 149] on div "#1 View" at bounding box center [477, 154] width 57 height 73
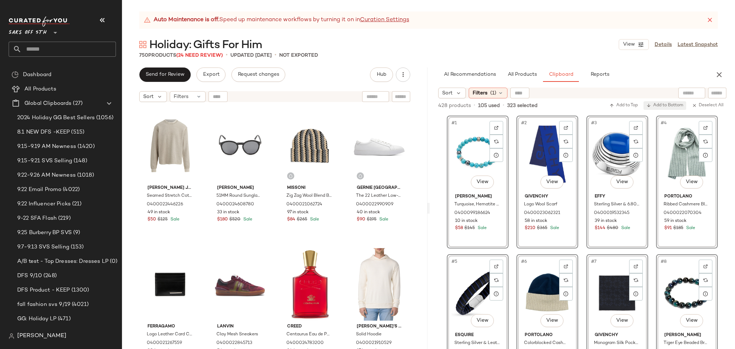
click at [660, 105] on span "Add to Bottom" at bounding box center [664, 105] width 37 height 5
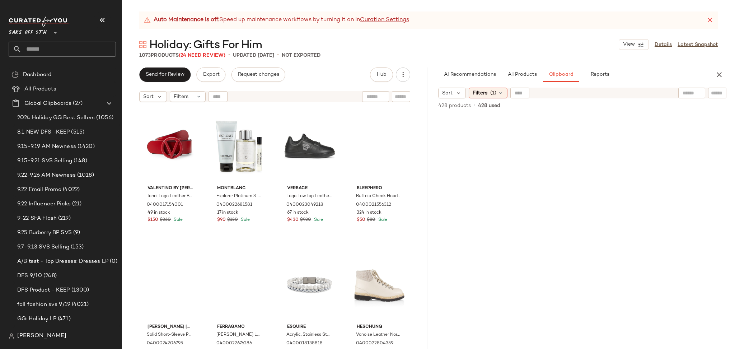
scroll to position [434, 0]
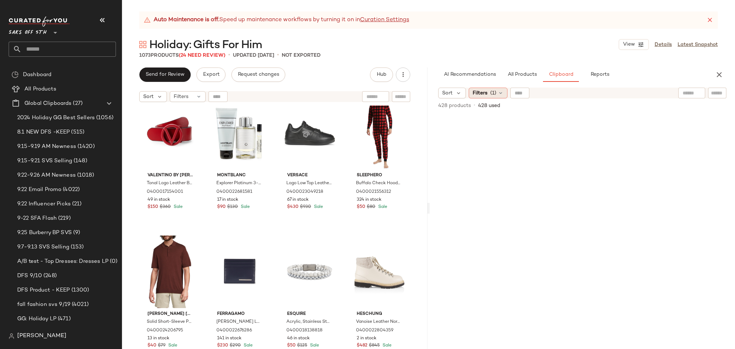
click at [492, 93] on span "(1)" at bounding box center [493, 93] width 6 height 8
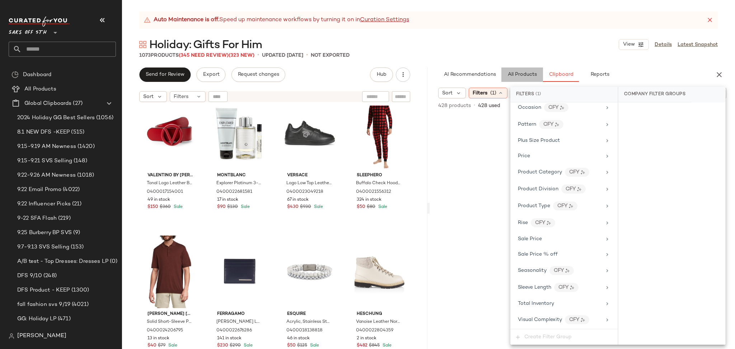
scroll to position [0, 0]
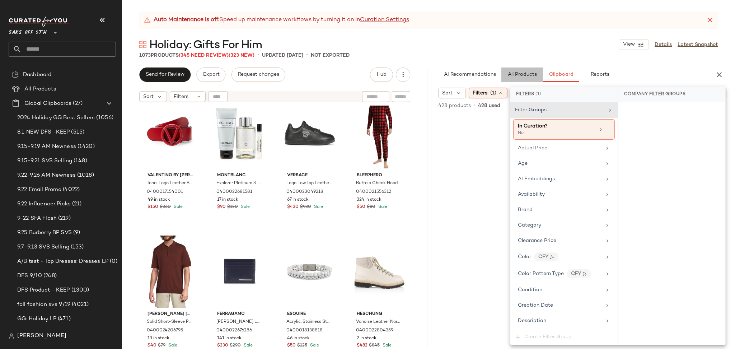
click at [518, 69] on button "All Products" at bounding box center [522, 74] width 42 height 14
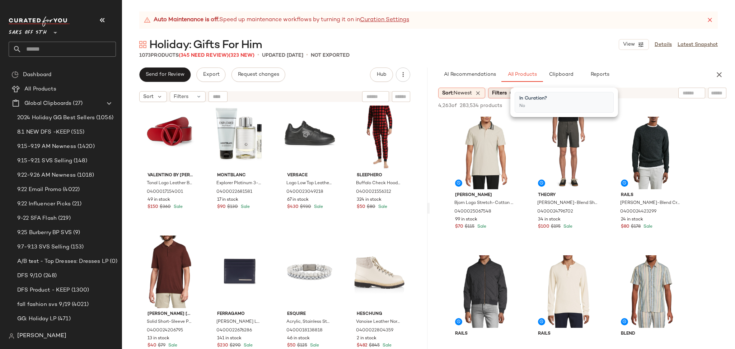
click at [503, 95] on span "Filters" at bounding box center [499, 93] width 15 height 8
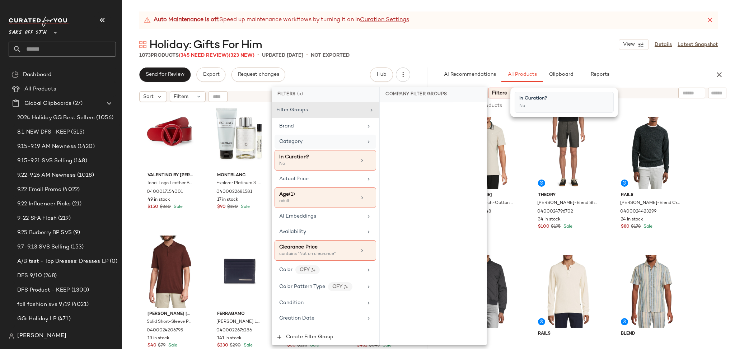
click at [330, 144] on div "Category" at bounding box center [321, 142] width 84 height 8
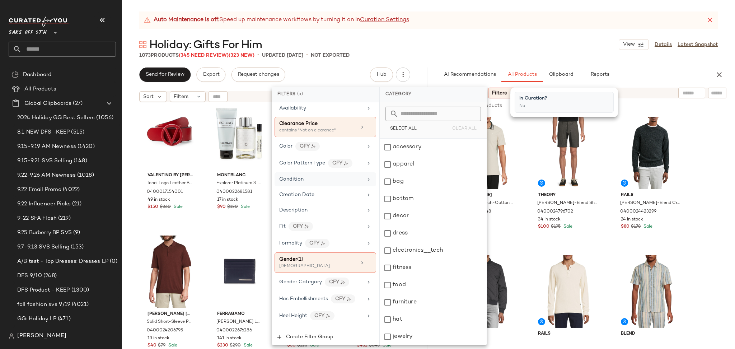
scroll to position [124, 0]
click at [355, 280] on div "Gender Category CFY" at bounding box center [321, 281] width 84 height 9
click at [393, 217] on div "mens" at bounding box center [433, 215] width 107 height 17
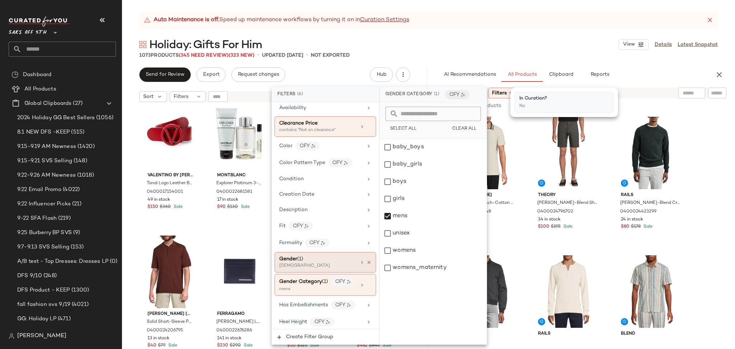
click at [366, 261] on icon at bounding box center [368, 262] width 5 height 5
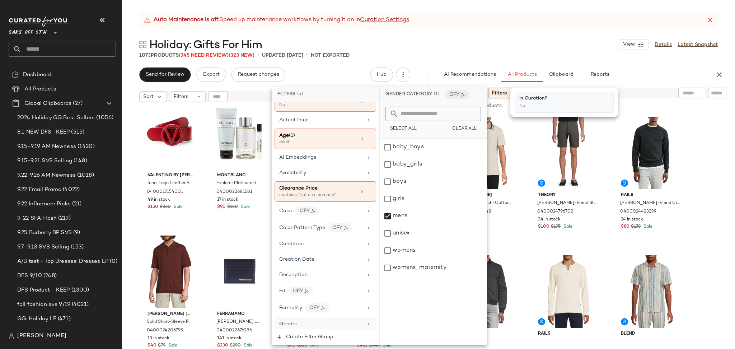
scroll to position [0, 0]
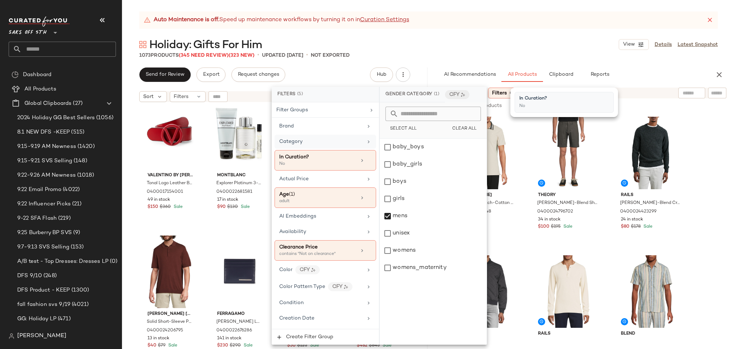
click at [330, 145] on div "Category" at bounding box center [326, 142] width 102 height 14
click at [393, 148] on div "accessory" at bounding box center [433, 147] width 107 height 17
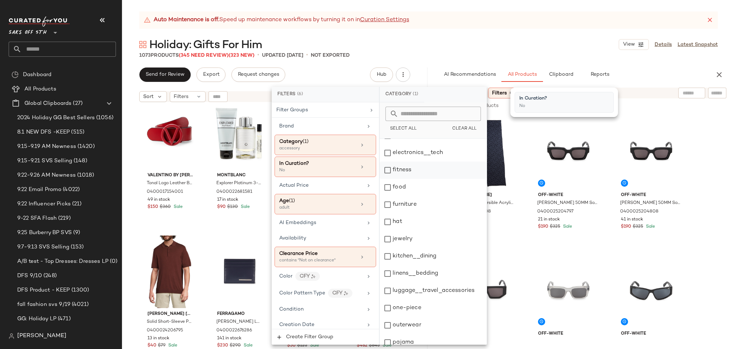
scroll to position [92, 0]
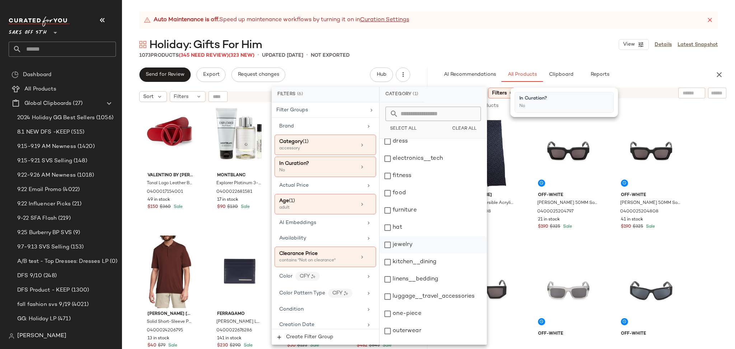
click at [395, 247] on div "jewelry" at bounding box center [433, 244] width 107 height 17
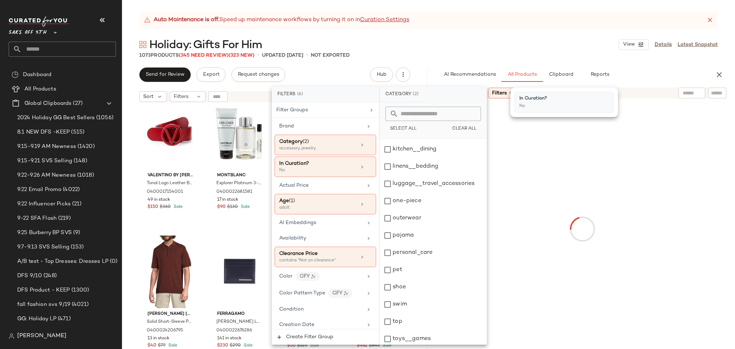
scroll to position [224, 0]
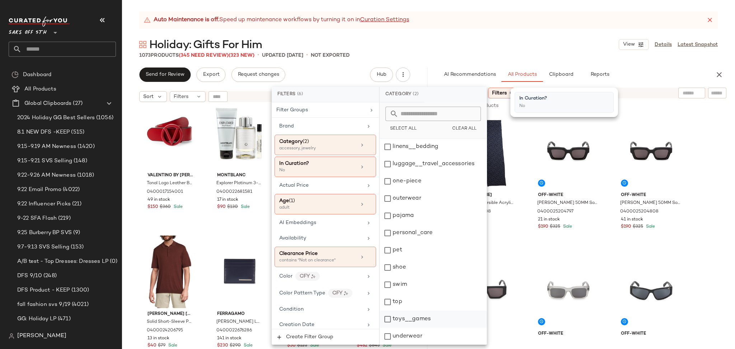
click at [388, 319] on div "toys__games" at bounding box center [433, 318] width 107 height 17
click at [389, 335] on div "underwear" at bounding box center [433, 336] width 107 height 17
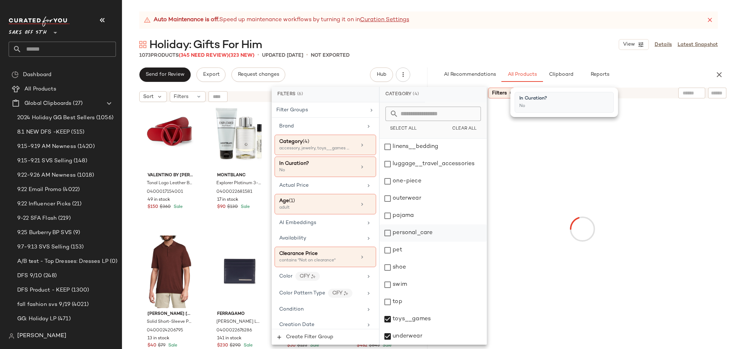
click at [387, 232] on div "personal_care" at bounding box center [433, 232] width 107 height 17
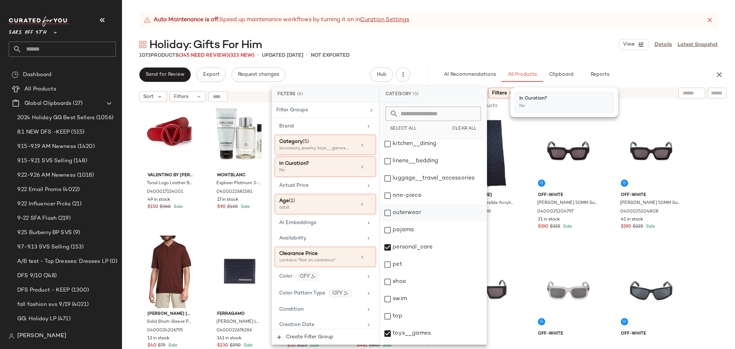
click at [388, 214] on div "outerwear" at bounding box center [433, 212] width 107 height 17
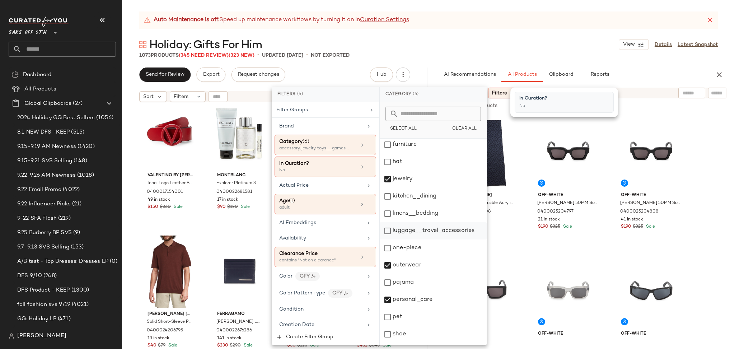
scroll to position [155, 0]
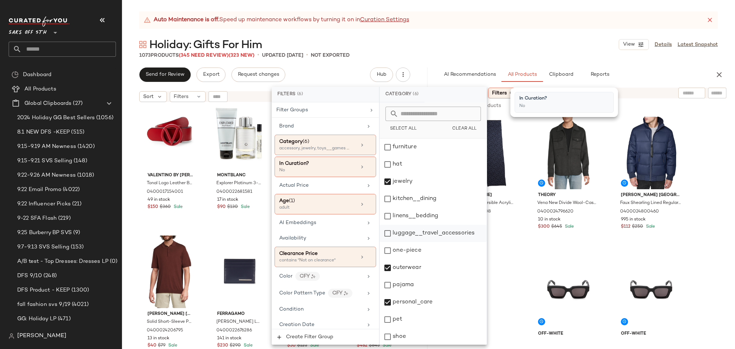
click at [384, 227] on div "luggage__travel_accessories" at bounding box center [433, 233] width 107 height 17
click at [389, 214] on div "linens__bedding" at bounding box center [433, 215] width 107 height 17
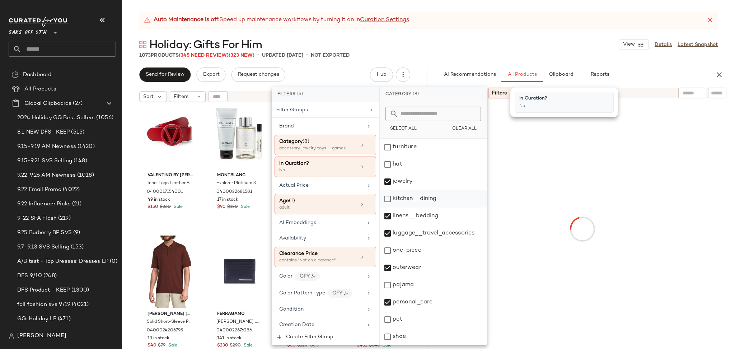
click at [389, 201] on div "kitchen__dining" at bounding box center [433, 198] width 107 height 17
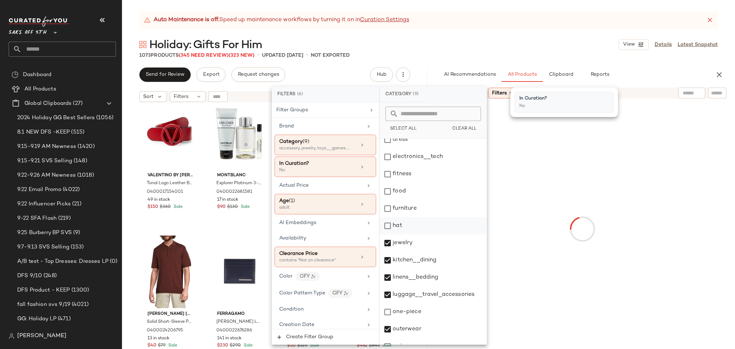
click at [389, 219] on div "hat" at bounding box center [433, 225] width 107 height 17
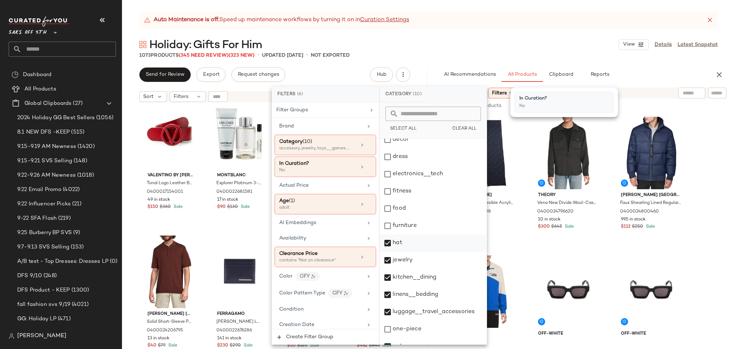
scroll to position [70, 0]
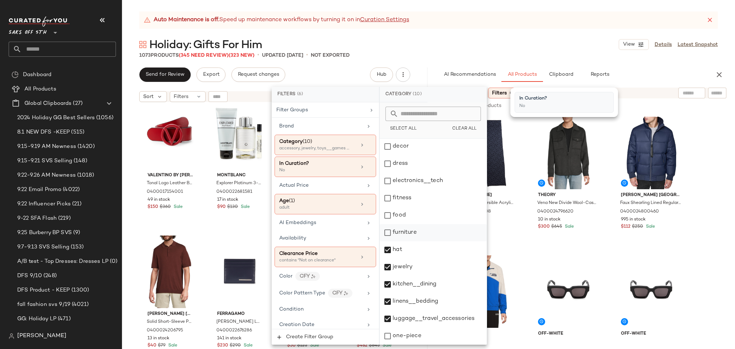
click at [389, 235] on div "furniture" at bounding box center [433, 232] width 107 height 17
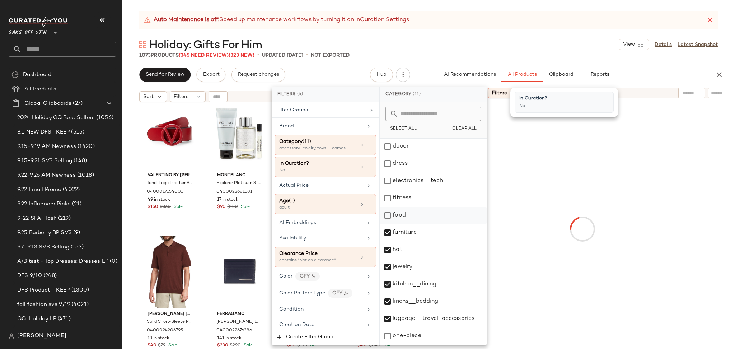
click at [393, 218] on div "food" at bounding box center [433, 215] width 107 height 17
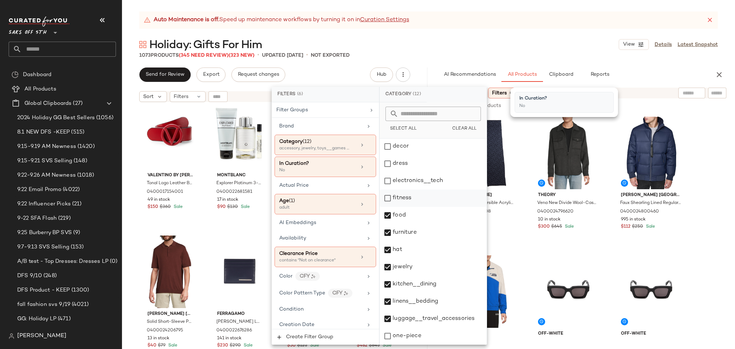
click at [391, 204] on div "fitness" at bounding box center [433, 198] width 107 height 17
click at [387, 179] on div "electronics__tech" at bounding box center [433, 180] width 107 height 17
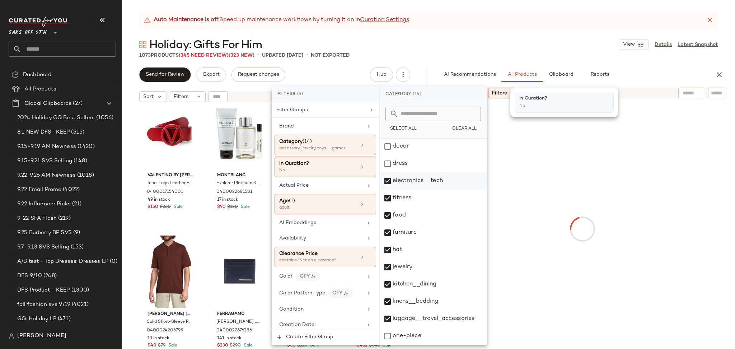
scroll to position [0, 0]
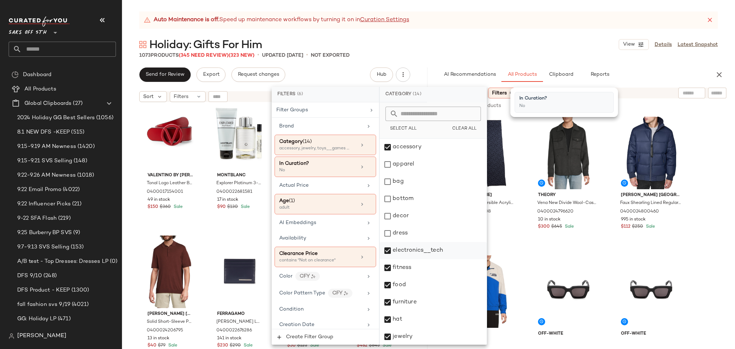
click at [387, 179] on div "bag" at bounding box center [433, 181] width 107 height 17
click at [524, 45] on div "Holiday: Gifts For Him View Details Latest Snapshot" at bounding box center [428, 44] width 613 height 14
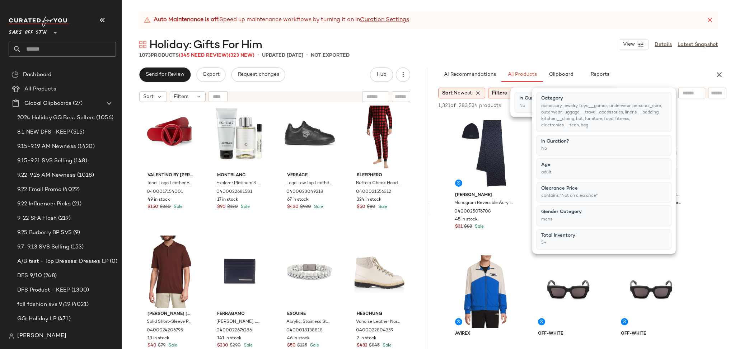
click at [524, 45] on div "Holiday: Gifts For Him View Details Latest Snapshot" at bounding box center [428, 44] width 613 height 14
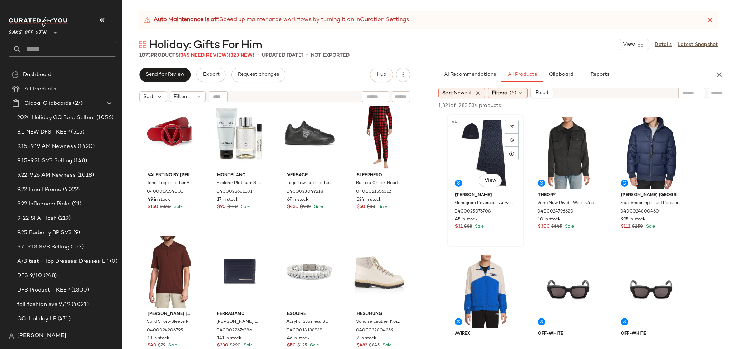
click at [481, 141] on div "#1 View" at bounding box center [485, 153] width 72 height 73
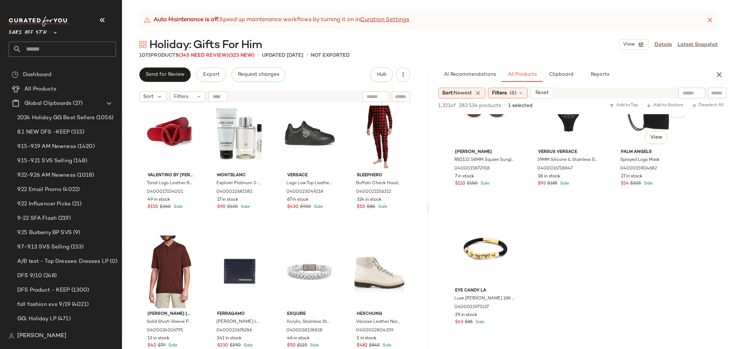
scroll to position [55328, 0]
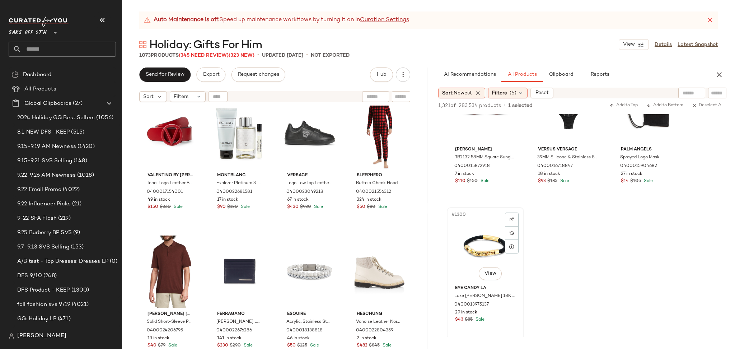
click at [487, 235] on div "#1300 View" at bounding box center [485, 246] width 72 height 73
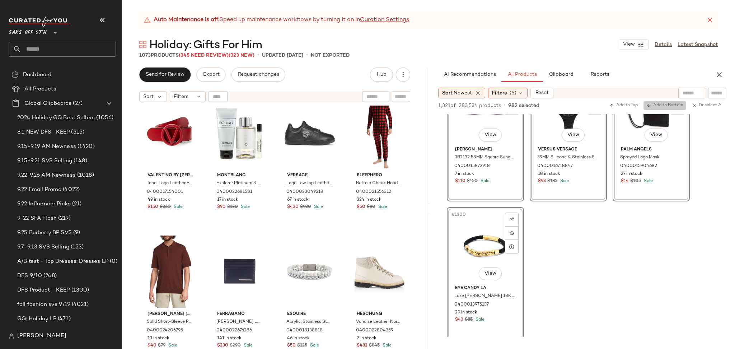
click at [660, 103] on span "Add to Bottom" at bounding box center [664, 105] width 37 height 5
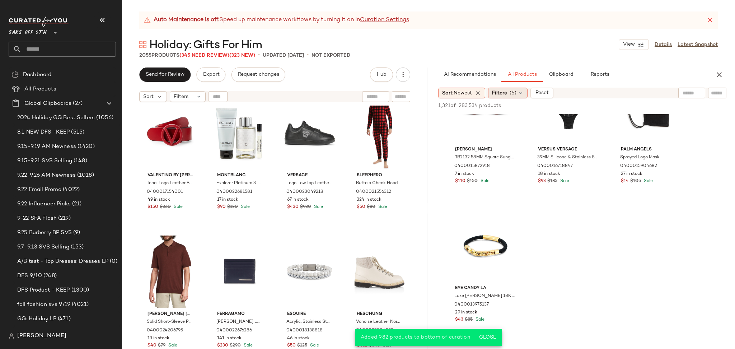
click at [513, 95] on span "(6)" at bounding box center [513, 93] width 7 height 8
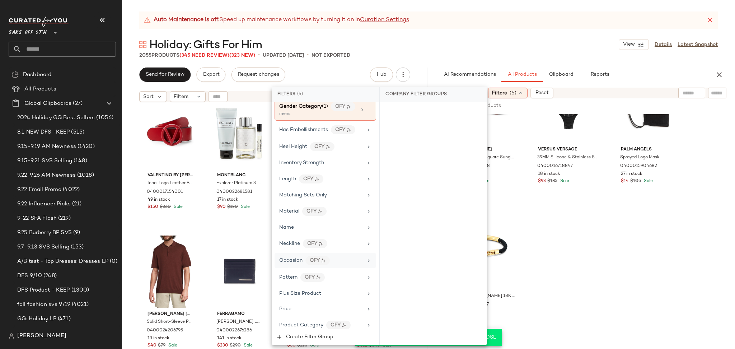
scroll to position [460, 0]
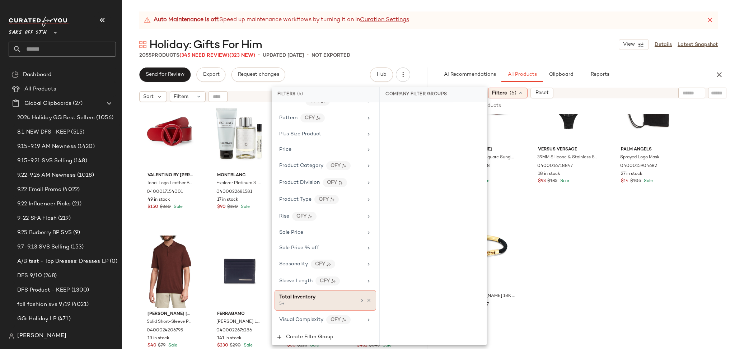
click at [317, 301] on div "5+" at bounding box center [315, 304] width 72 height 6
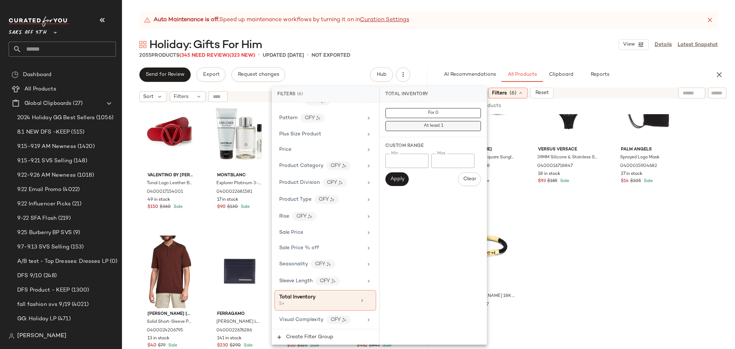
click at [417, 124] on button "At least 1" at bounding box center [433, 126] width 95 height 10
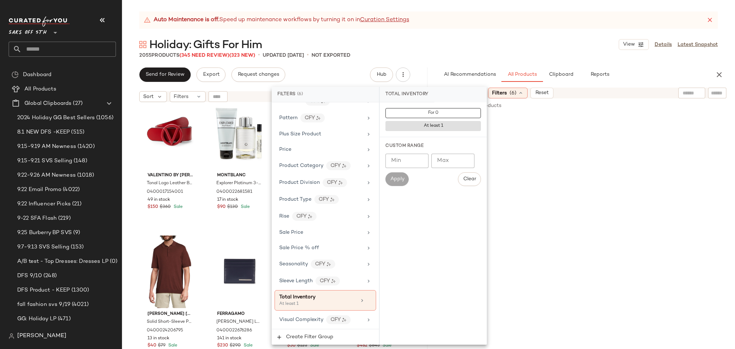
click at [518, 54] on div "2055 Products (345 Need Review) (323 New) • updated Sep 25th • Not Exported" at bounding box center [428, 55] width 613 height 7
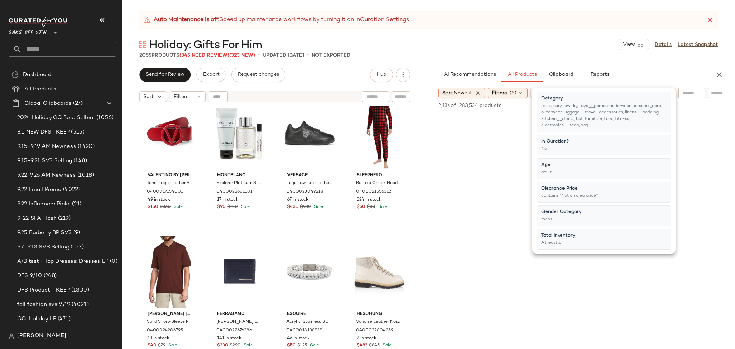
click at [518, 54] on div "2055 Products (345 Need Review) (323 New) • updated Sep 25th • Not Exported" at bounding box center [428, 55] width 613 height 7
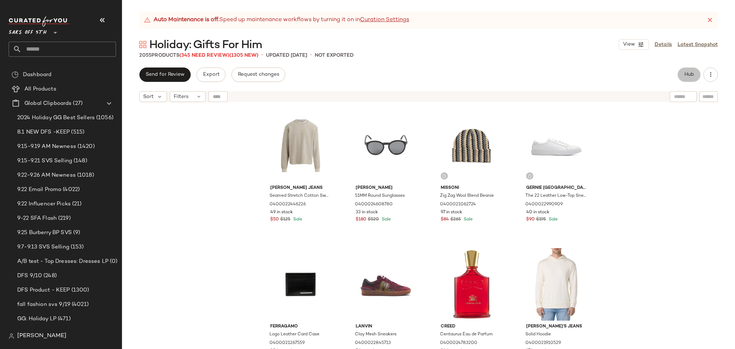
click at [684, 74] on span "Hub" at bounding box center [689, 75] width 10 height 6
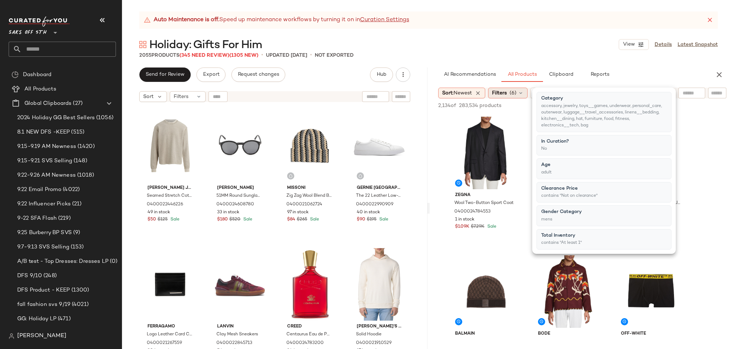
click at [511, 89] on span "(6)" at bounding box center [513, 93] width 7 height 8
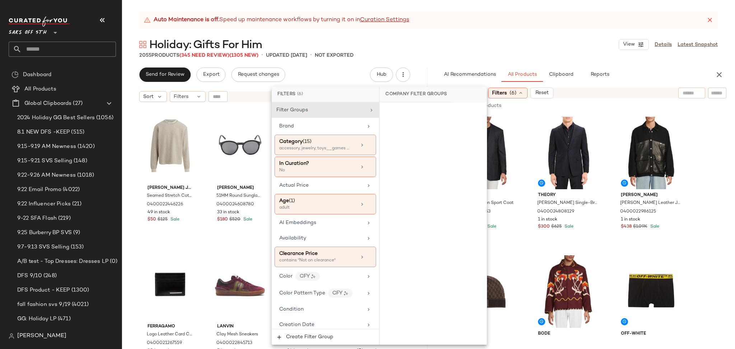
click at [490, 53] on div "2055 Products (345 Need Review) (1305 New) • updated [DATE] • Not Exported" at bounding box center [428, 55] width 613 height 7
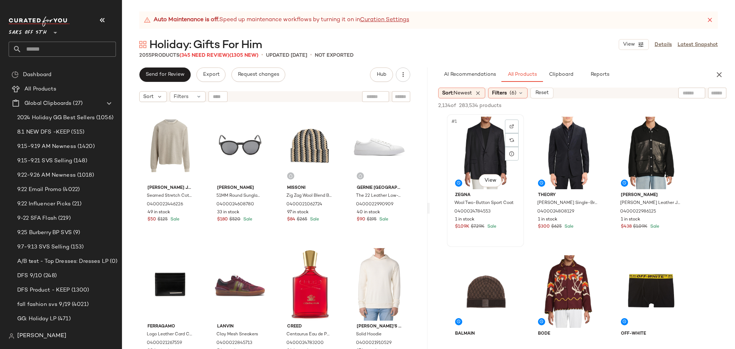
click at [478, 134] on div "#1 View" at bounding box center [485, 153] width 72 height 73
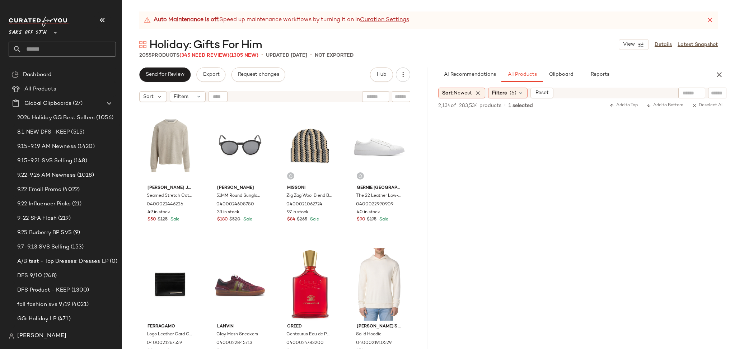
scroll to position [53923, 0]
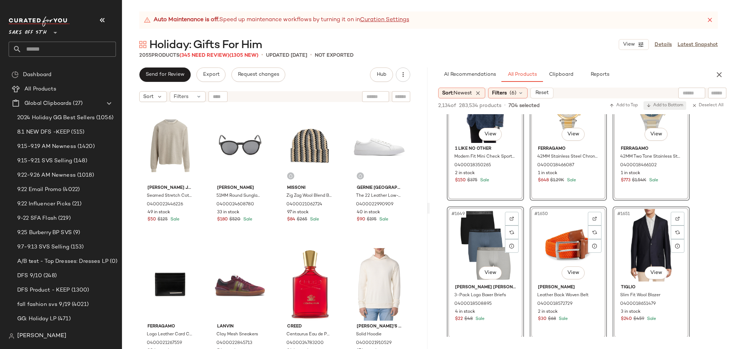
scroll to position [59070, 0]
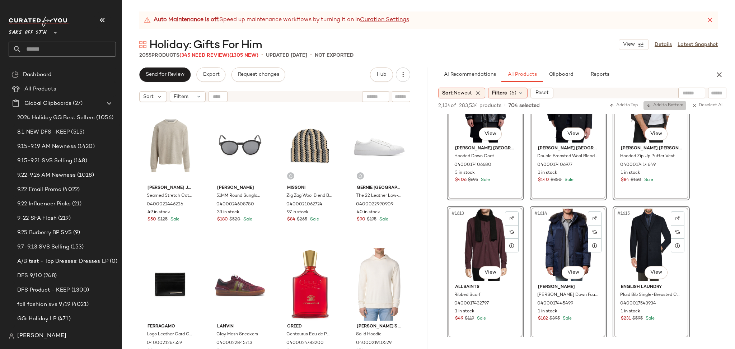
click at [656, 103] on span "Add to Bottom" at bounding box center [664, 105] width 37 height 5
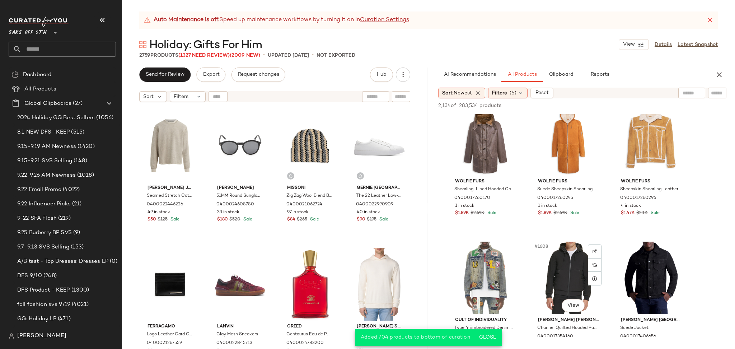
scroll to position [58748, 0]
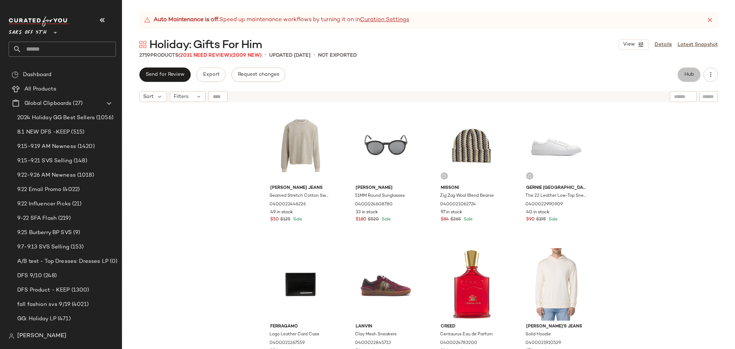
click at [686, 79] on button "Hub" at bounding box center [689, 74] width 23 height 14
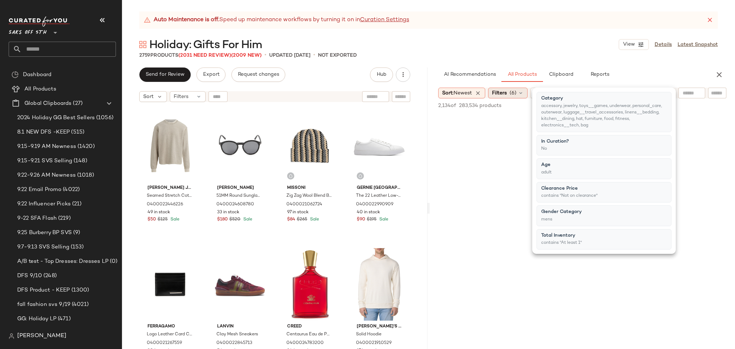
click at [514, 94] on span "(6)" at bounding box center [513, 93] width 7 height 8
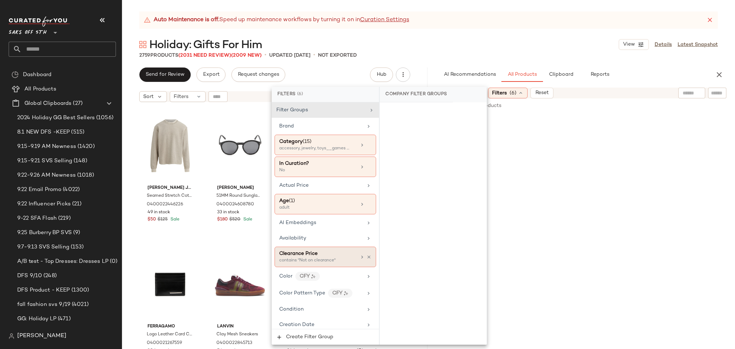
click at [329, 252] on div "Clearance Price" at bounding box center [317, 254] width 77 height 8
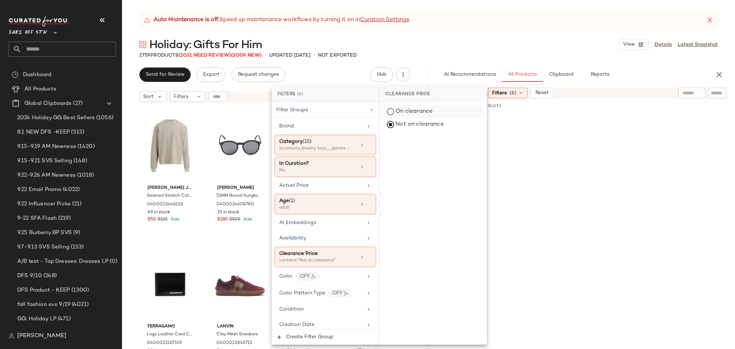
click at [393, 110] on div "On clearance" at bounding box center [433, 111] width 101 height 13
click at [392, 126] on div "Not on clearance" at bounding box center [433, 124] width 101 height 13
click at [392, 111] on div "On clearance" at bounding box center [433, 111] width 101 height 13
click at [488, 57] on div "2759 Products (2031 Need Review) (2009 New) • updated [DATE] • Not Exported" at bounding box center [428, 55] width 613 height 7
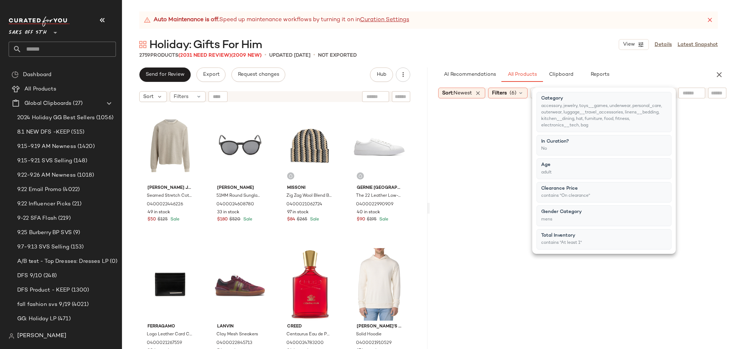
click at [488, 57] on div "2759 Products (2031 Need Review) (2009 New) • updated [DATE] • Not Exported" at bounding box center [428, 55] width 613 height 7
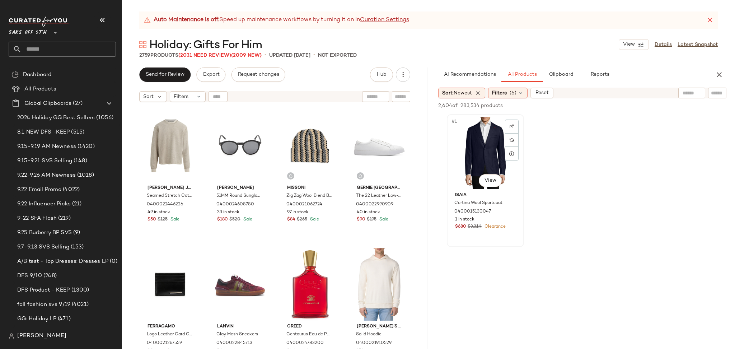
click at [479, 139] on div "#1 View" at bounding box center [485, 153] width 72 height 73
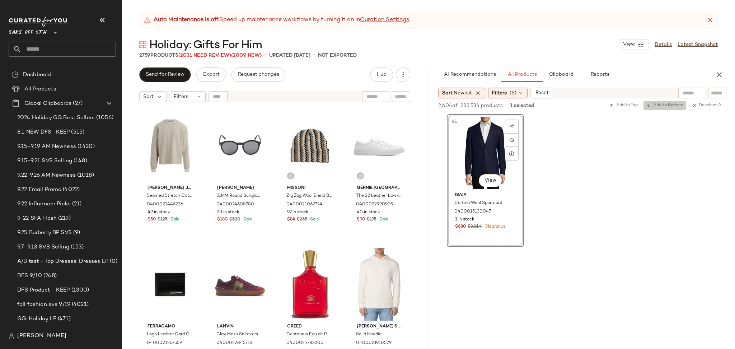
click at [665, 103] on span "Add to Bottom" at bounding box center [664, 105] width 37 height 5
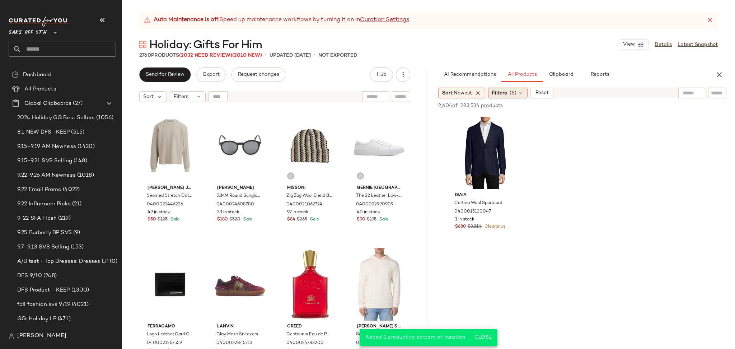
click at [511, 94] on span "(6)" at bounding box center [513, 93] width 7 height 8
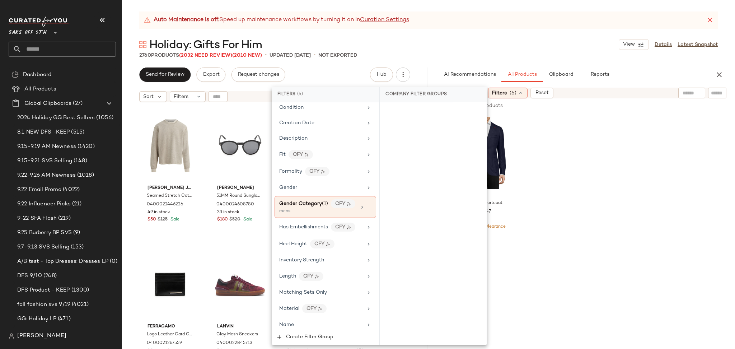
scroll to position [199, 0]
click at [323, 187] on div "Gender" at bounding box center [321, 191] width 84 height 8
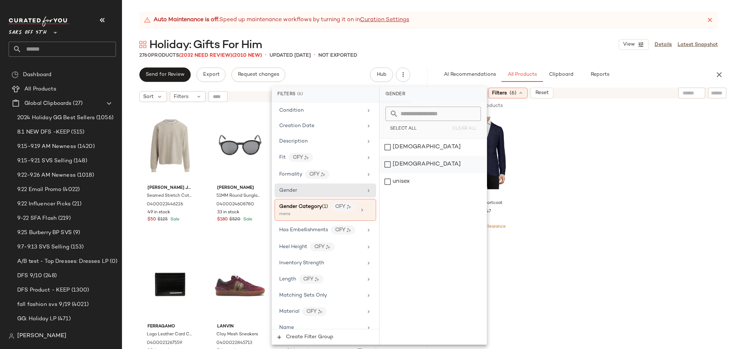
click at [391, 162] on div "[DEMOGRAPHIC_DATA]" at bounding box center [433, 164] width 107 height 17
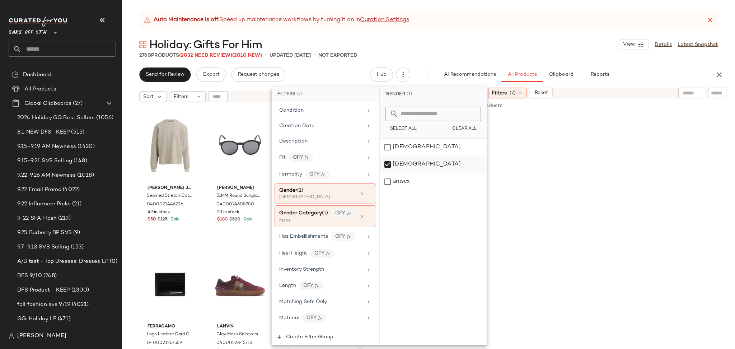
click at [387, 165] on div "[DEMOGRAPHIC_DATA]" at bounding box center [433, 164] width 107 height 17
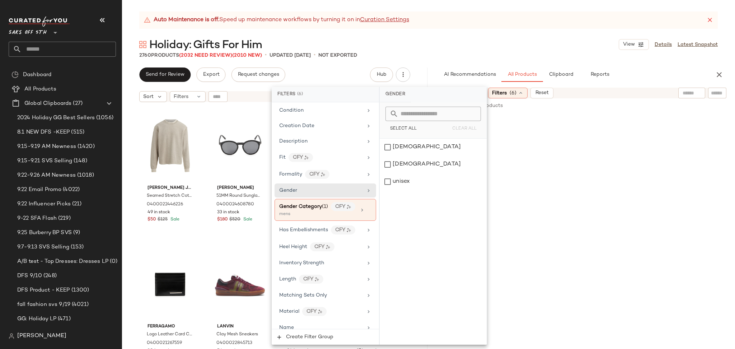
click at [501, 55] on div "2760 Products (2032 Need Review) (2010 New) • updated [DATE] • Not Exported" at bounding box center [428, 55] width 613 height 7
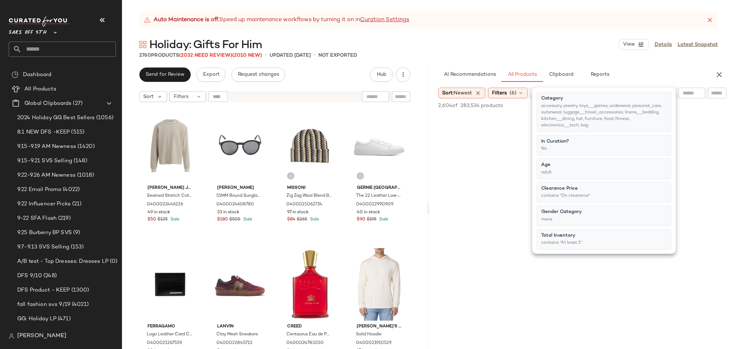
click at [501, 55] on div "2760 Products (2032 Need Review) (2010 New) • updated [DATE] • Not Exported" at bounding box center [428, 55] width 613 height 7
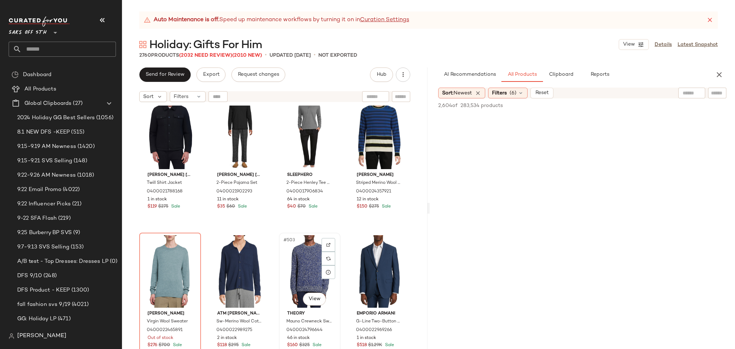
scroll to position [17198, 0]
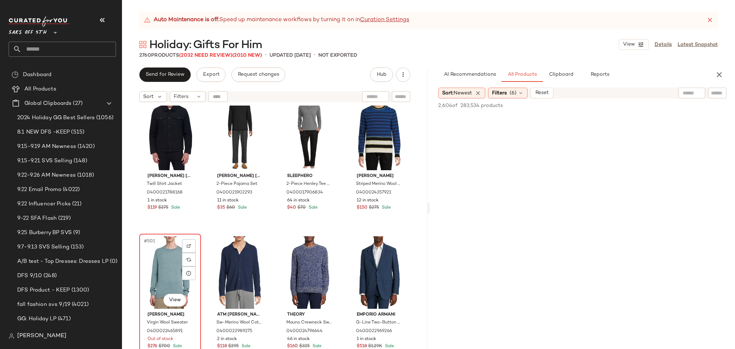
click at [168, 254] on div "#501 View" at bounding box center [170, 272] width 57 height 73
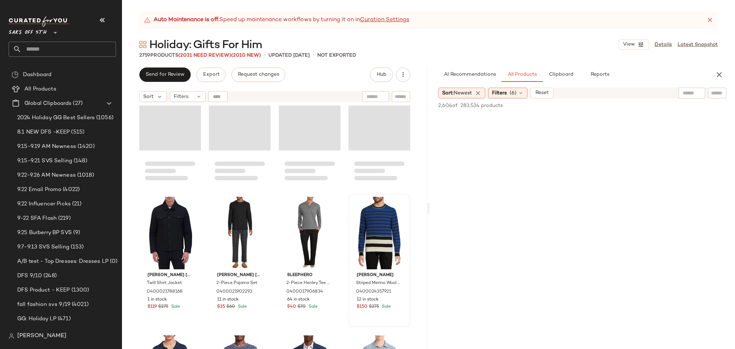
scroll to position [17098, 0]
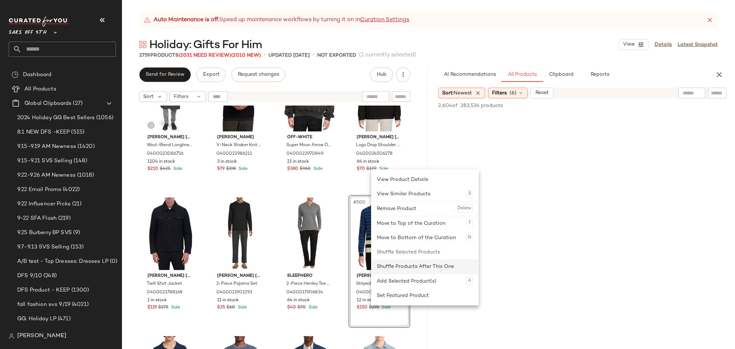
click at [392, 264] on div "Shuffle Products After This One" at bounding box center [425, 266] width 96 height 14
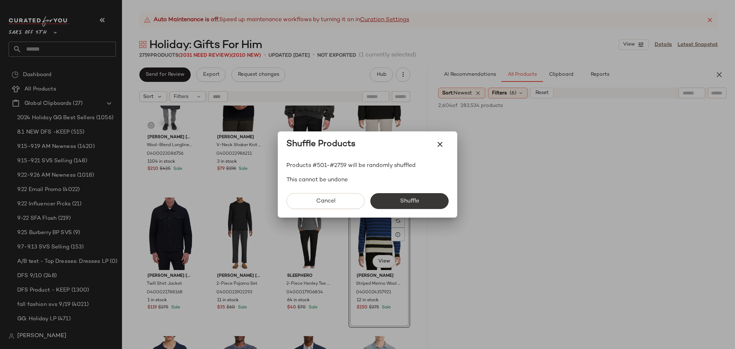
click at [405, 202] on span "Shuffle" at bounding box center [409, 201] width 19 height 7
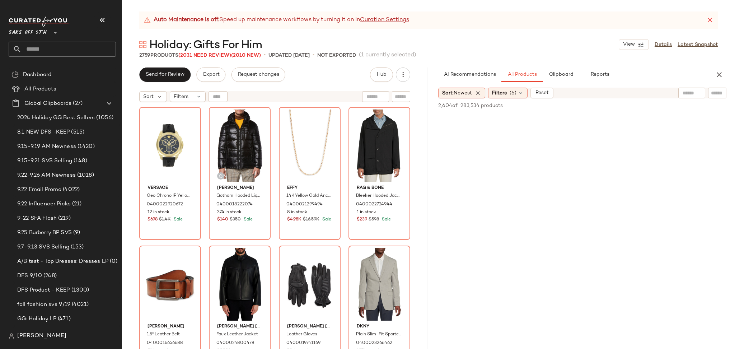
scroll to position [21621, 0]
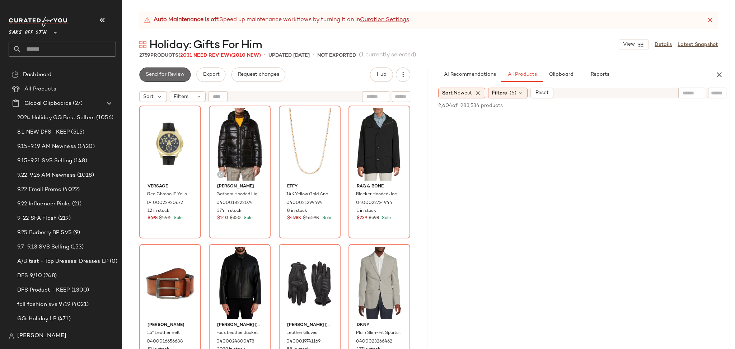
click at [174, 78] on span "Send for Review" at bounding box center [164, 75] width 39 height 6
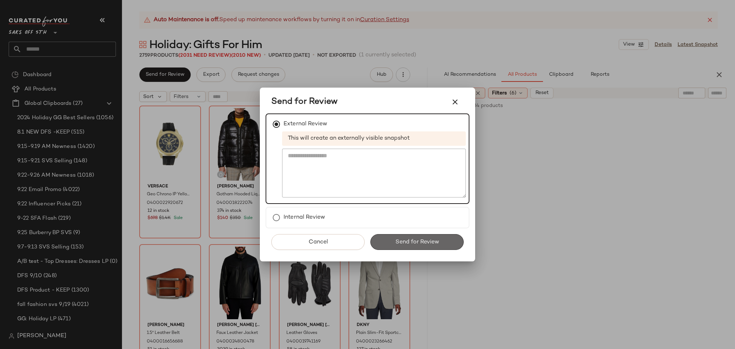
click at [400, 234] on button "Send for Review" at bounding box center [416, 242] width 93 height 16
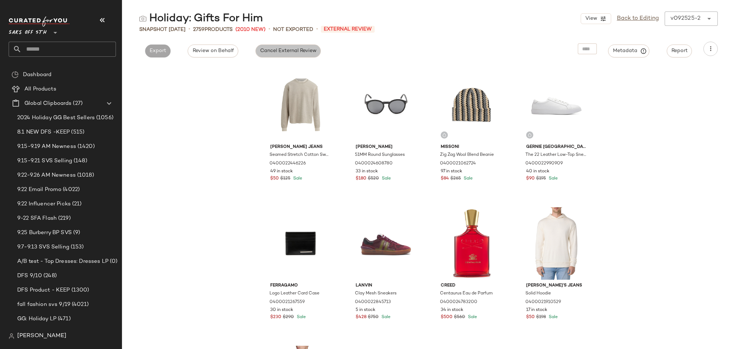
click at [278, 53] on span "Cancel External Review" at bounding box center [288, 51] width 57 height 6
